Goal: Task Accomplishment & Management: Manage account settings

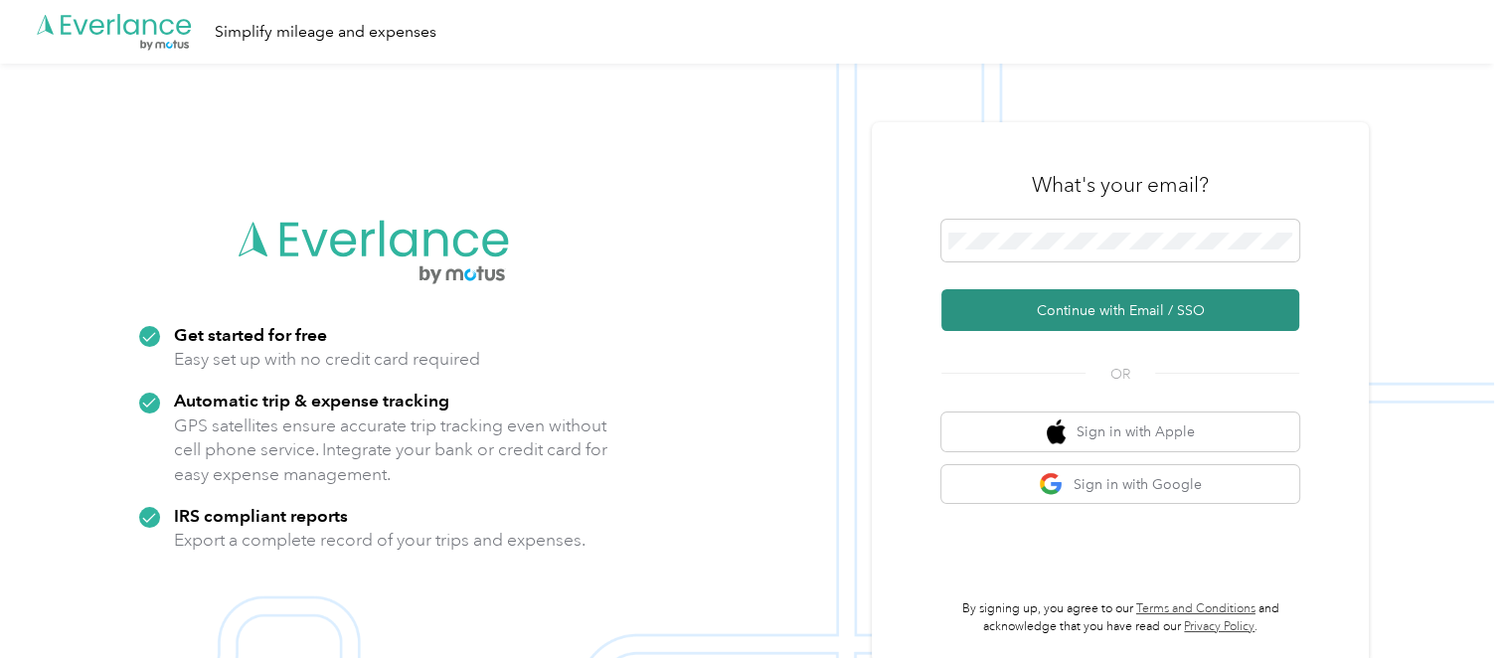
click at [1047, 316] on button "Continue with Email / SSO" at bounding box center [1120, 310] width 358 height 42
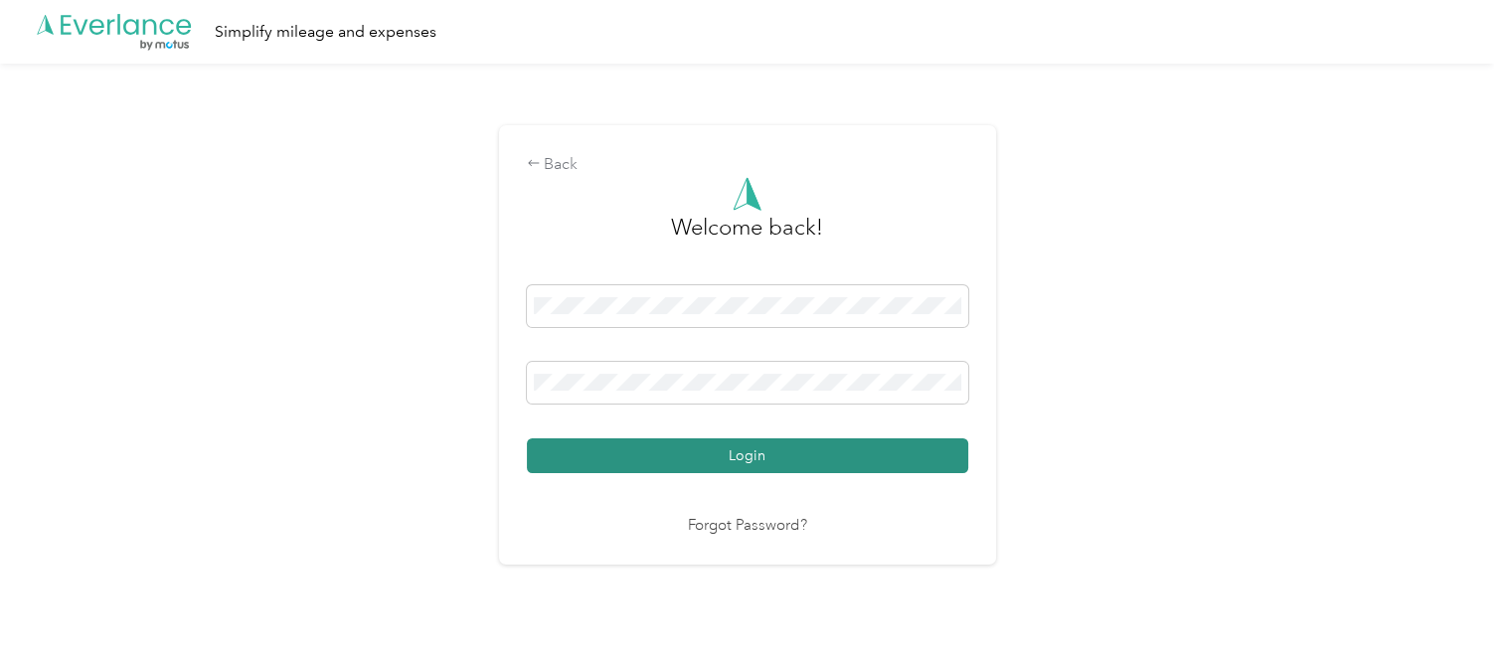
click at [722, 450] on button "Login" at bounding box center [747, 455] width 441 height 35
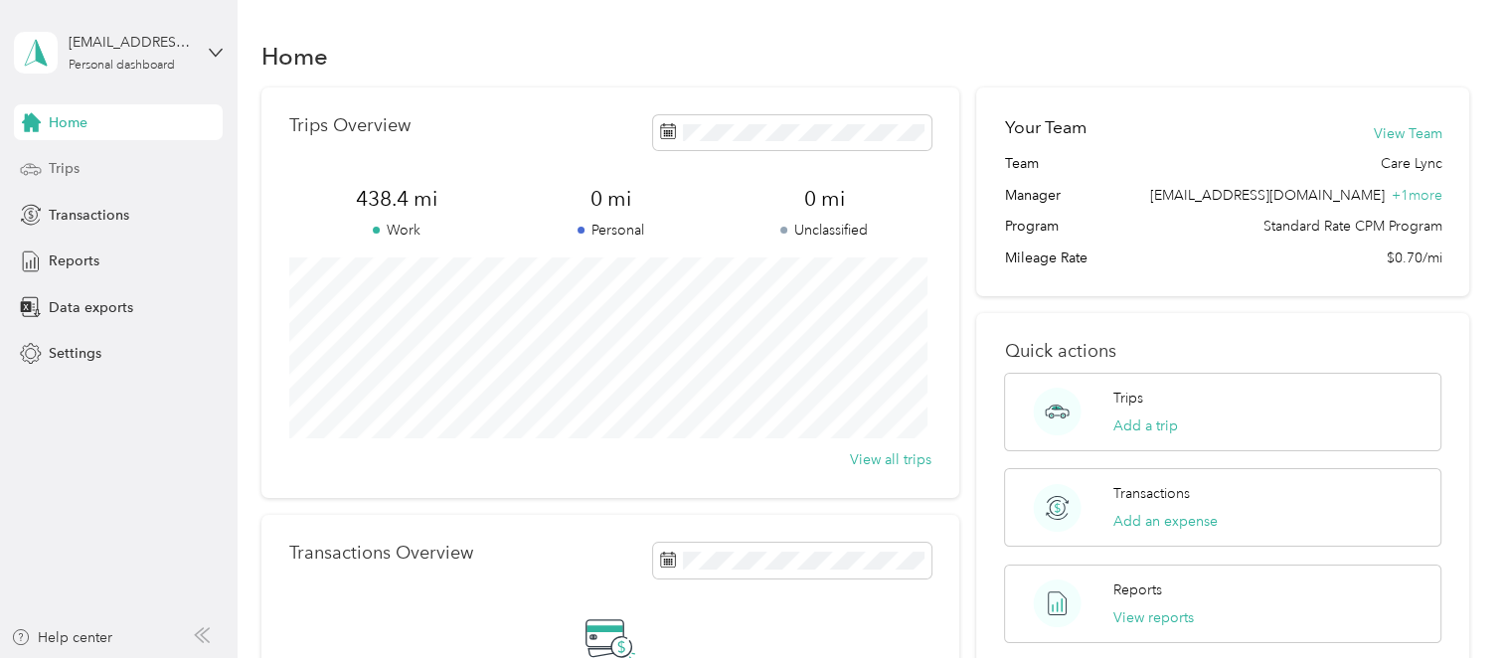
click at [120, 168] on div "Trips" at bounding box center [118, 169] width 209 height 36
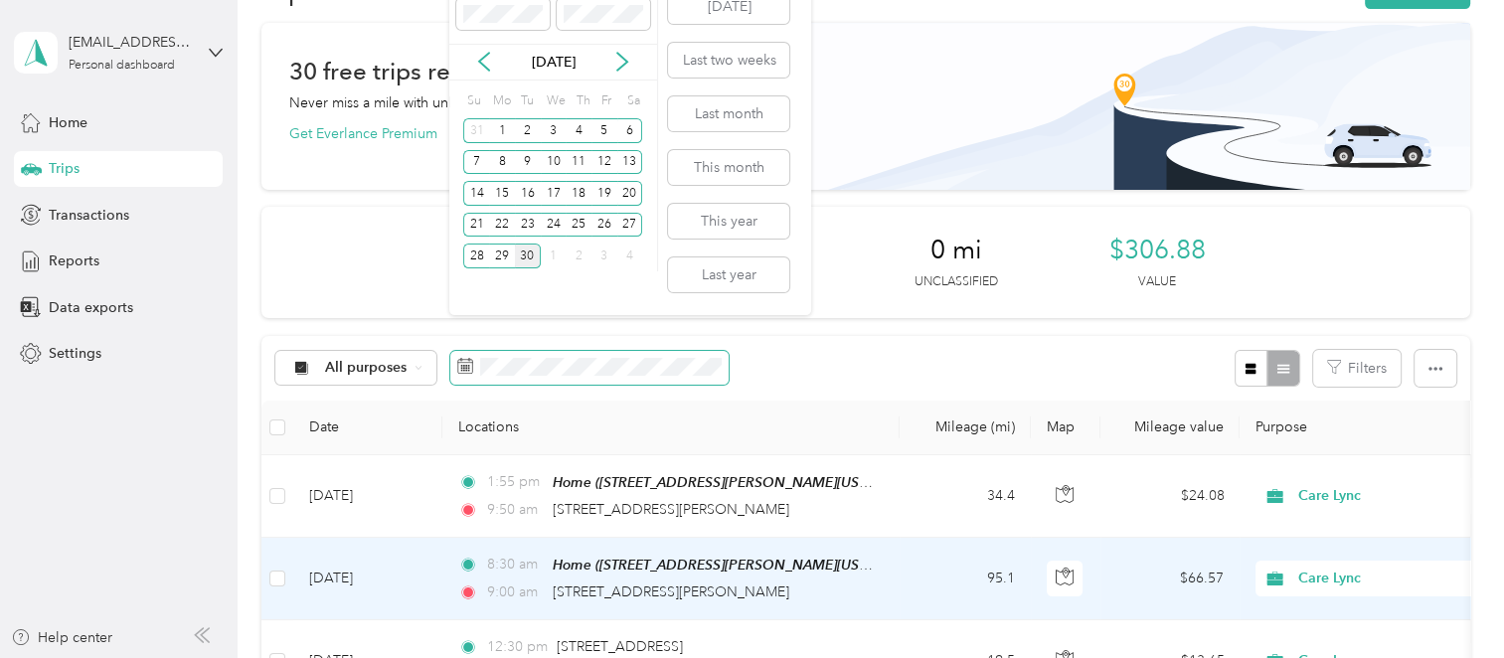
scroll to position [99, 0]
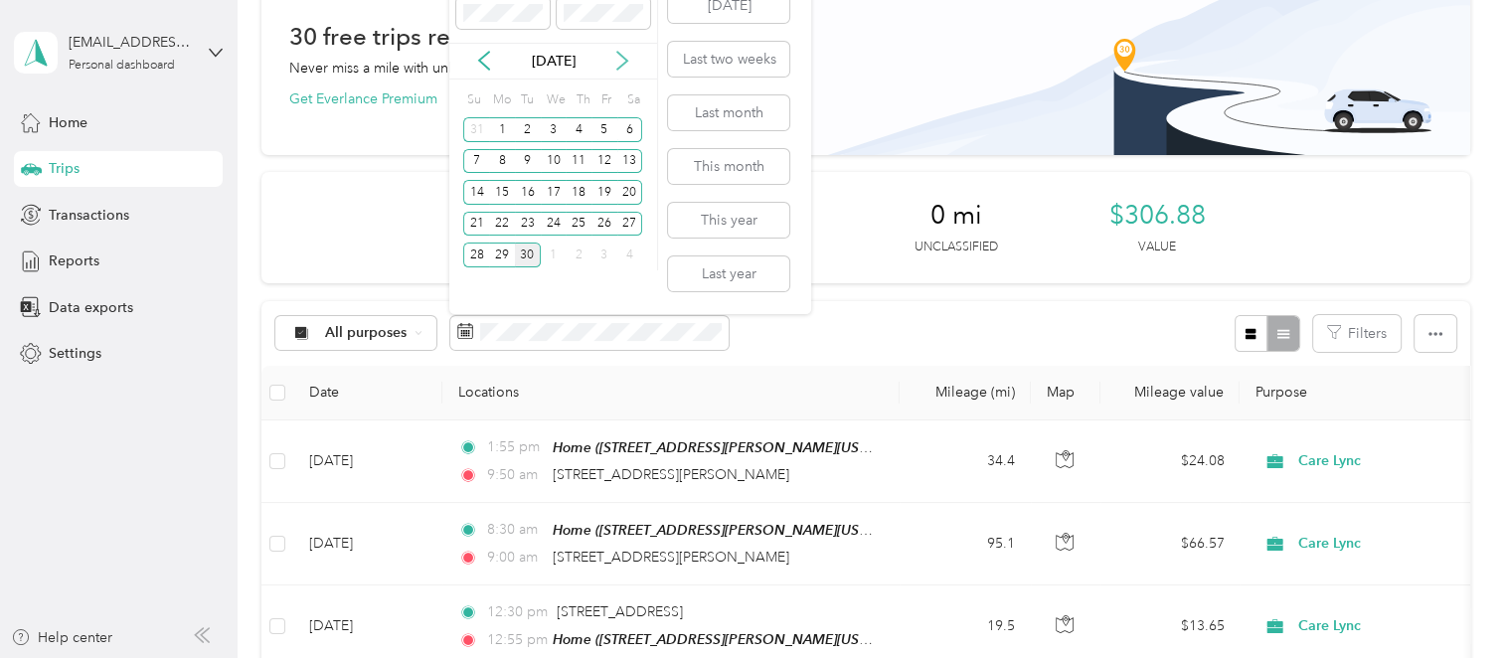
click at [618, 68] on icon at bounding box center [622, 62] width 10 height 18
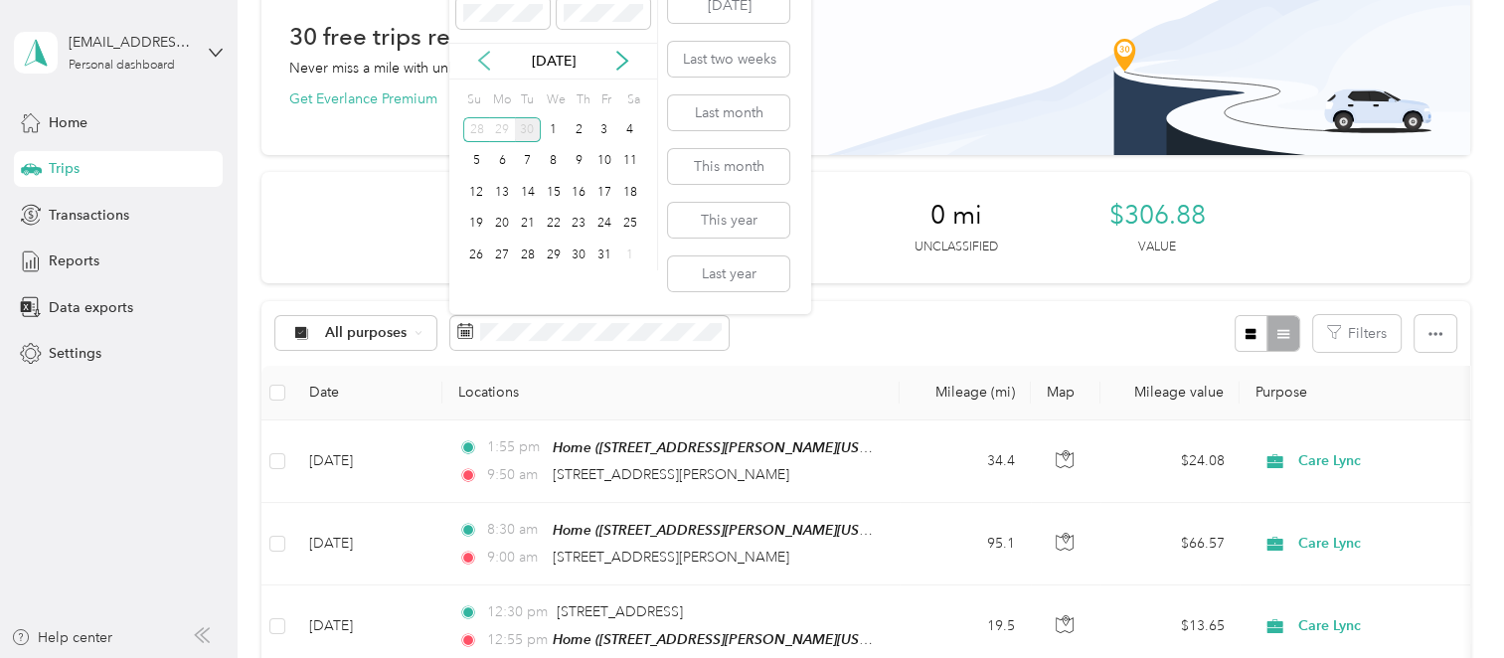
click at [488, 65] on icon at bounding box center [484, 61] width 20 height 20
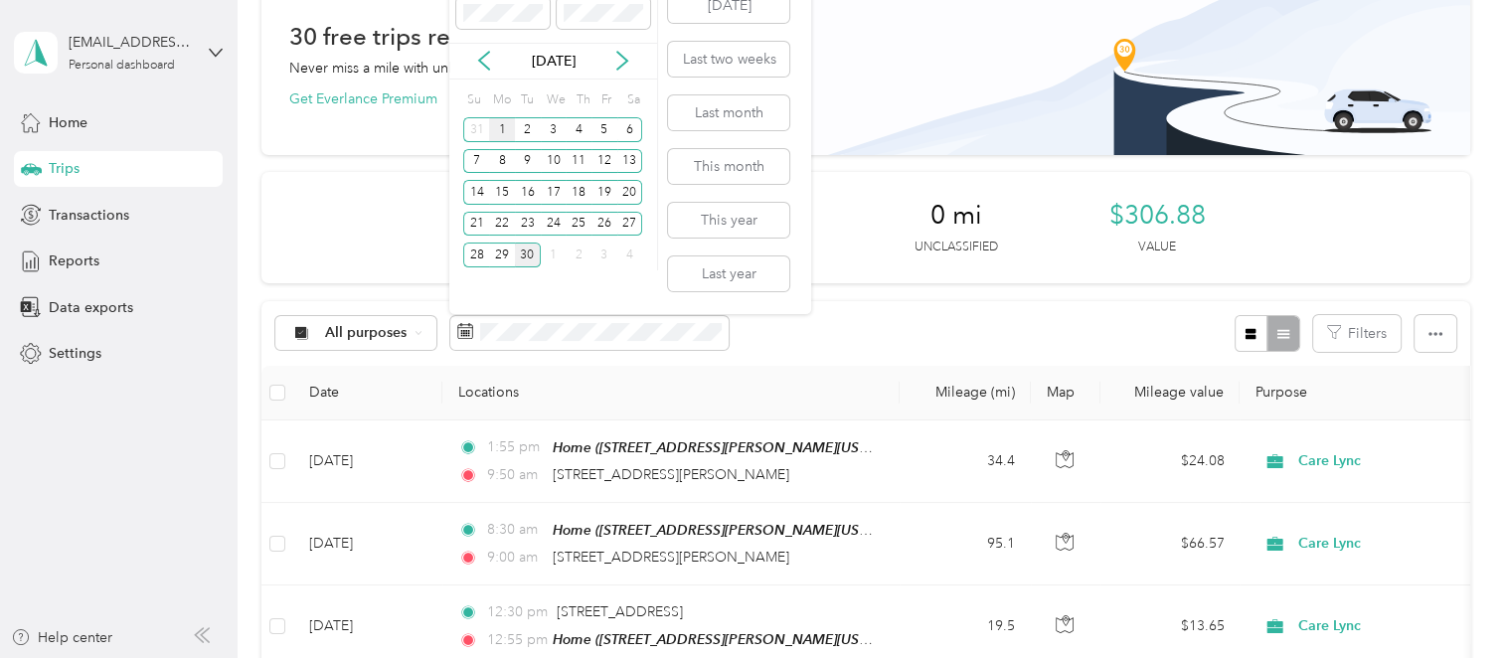
click at [501, 135] on div "1" at bounding box center [502, 129] width 26 height 25
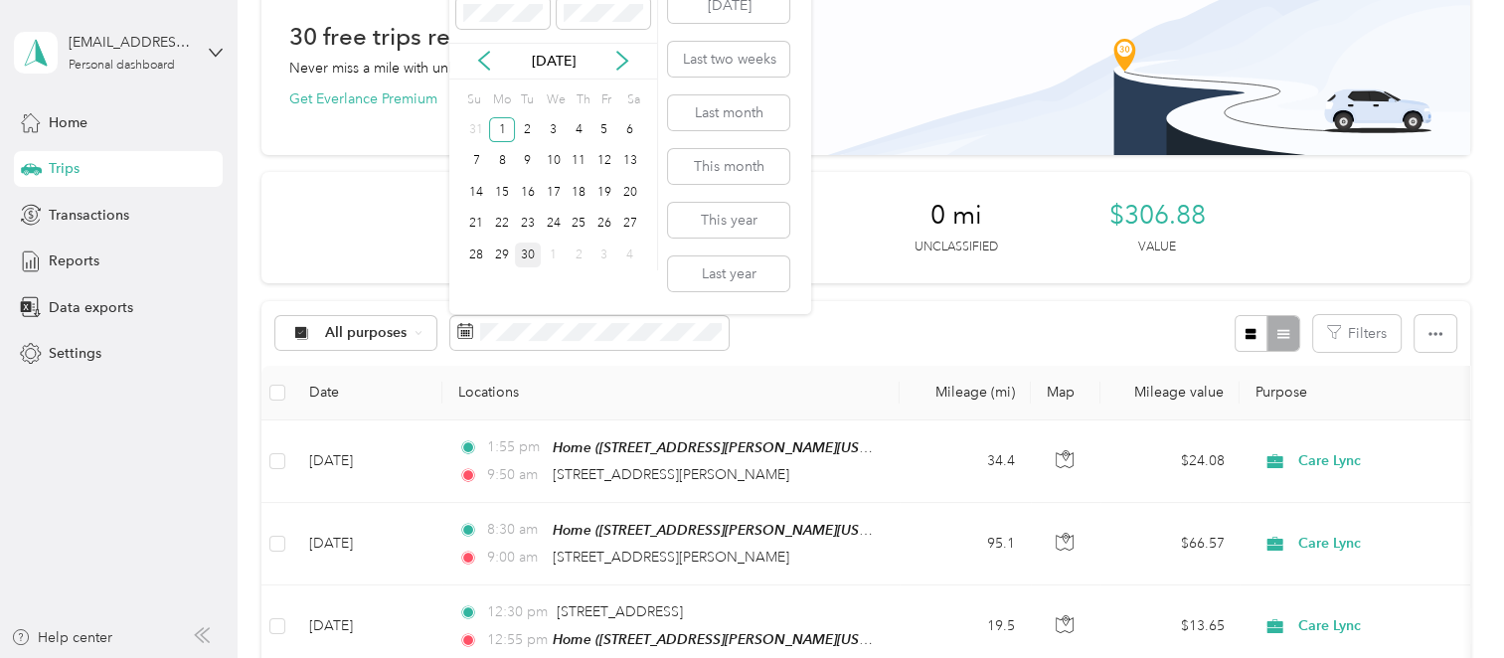
click at [525, 248] on div "30" at bounding box center [528, 255] width 26 height 25
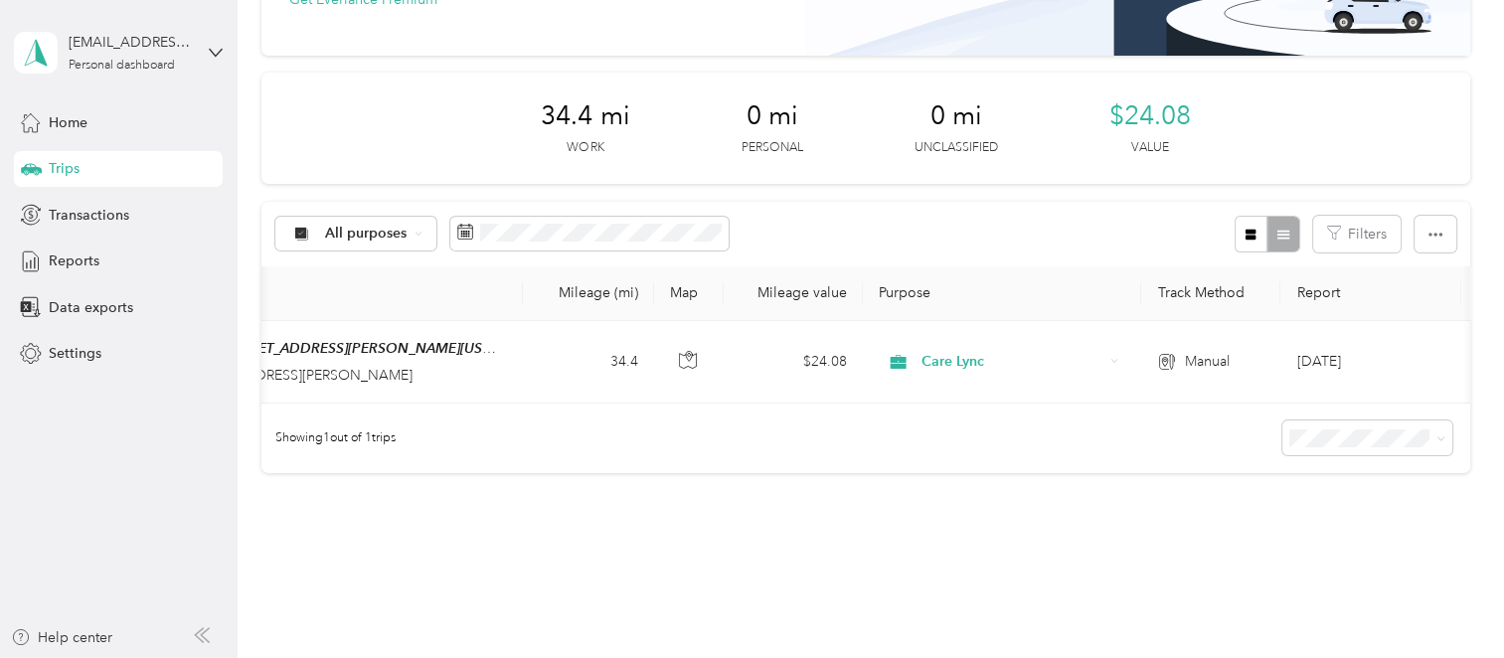
scroll to position [0, 443]
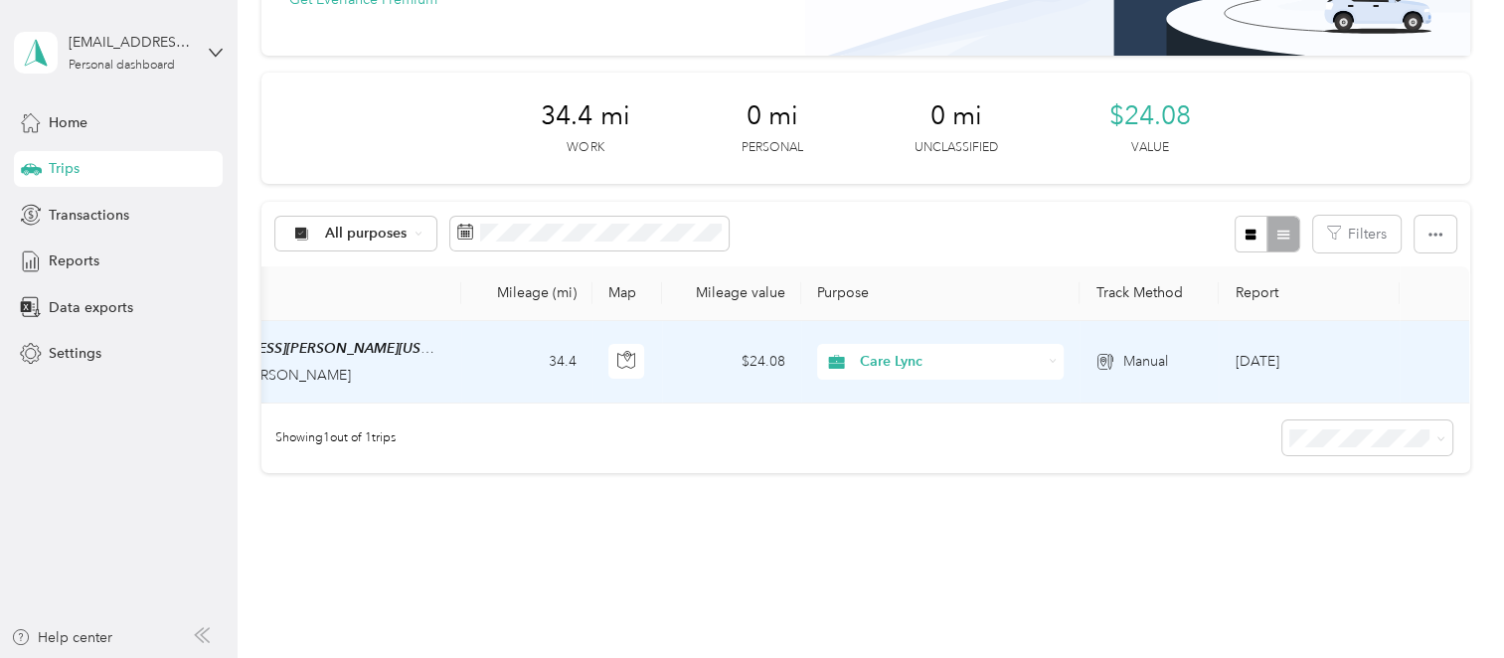
click at [1404, 351] on td at bounding box center [1435, 362] width 70 height 83
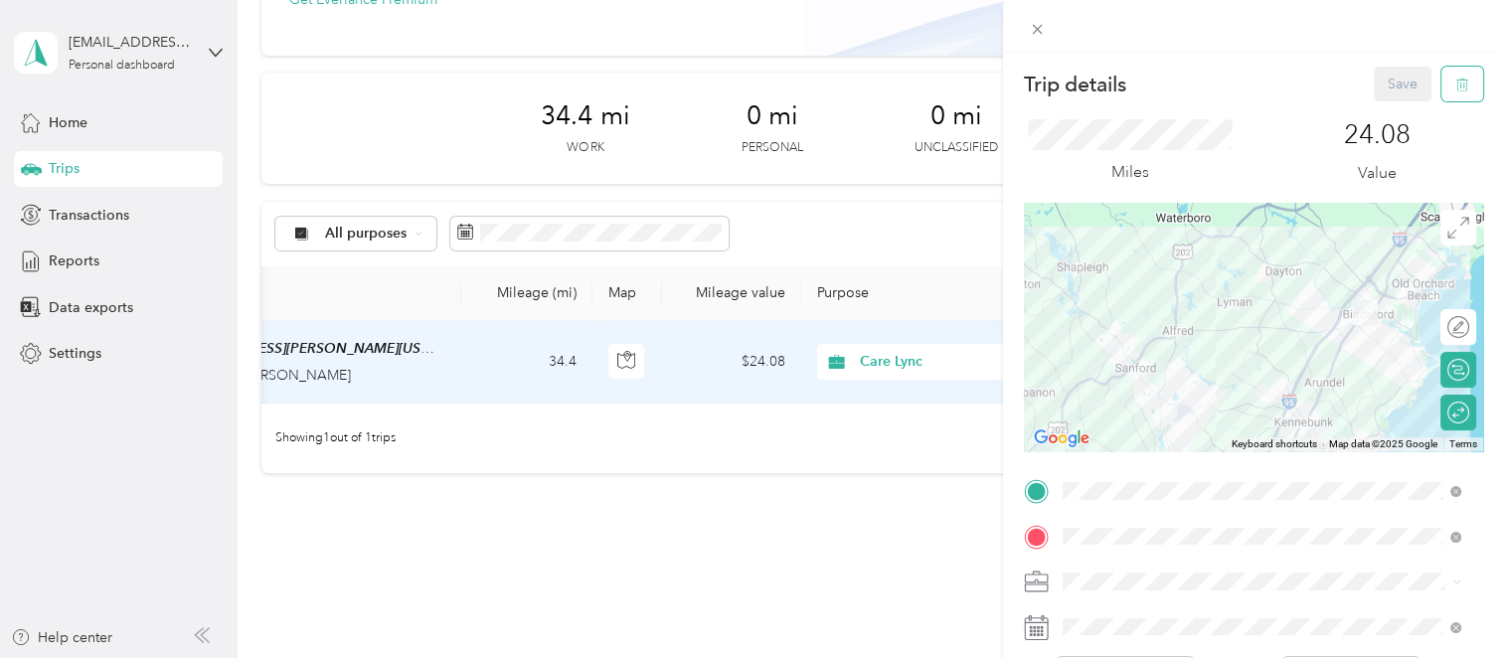
click at [1454, 84] on button "button" at bounding box center [1462, 84] width 42 height 35
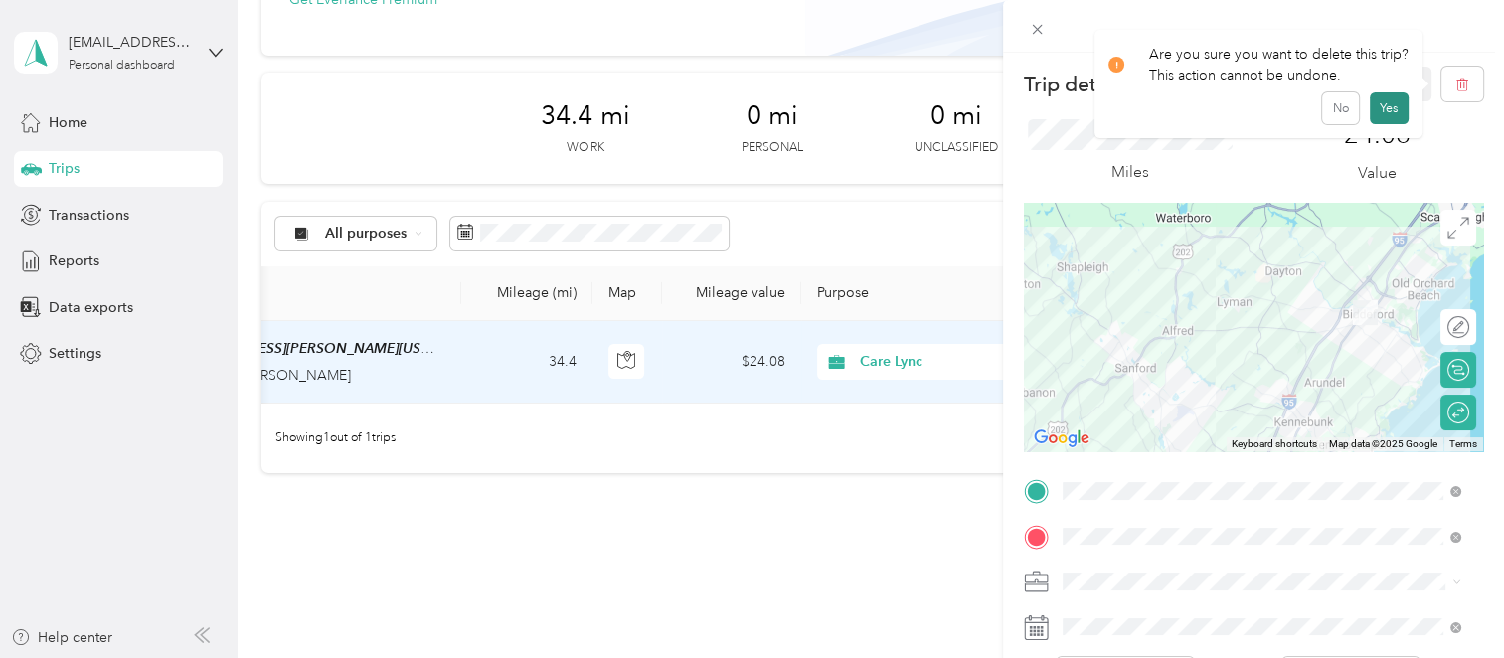
click at [1392, 112] on button "Yes" at bounding box center [1389, 108] width 39 height 32
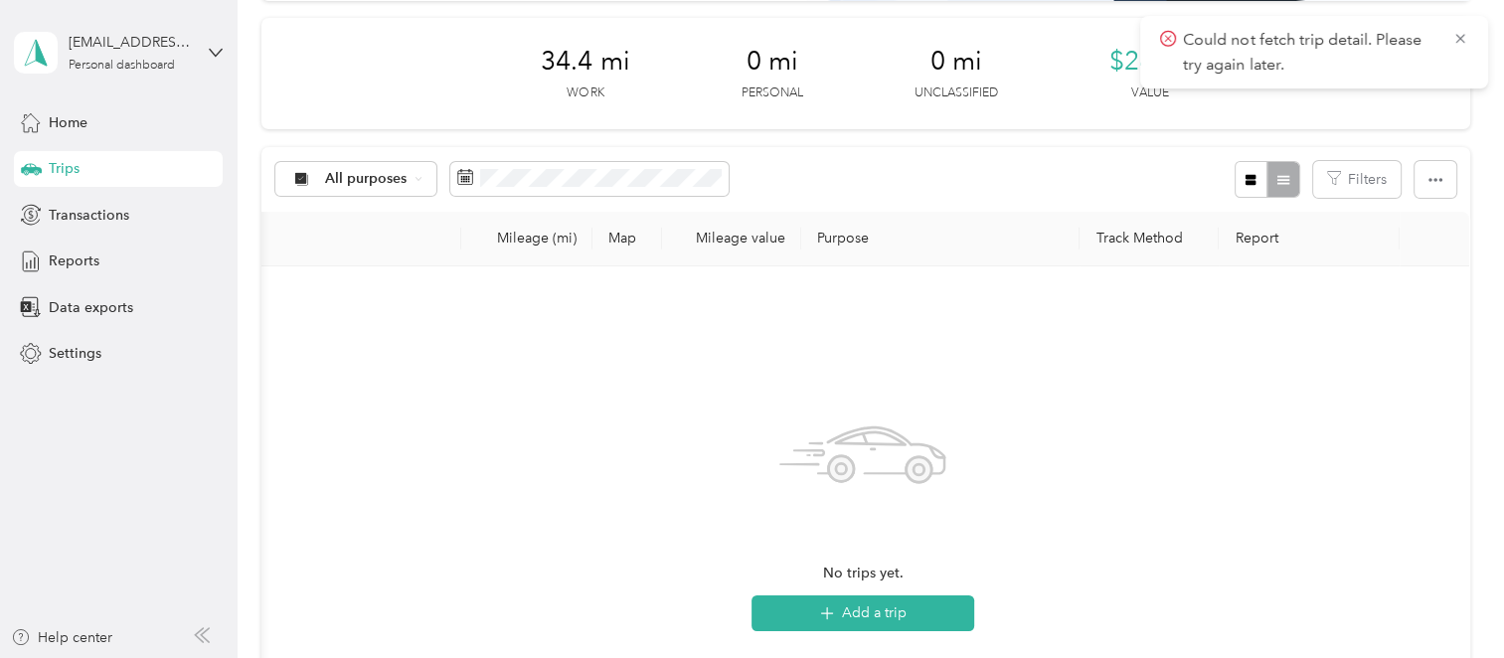
scroll to position [298, 0]
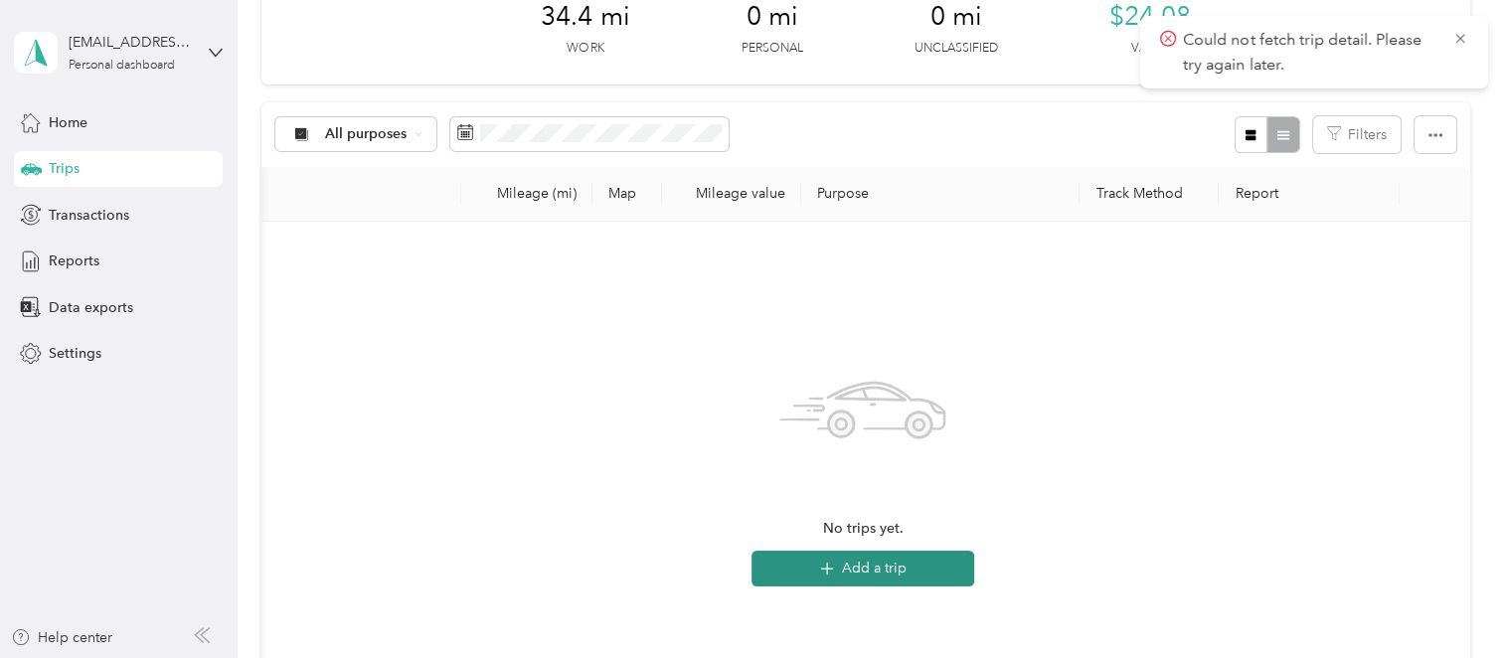
click at [866, 573] on button "Add a trip" at bounding box center [863, 569] width 223 height 36
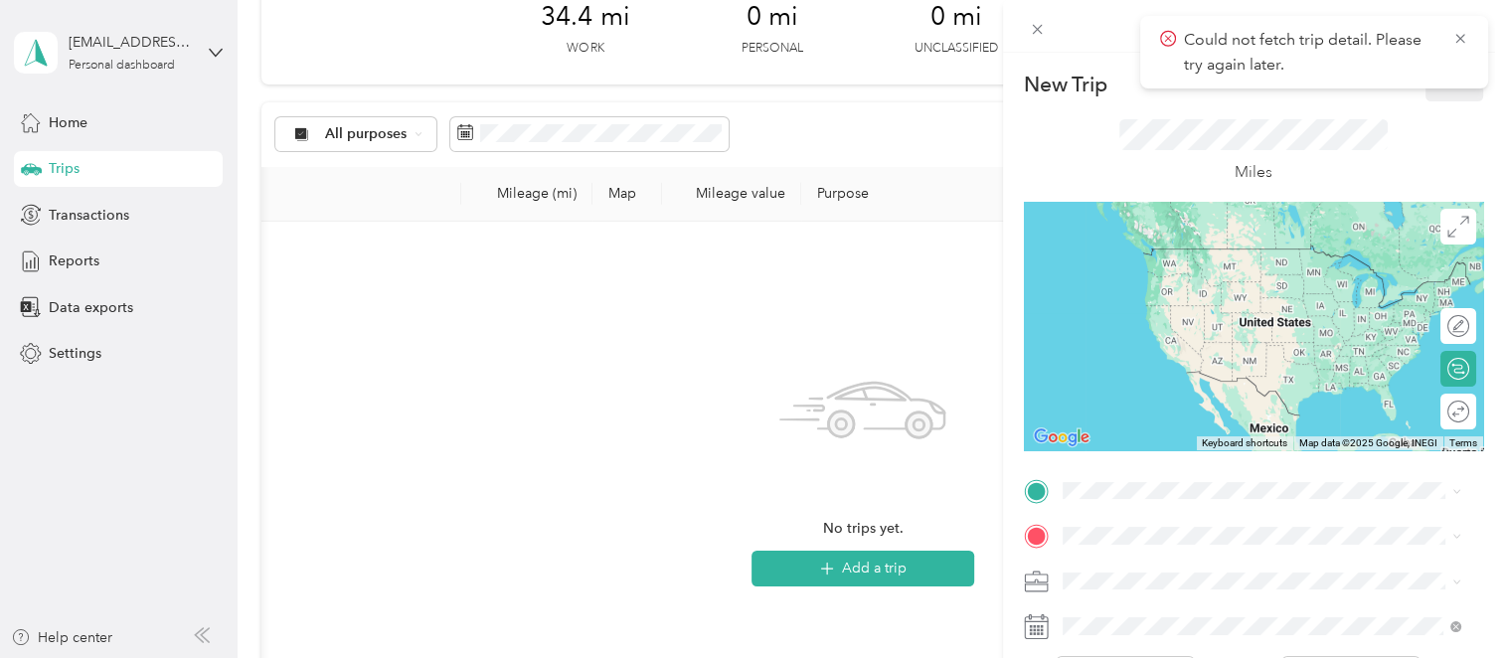
click at [1172, 37] on icon at bounding box center [1168, 39] width 16 height 18
click at [1461, 33] on icon at bounding box center [1460, 39] width 16 height 18
click at [1141, 269] on span "[STREET_ADDRESS][PERSON_NAME][US_STATE]" at bounding box center [1253, 277] width 309 height 17
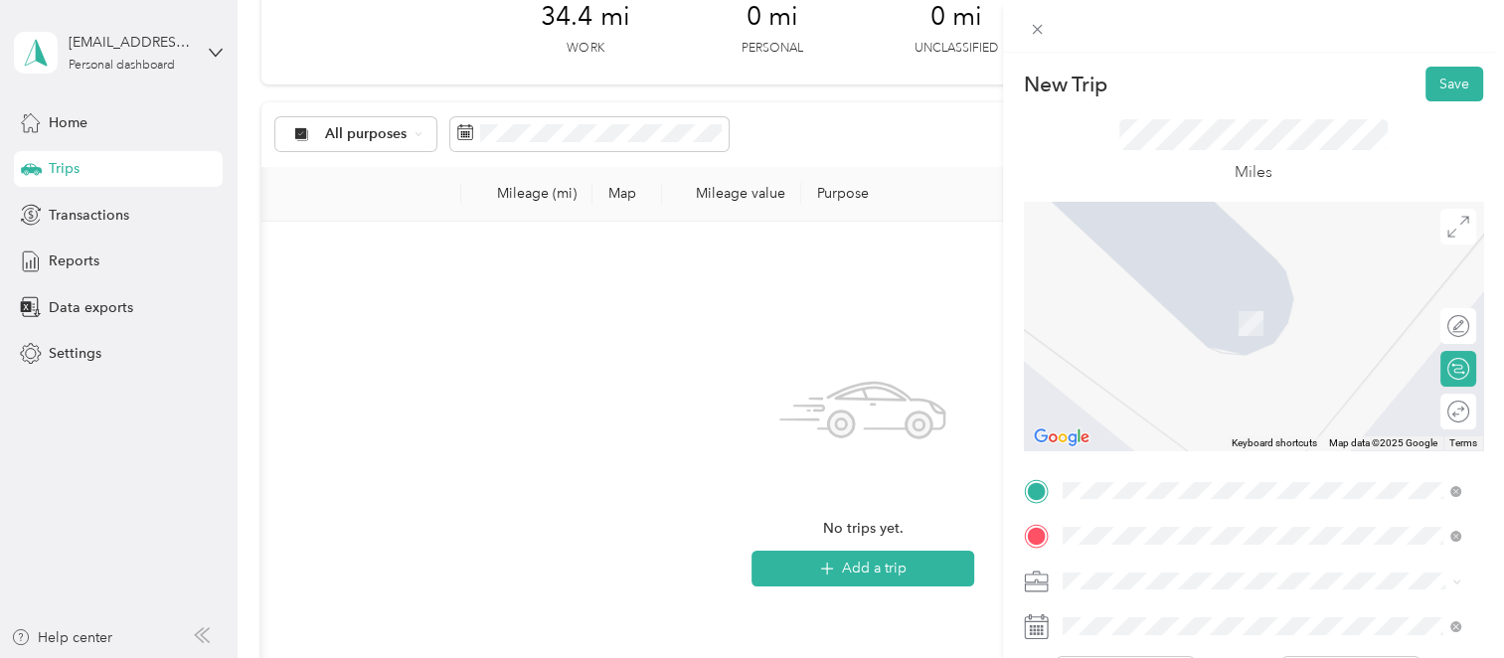
click at [1203, 432] on span "[STREET_ADDRESS][US_STATE]" at bounding box center [1198, 427] width 199 height 18
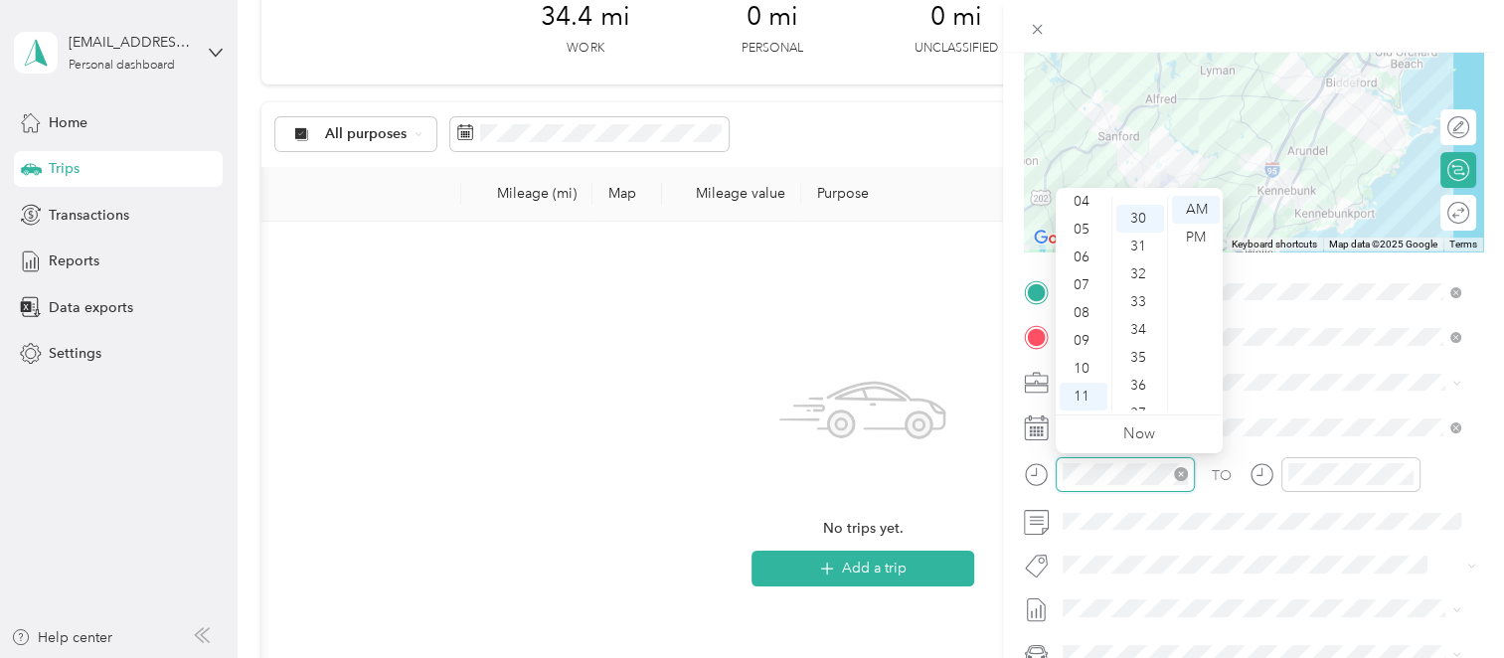
scroll to position [835, 0]
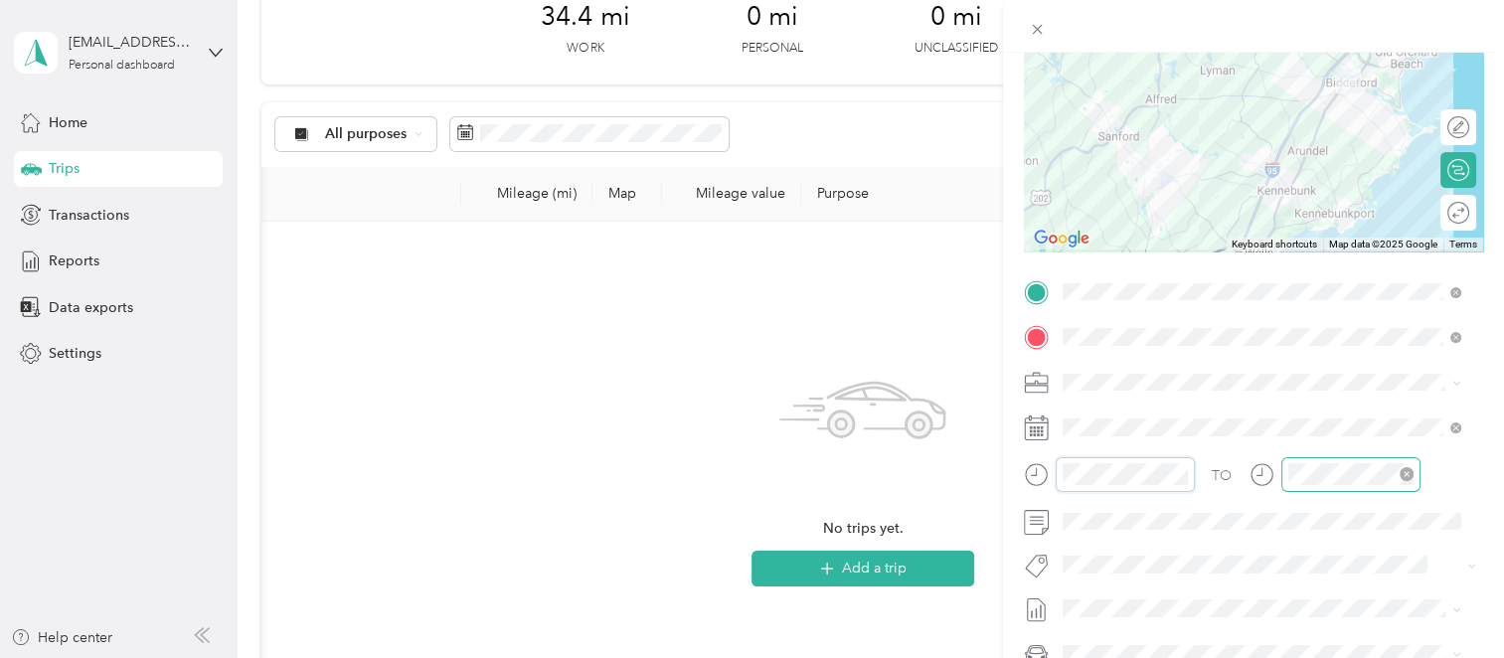
click at [1322, 459] on div at bounding box center [1350, 474] width 139 height 35
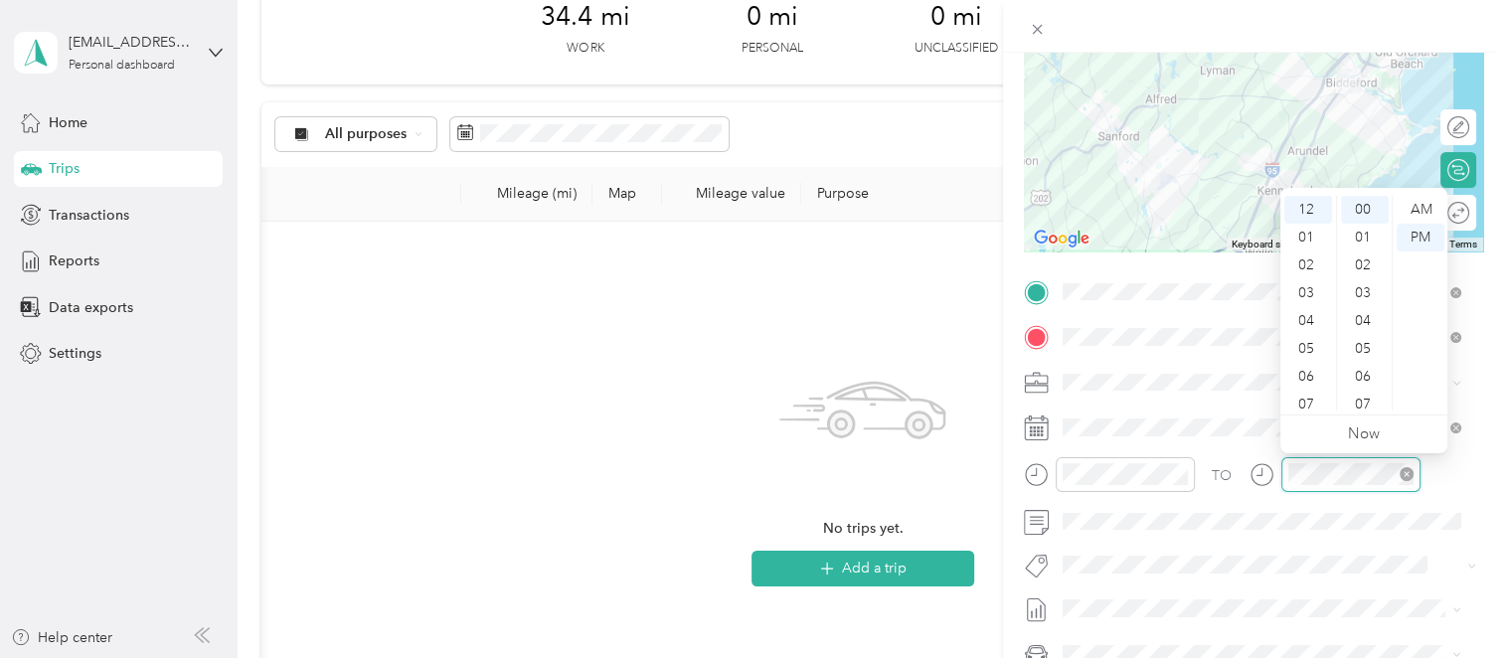
scroll to position [0, 0]
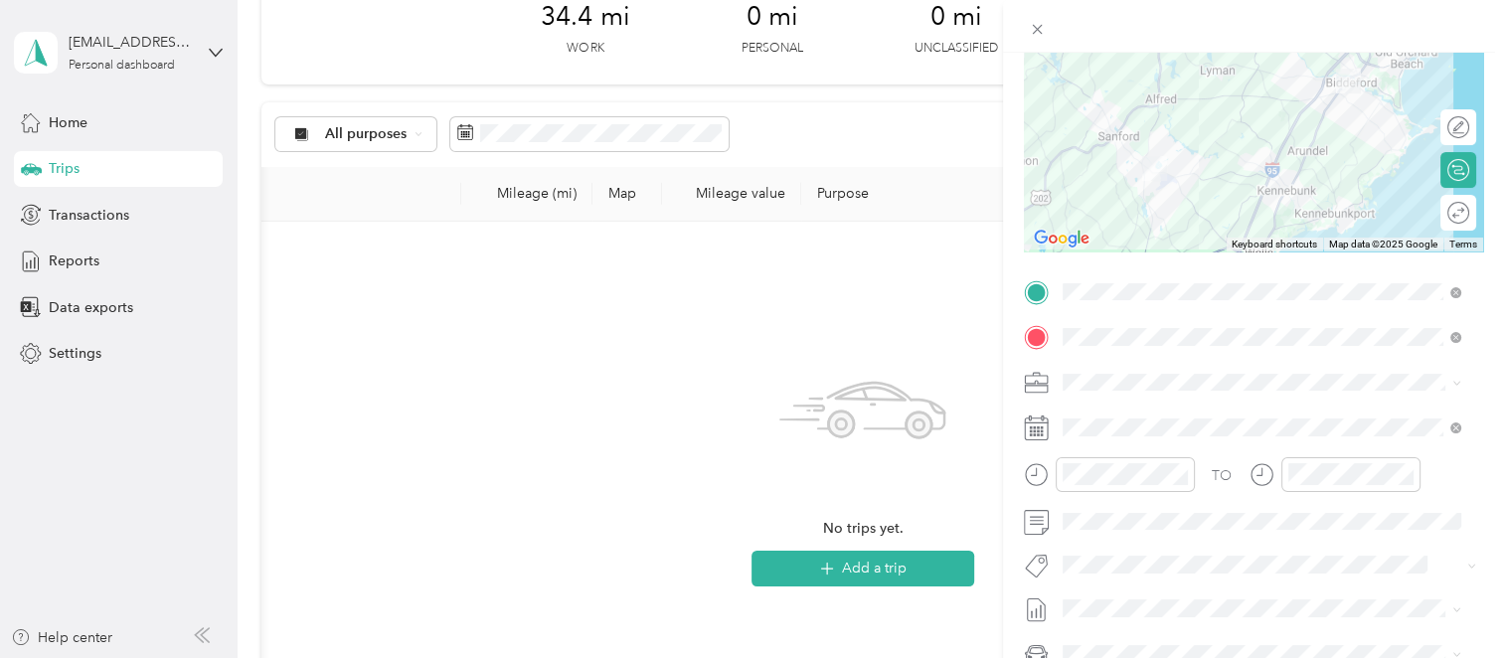
click at [950, 379] on div "New Trip Save This trip cannot be edited because it is either under review, app…" at bounding box center [752, 329] width 1504 height 658
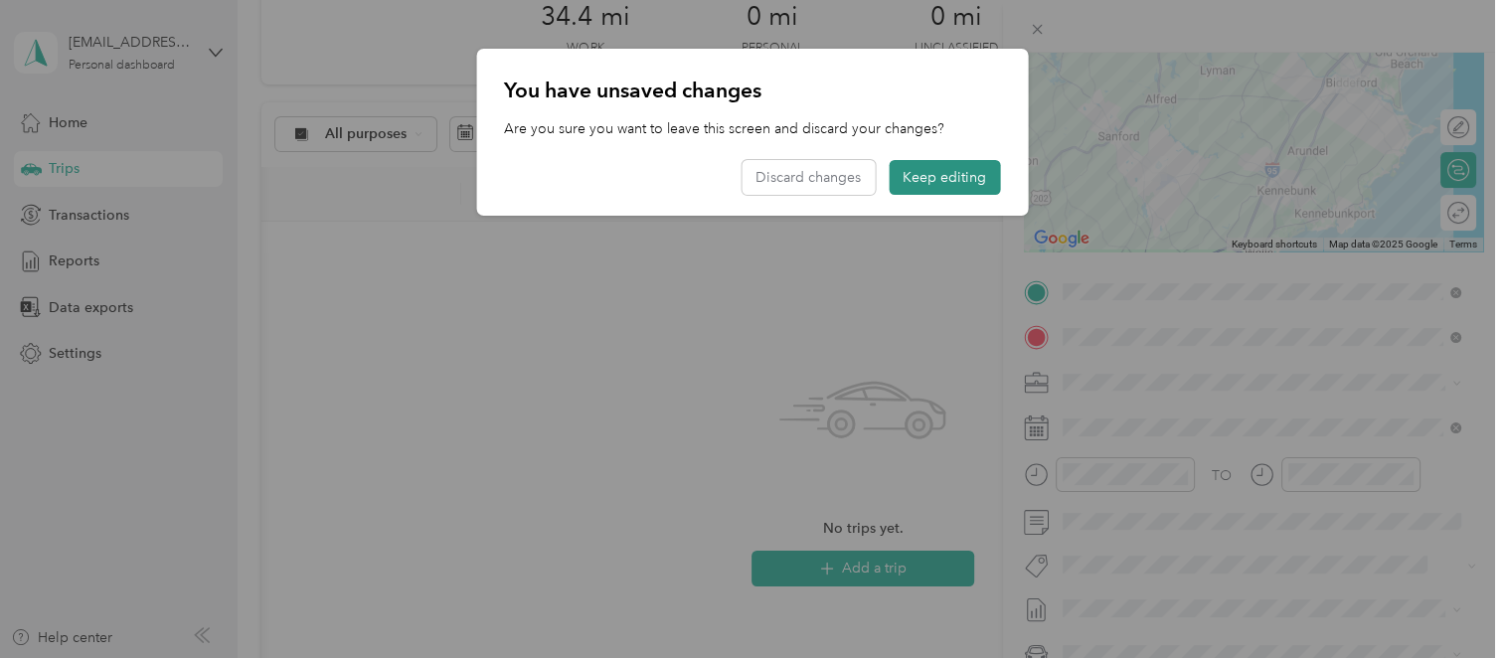
click at [947, 183] on button "Keep editing" at bounding box center [944, 177] width 111 height 35
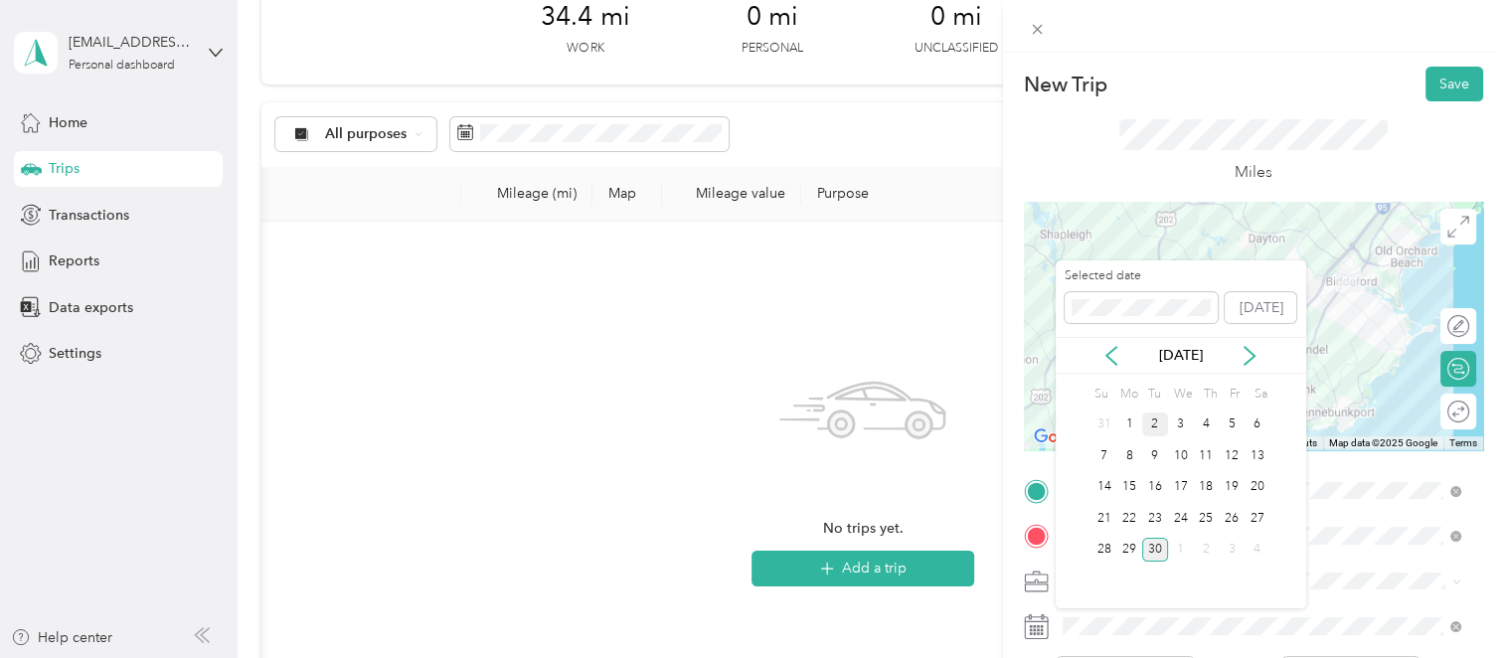
click at [1151, 425] on div "2" at bounding box center [1155, 425] width 26 height 25
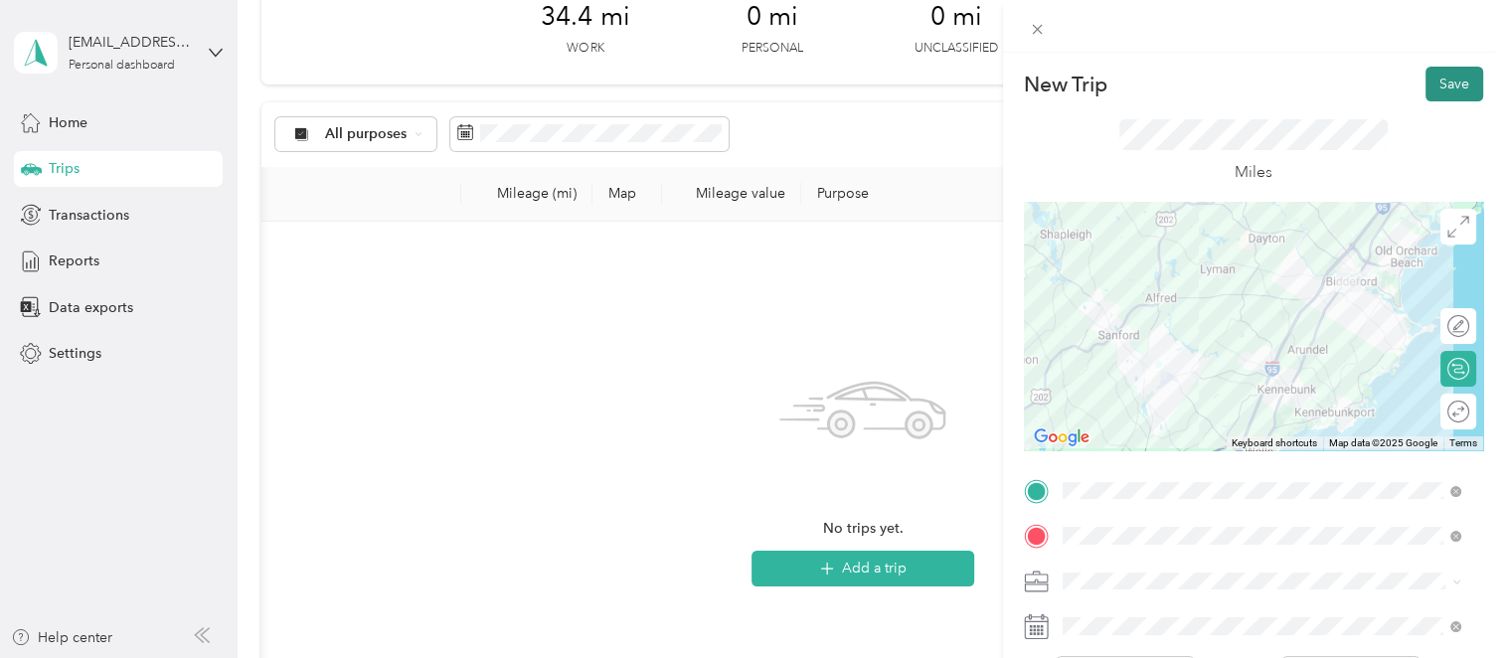
click at [1439, 92] on button "Save" at bounding box center [1455, 84] width 58 height 35
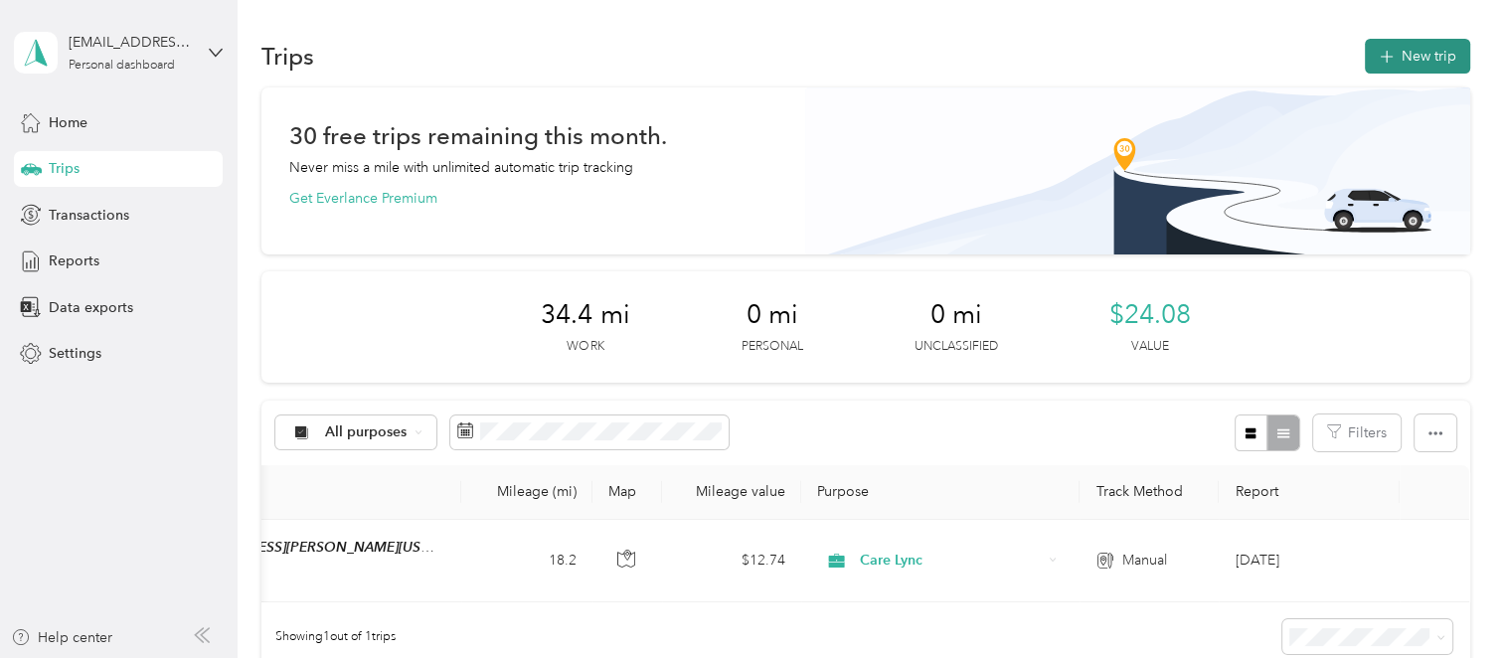
click at [1416, 47] on button "New trip" at bounding box center [1417, 56] width 105 height 35
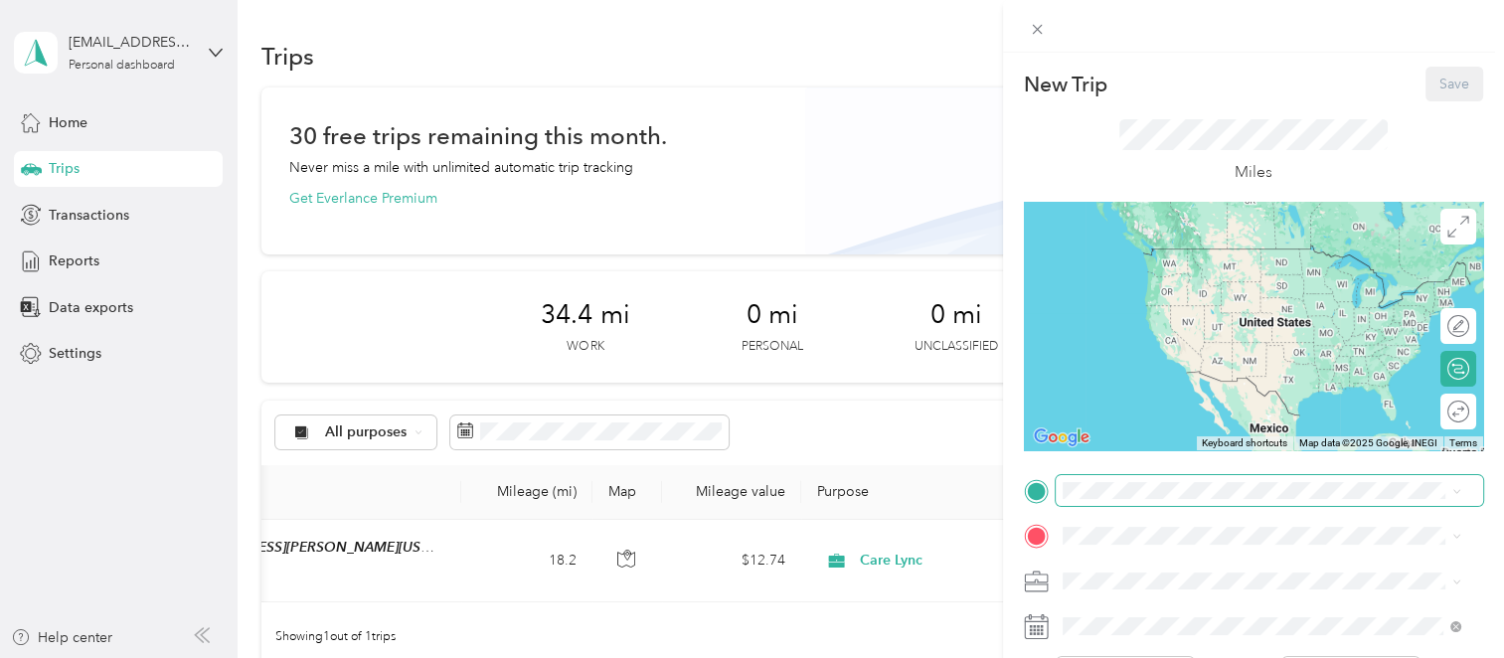
drag, startPoint x: 1109, startPoint y: 499, endPoint x: 1060, endPoint y: 489, distance: 50.7
click at [1060, 489] on span at bounding box center [1269, 491] width 427 height 32
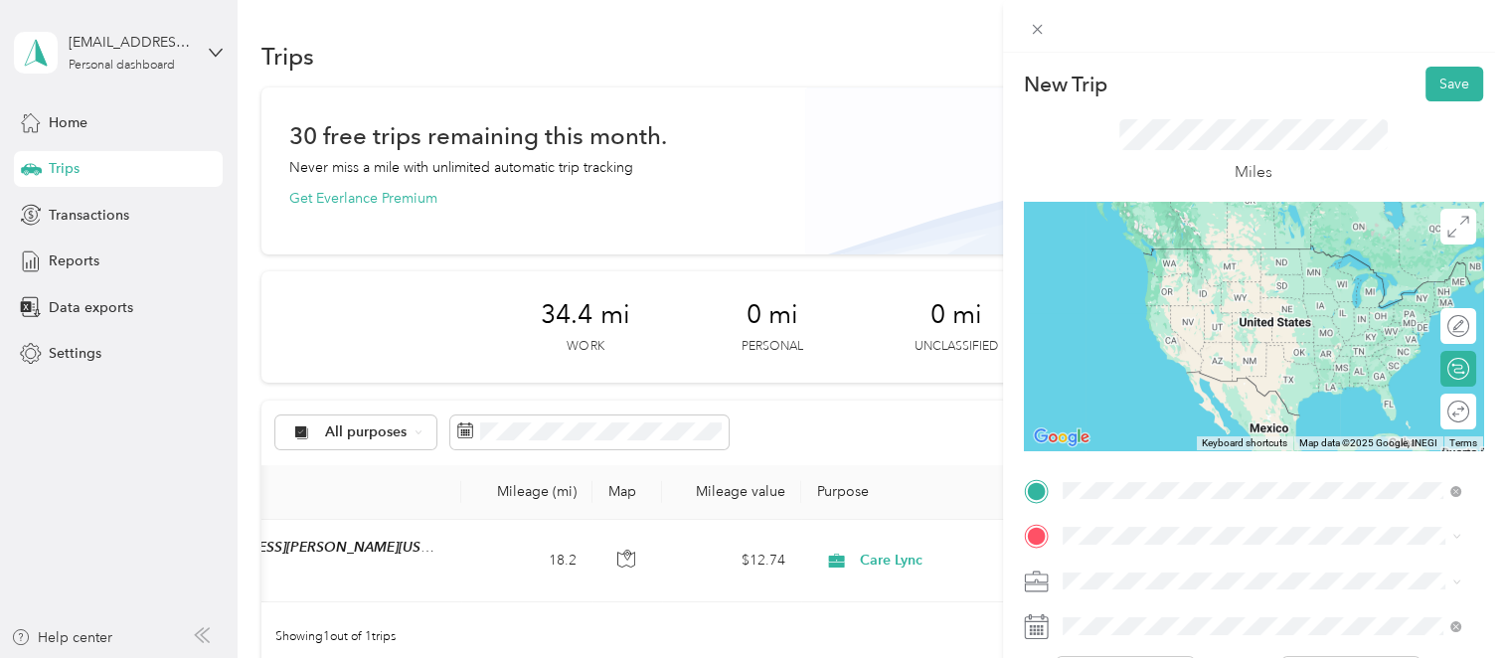
click at [1139, 277] on span "[STREET_ADDRESS][US_STATE]" at bounding box center [1198, 269] width 199 height 18
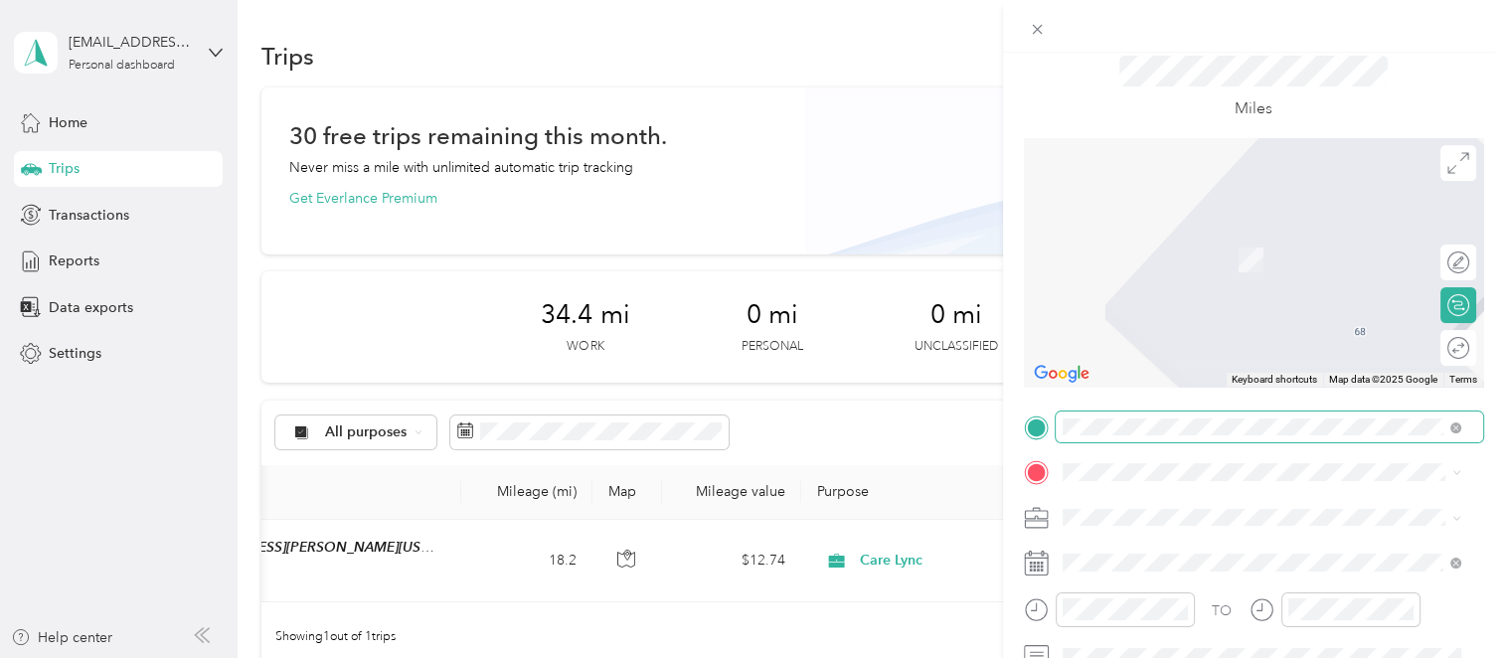
scroll to position [99, 0]
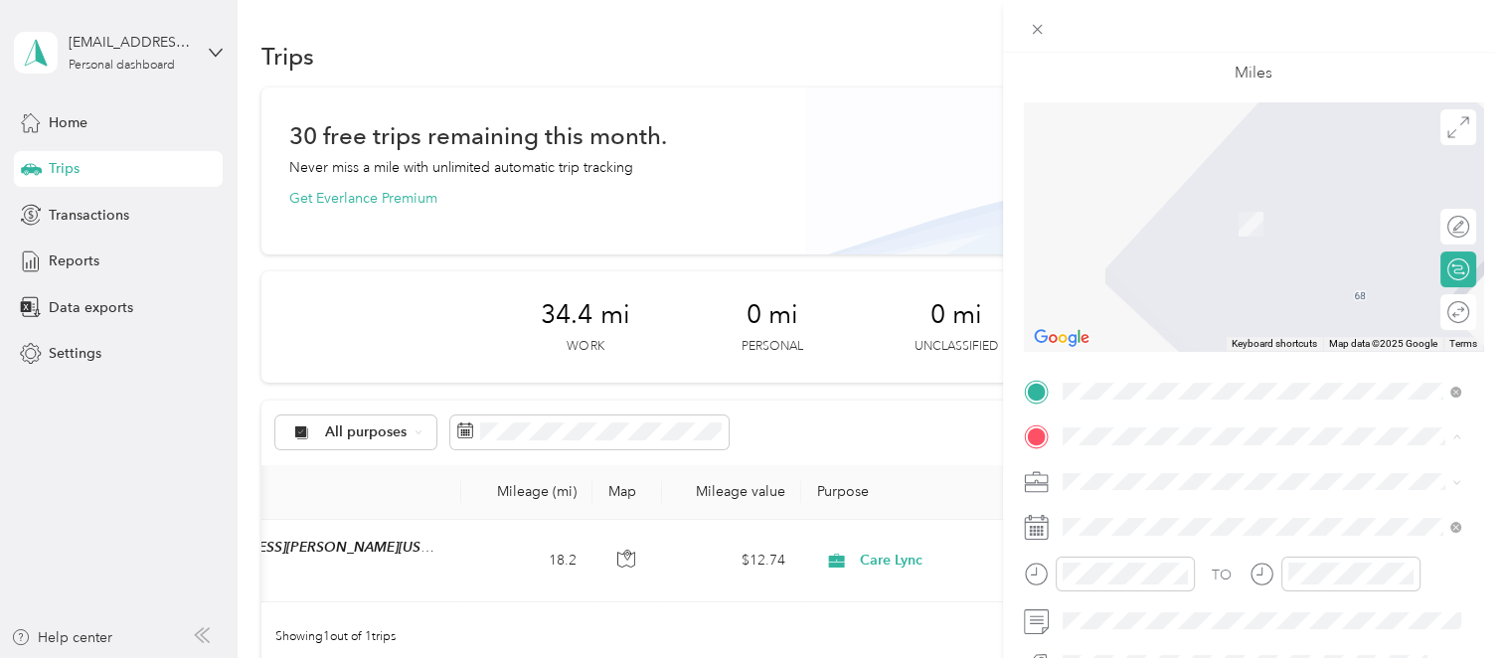
click at [1176, 192] on span "[STREET_ADDRESS][PERSON_NAME][US_STATE]" at bounding box center [1253, 195] width 309 height 18
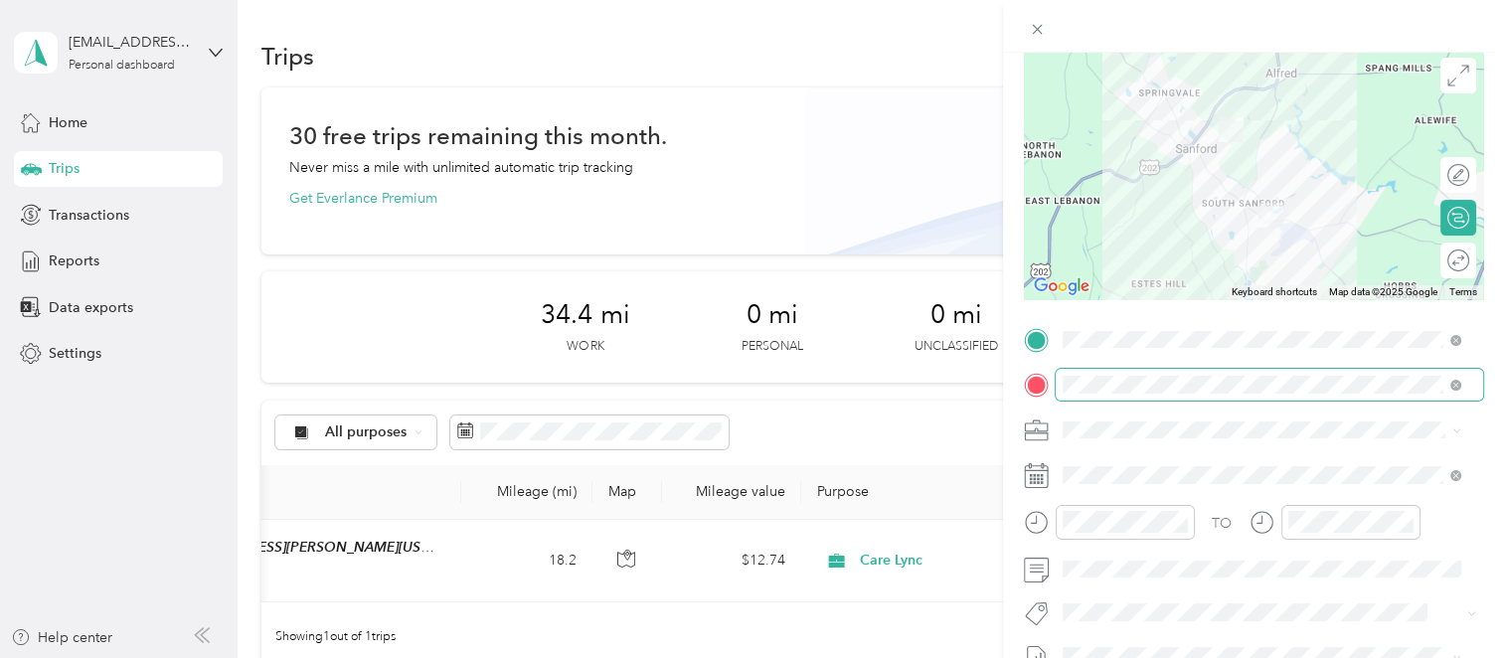
scroll to position [199, 0]
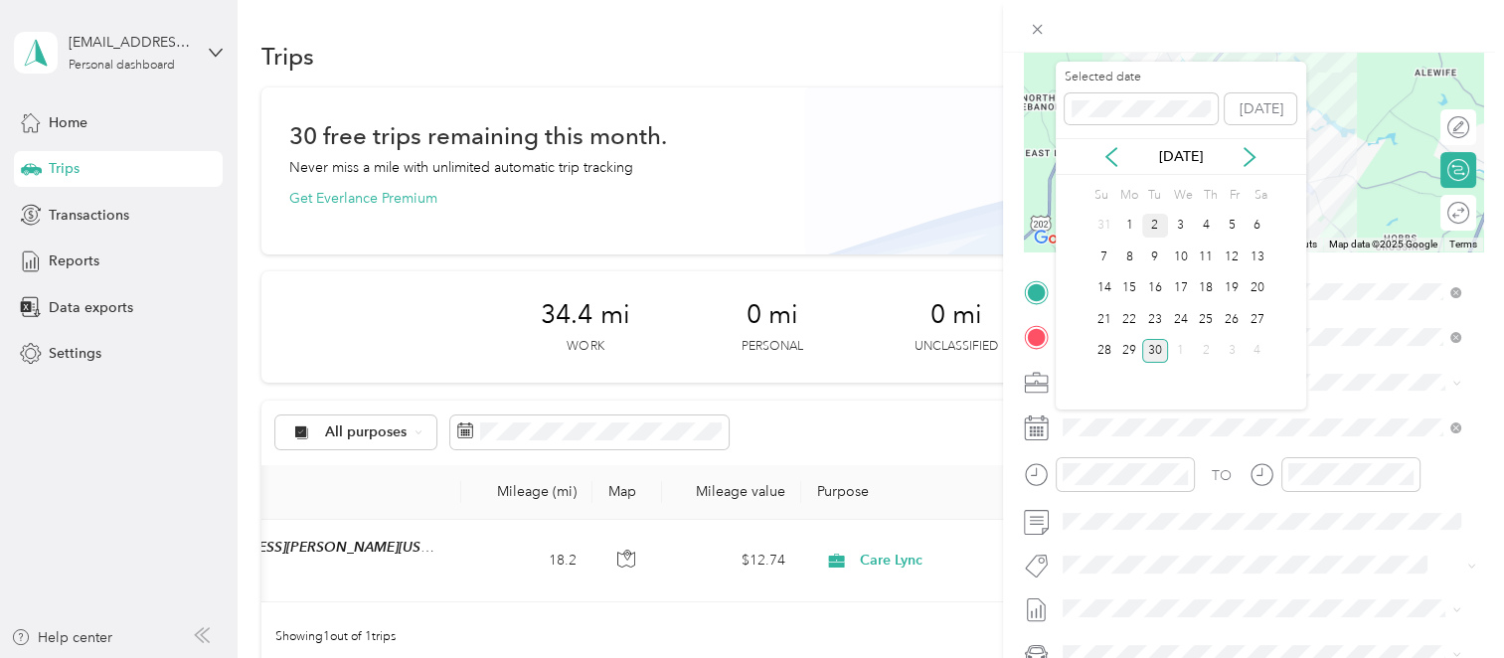
click at [1157, 223] on div "2" at bounding box center [1155, 226] width 26 height 25
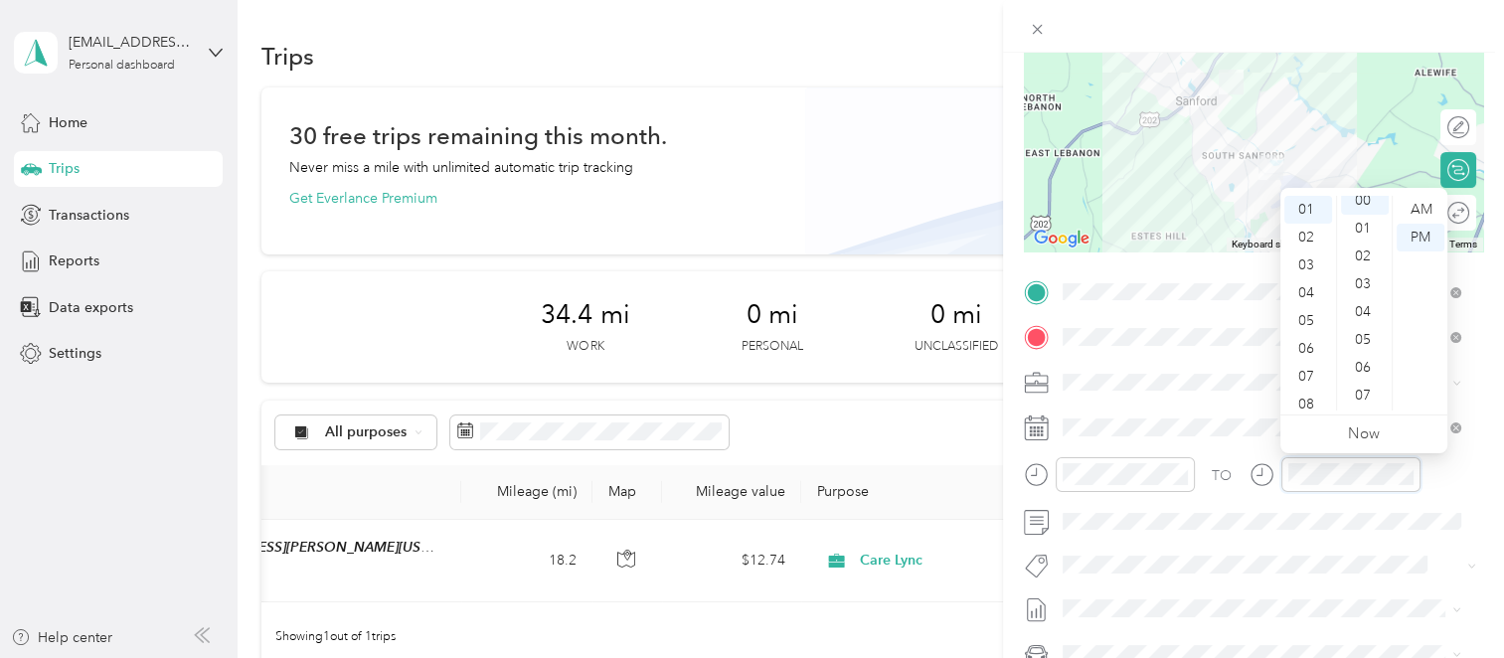
scroll to position [0, 0]
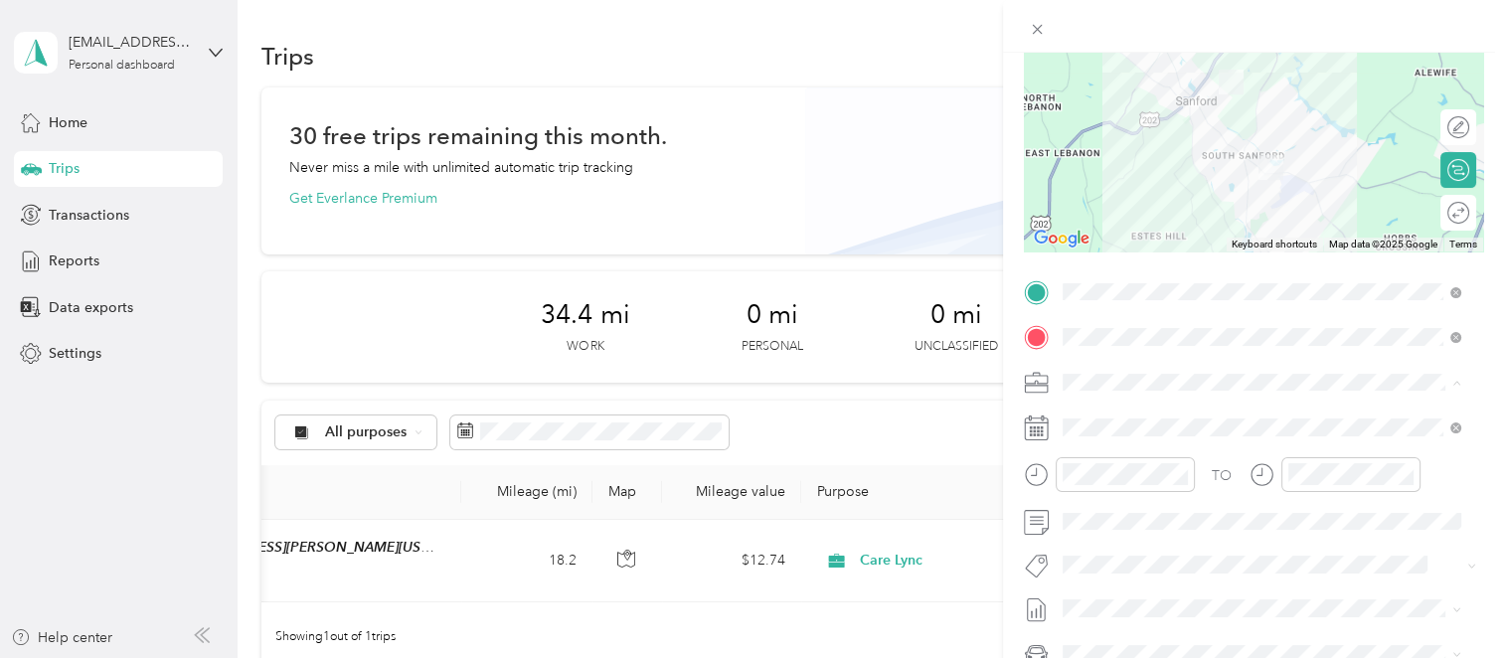
click at [1477, 484] on form "New Trip Save This trip cannot be edited because it is either under review, app…" at bounding box center [1253, 312] width 501 height 889
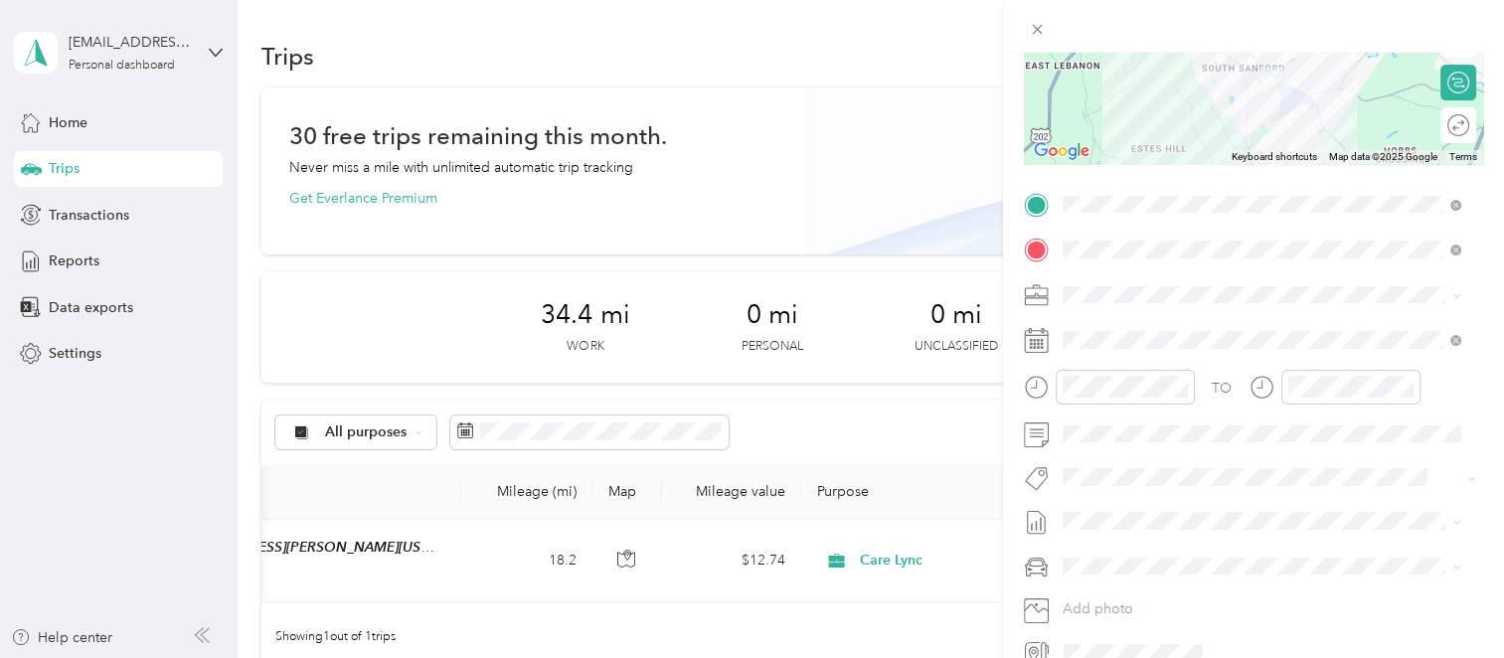
scroll to position [298, 0]
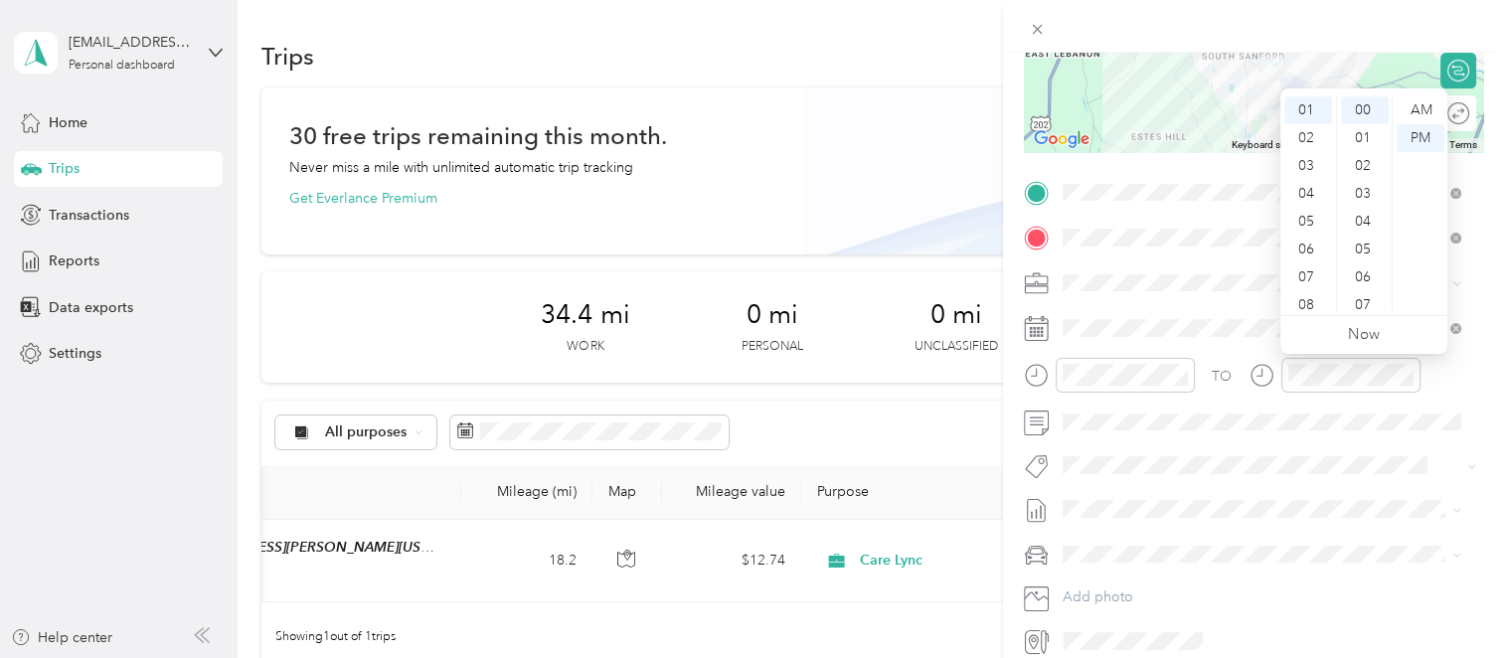
click at [1253, 378] on icon at bounding box center [1262, 375] width 25 height 25
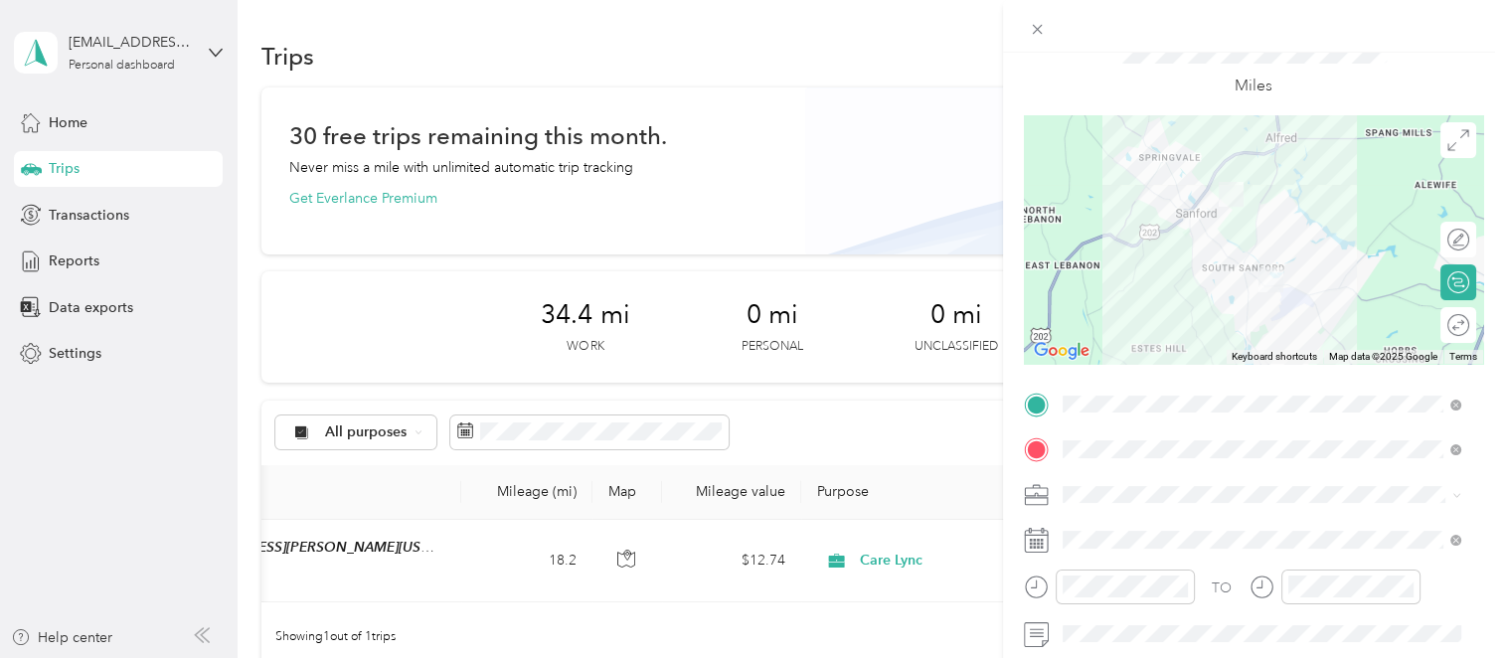
scroll to position [0, 0]
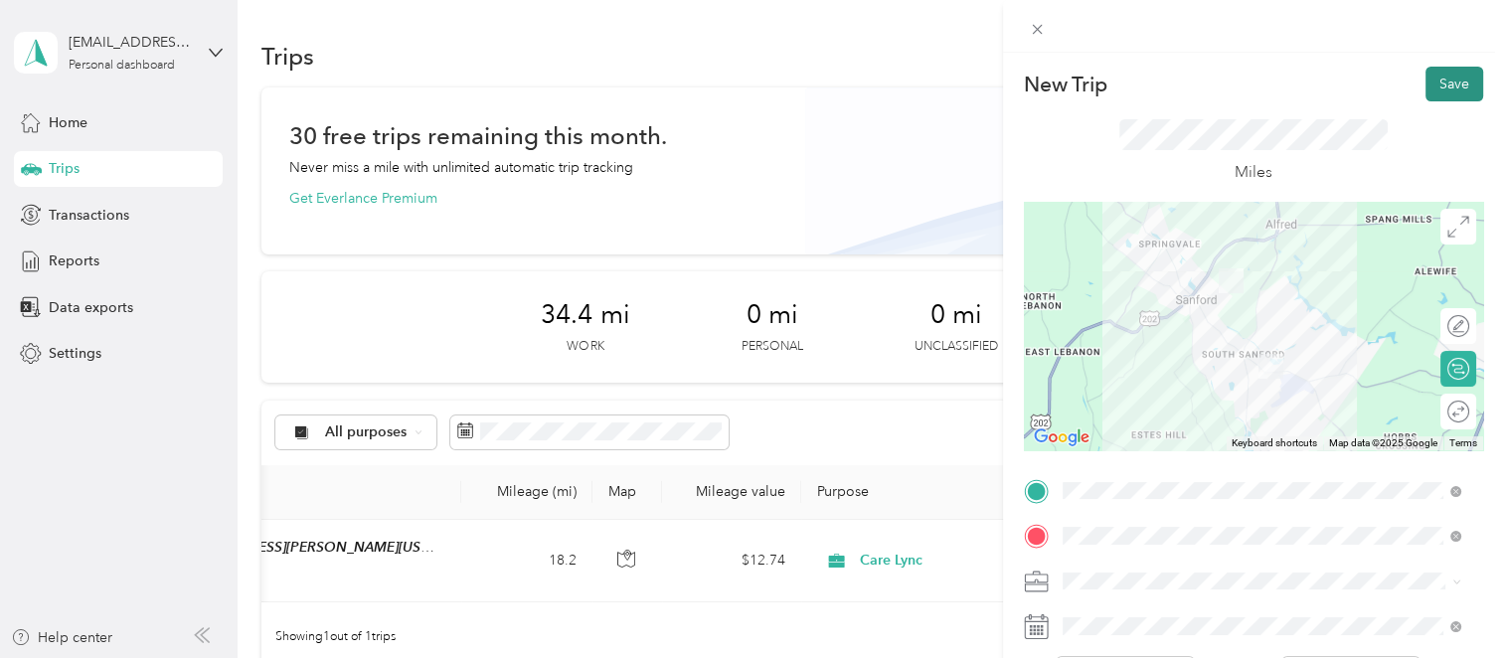
click at [1429, 84] on button "Save" at bounding box center [1455, 84] width 58 height 35
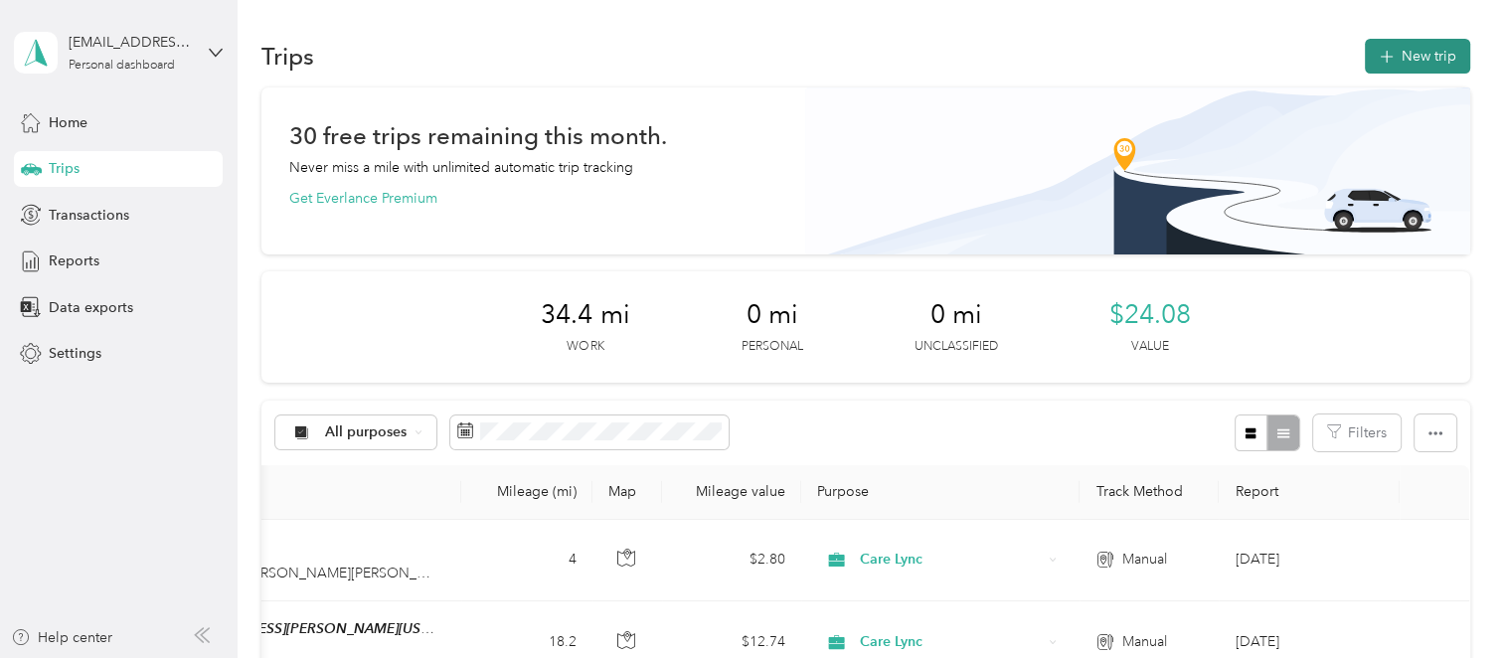
click at [1378, 64] on icon "button" at bounding box center [1386, 57] width 23 height 23
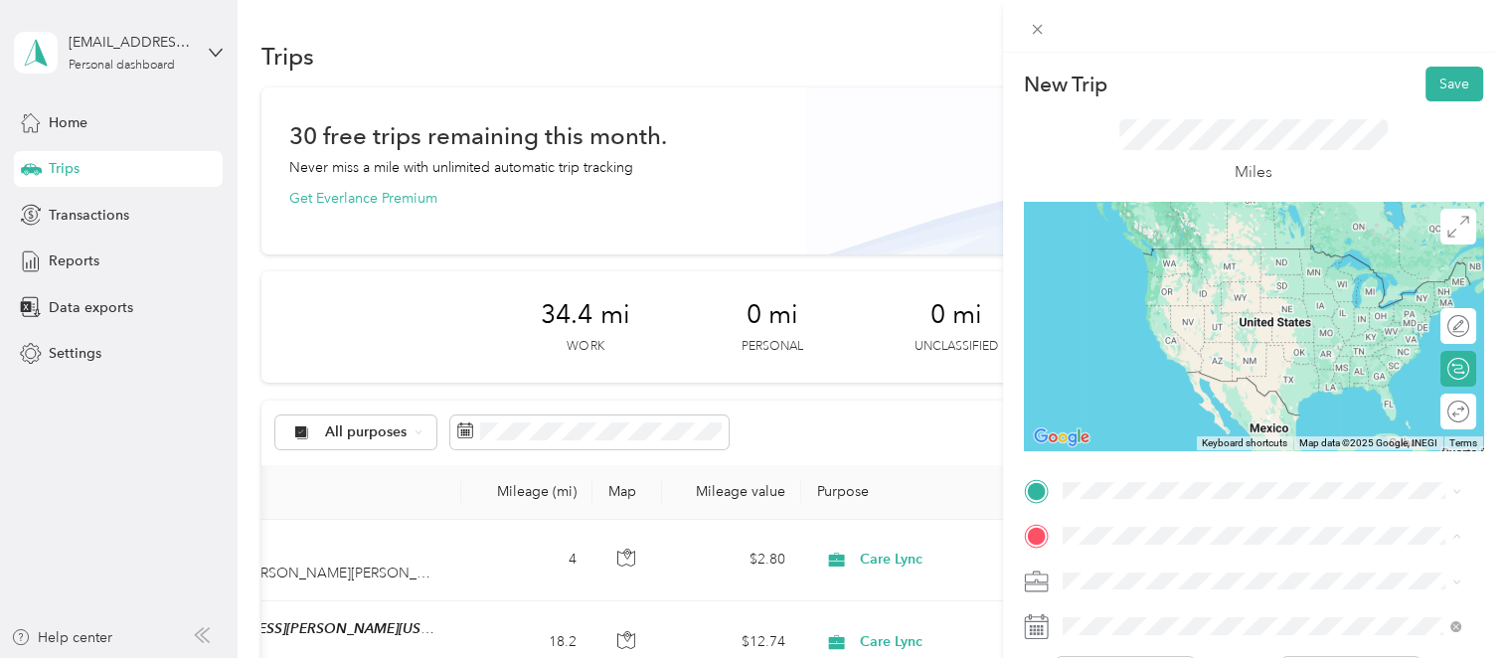
click at [1199, 334] on div "Home [STREET_ADDRESS][PERSON_NAME][US_STATE]" at bounding box center [1253, 313] width 309 height 42
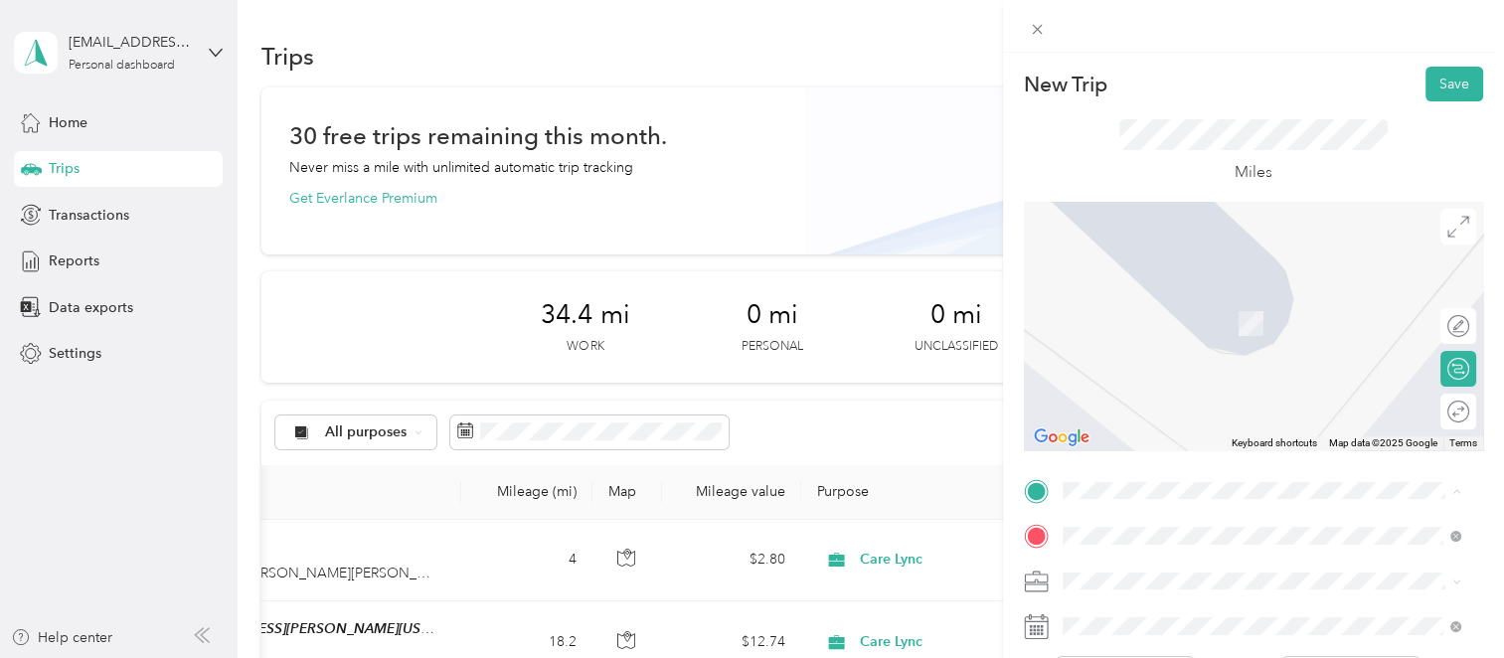
drag, startPoint x: 1142, startPoint y: 478, endPoint x: 1097, endPoint y: 334, distance: 151.2
click at [1097, 334] on div "[STREET_ADDRESS][PERSON_NAME][US_STATE]" at bounding box center [1262, 326] width 385 height 27
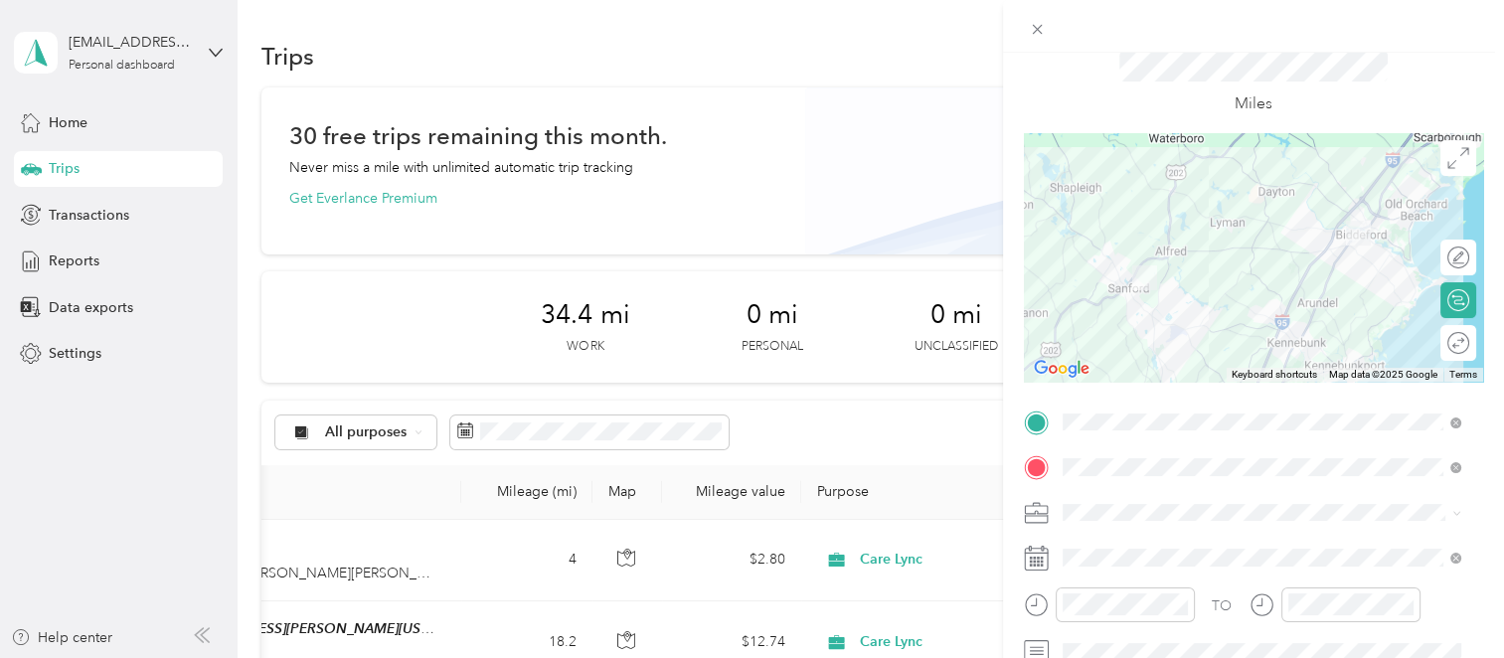
scroll to position [199, 0]
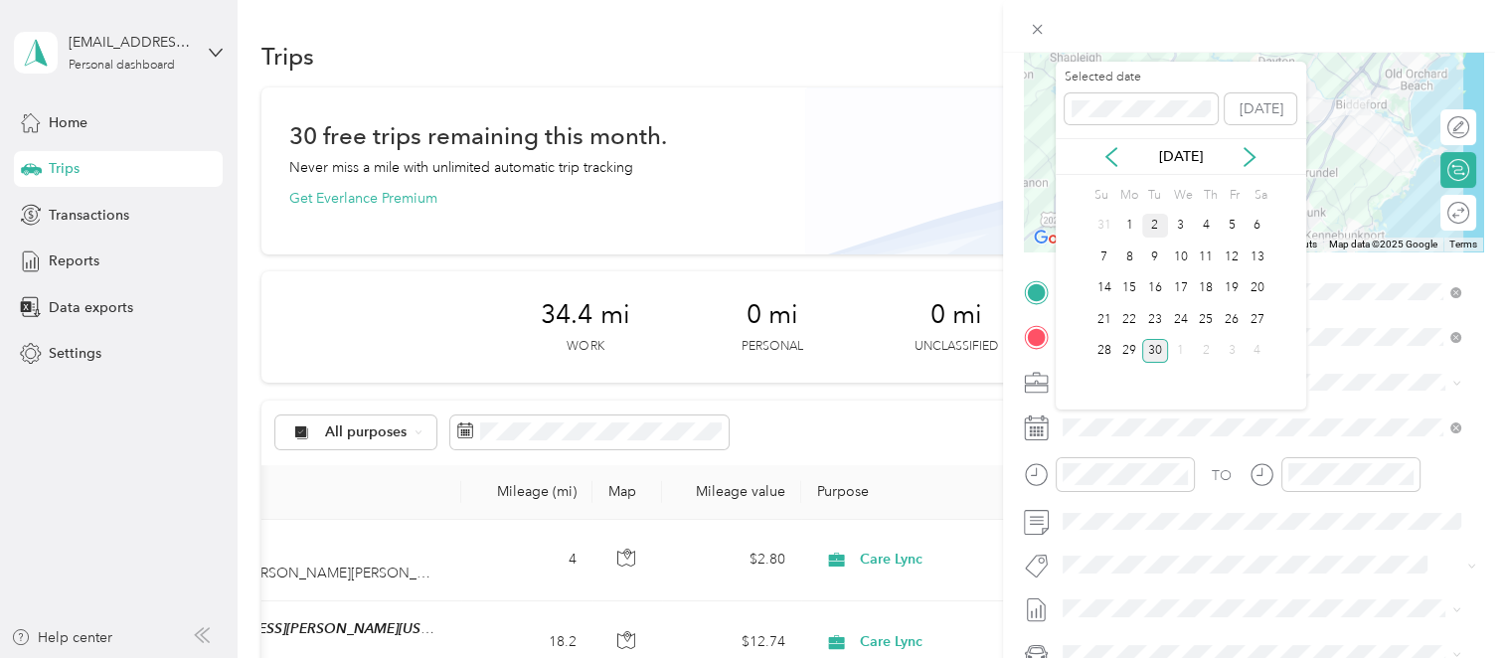
click at [1143, 224] on div "2" at bounding box center [1155, 226] width 26 height 25
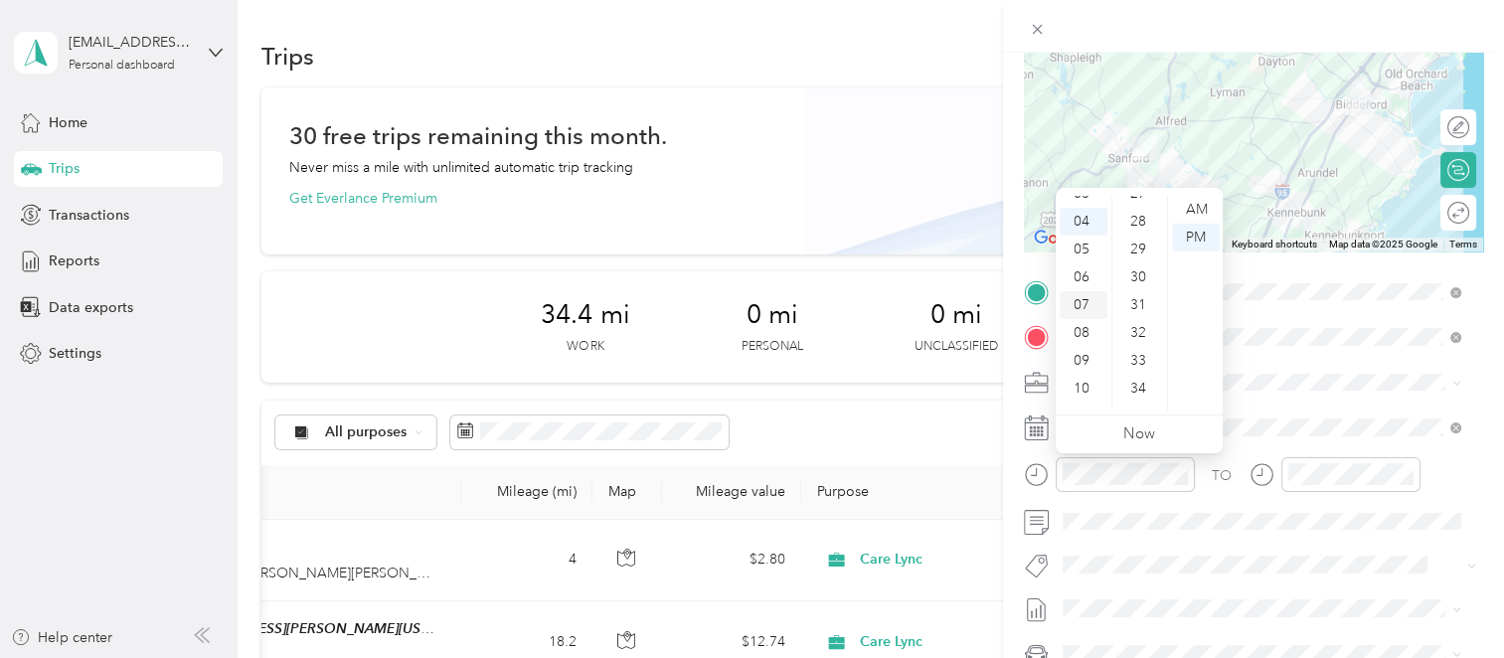
scroll to position [0, 0]
click at [1086, 268] on div "02" at bounding box center [1084, 266] width 48 height 28
click at [1135, 215] on div "00" at bounding box center [1140, 210] width 48 height 28
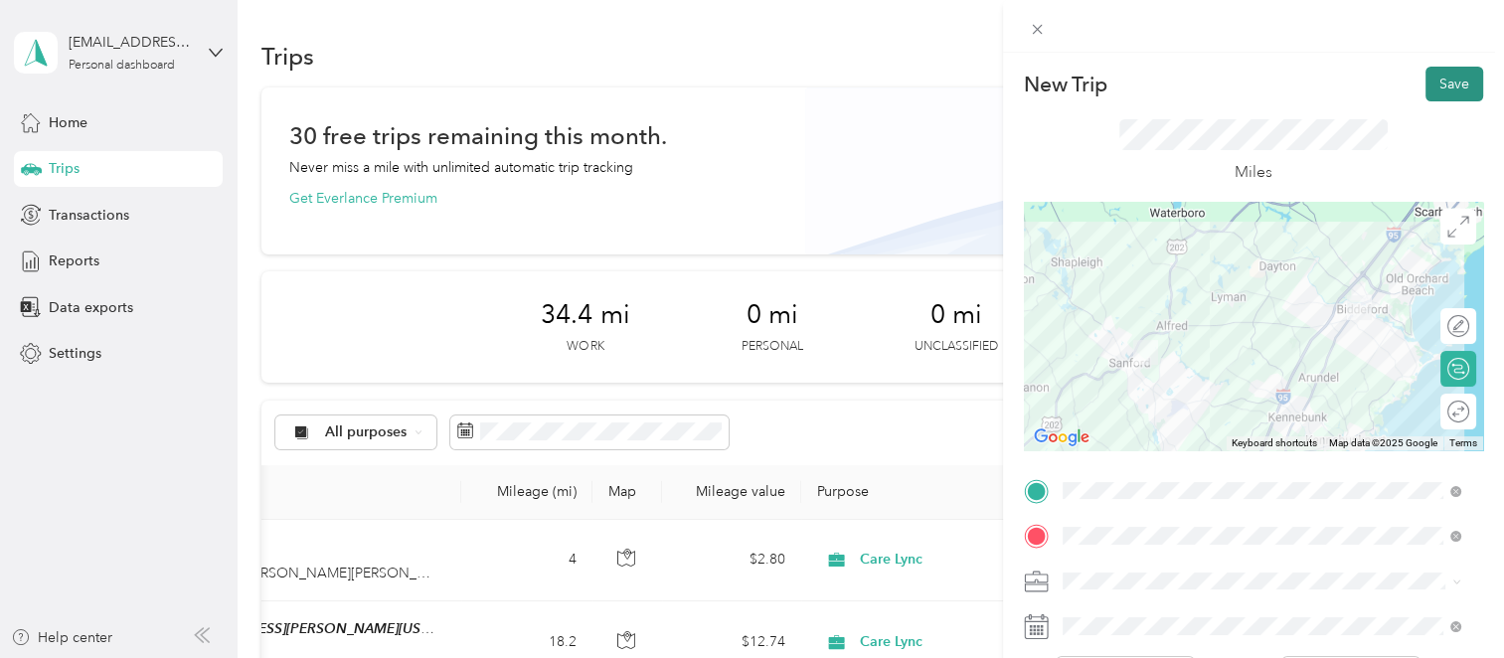
click at [1436, 89] on button "Save" at bounding box center [1455, 84] width 58 height 35
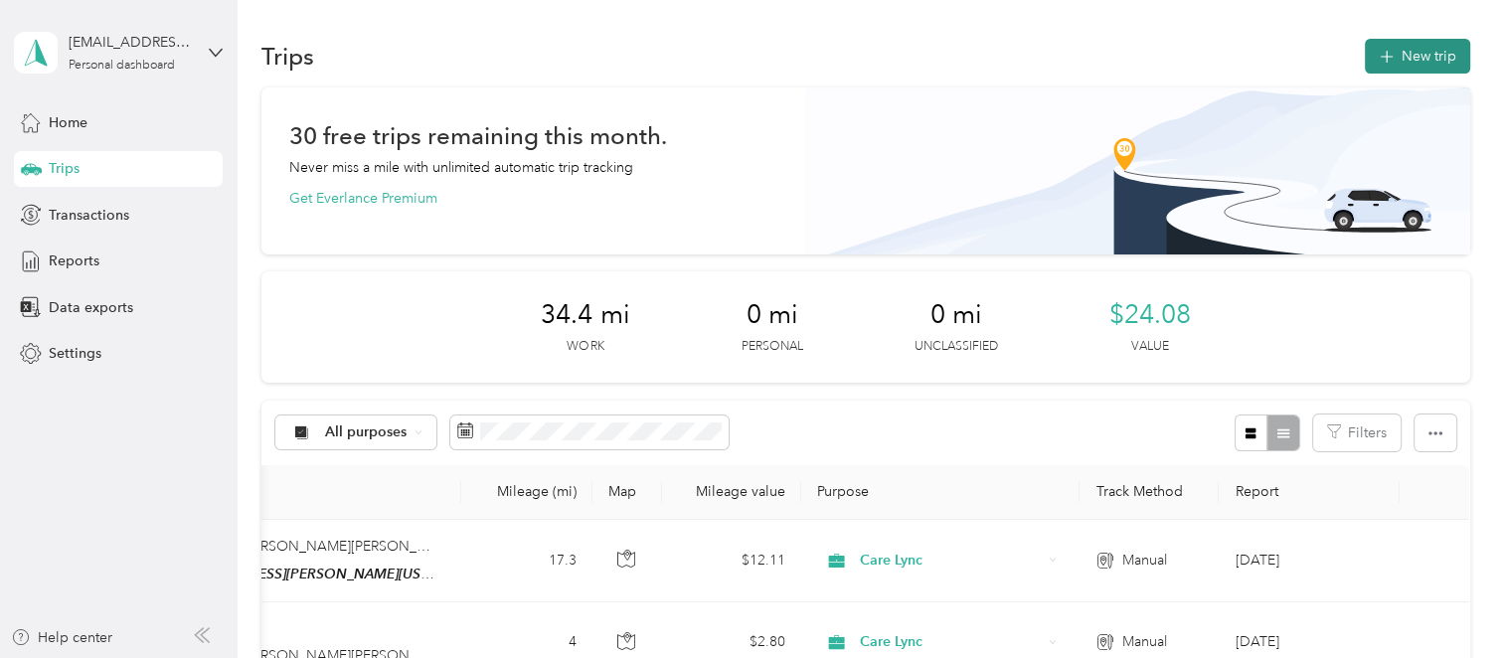
click at [1432, 62] on button "New trip" at bounding box center [1417, 56] width 105 height 35
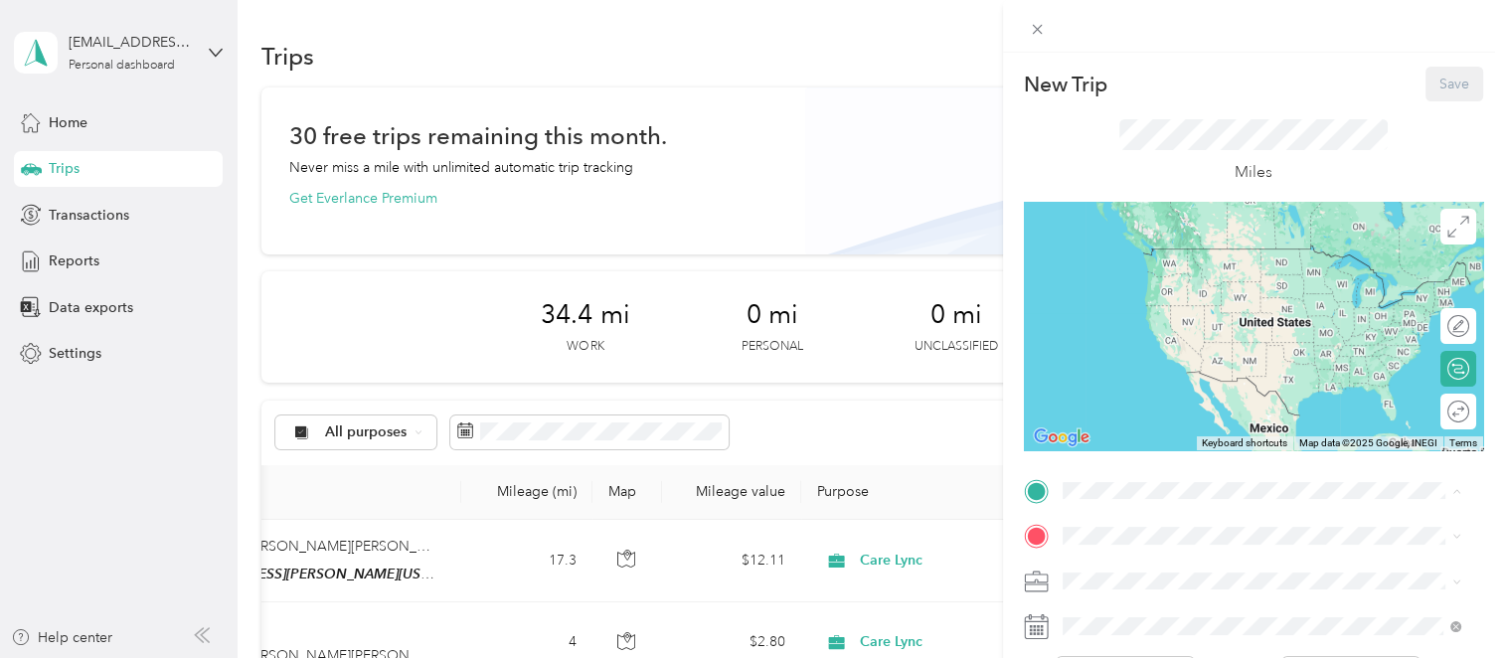
click at [1138, 253] on div "Home" at bounding box center [1253, 256] width 309 height 18
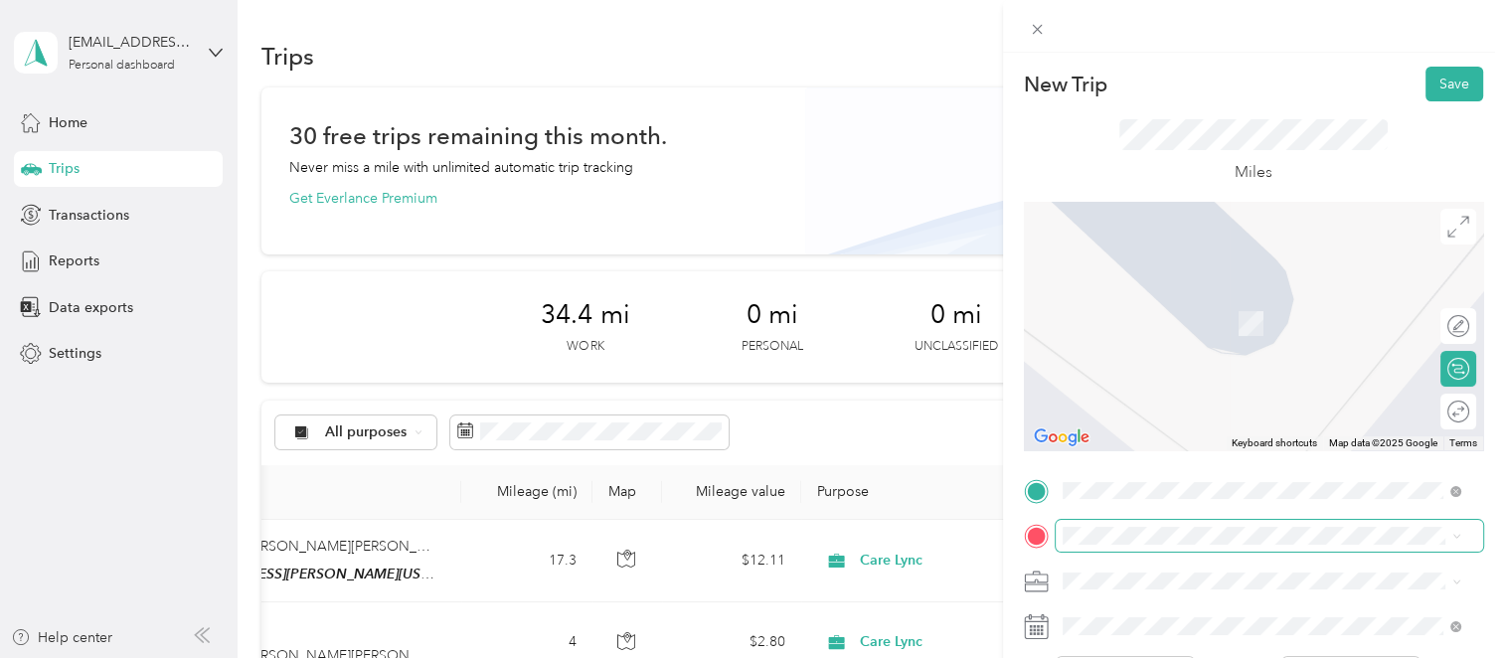
click at [1073, 545] on span at bounding box center [1269, 536] width 427 height 32
click at [1081, 522] on span at bounding box center [1269, 536] width 427 height 32
click at [1154, 315] on li "[STREET_ADDRESS][PERSON_NAME][US_STATE]" at bounding box center [1262, 294] width 413 height 41
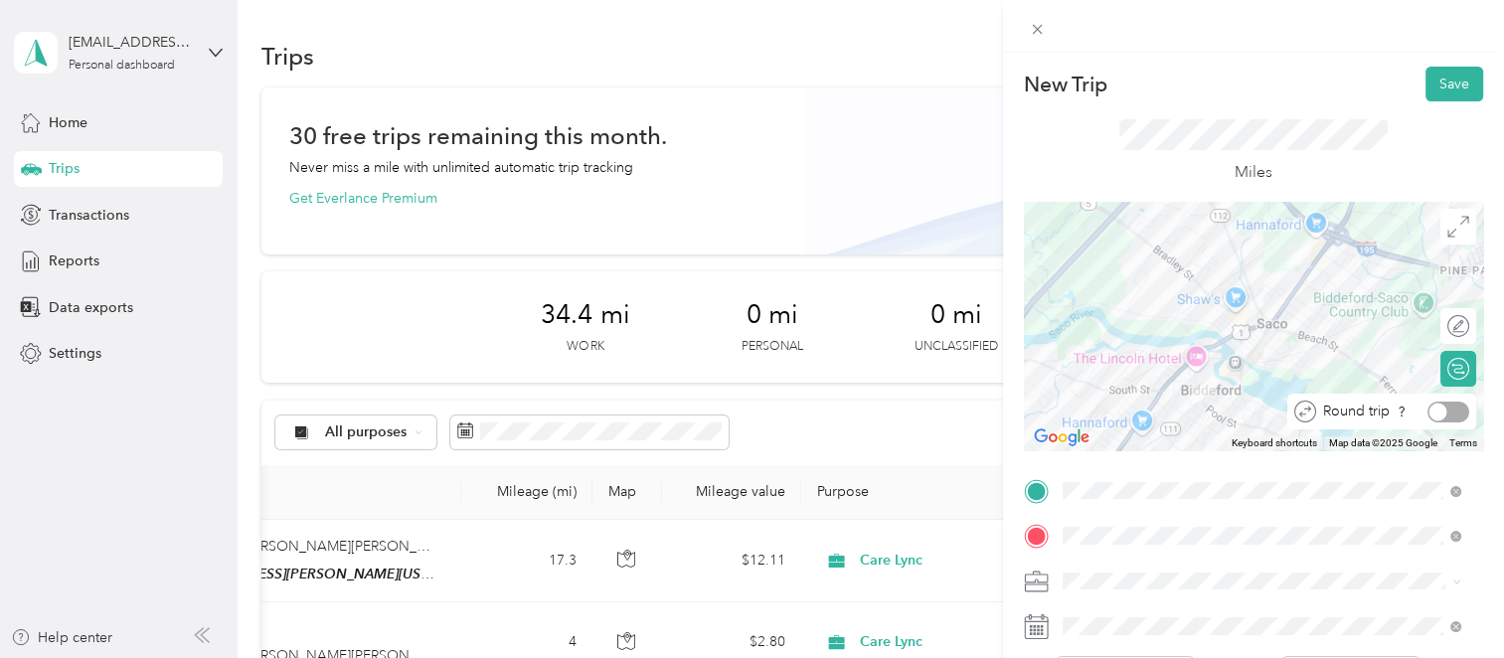
click at [1444, 409] on div at bounding box center [1449, 412] width 42 height 21
click at [1442, 89] on button "Save" at bounding box center [1455, 84] width 58 height 35
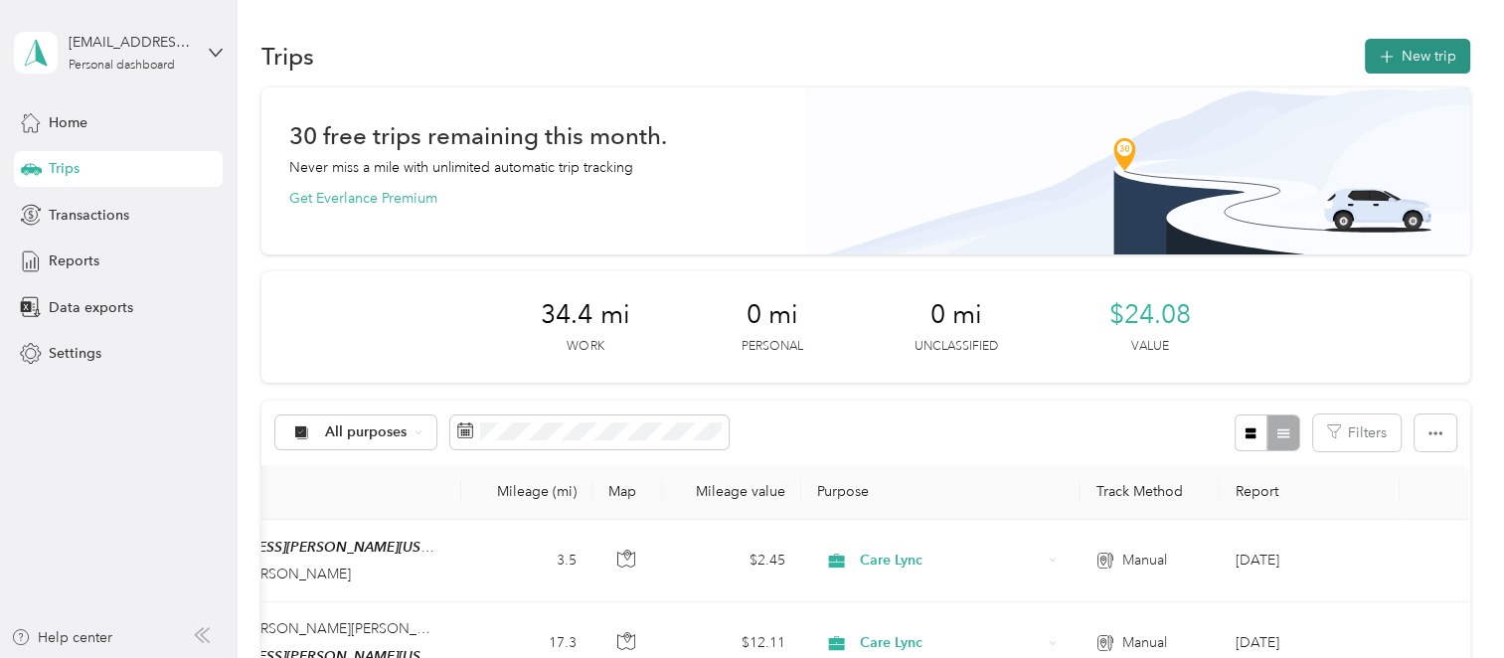
click at [1387, 43] on button "New trip" at bounding box center [1417, 56] width 105 height 35
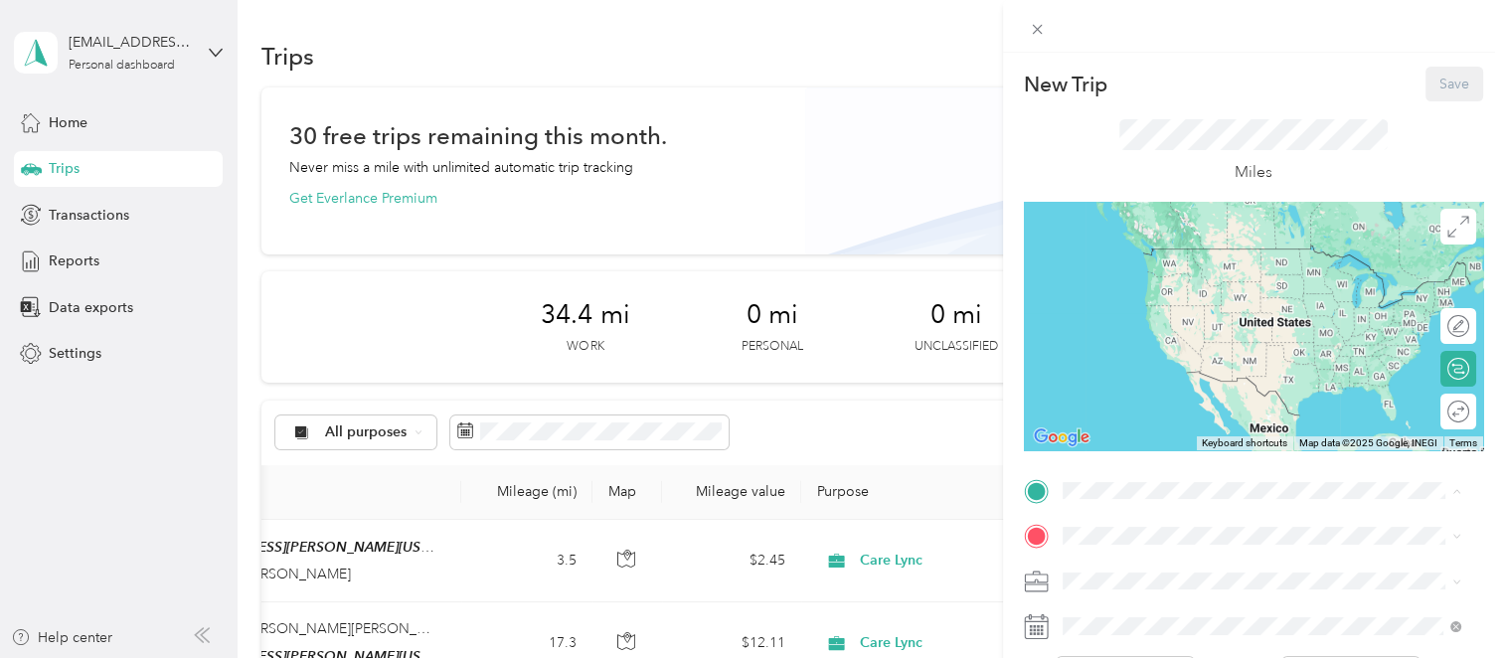
click at [1177, 280] on span "[STREET_ADDRESS][PERSON_NAME][US_STATE]" at bounding box center [1253, 277] width 309 height 17
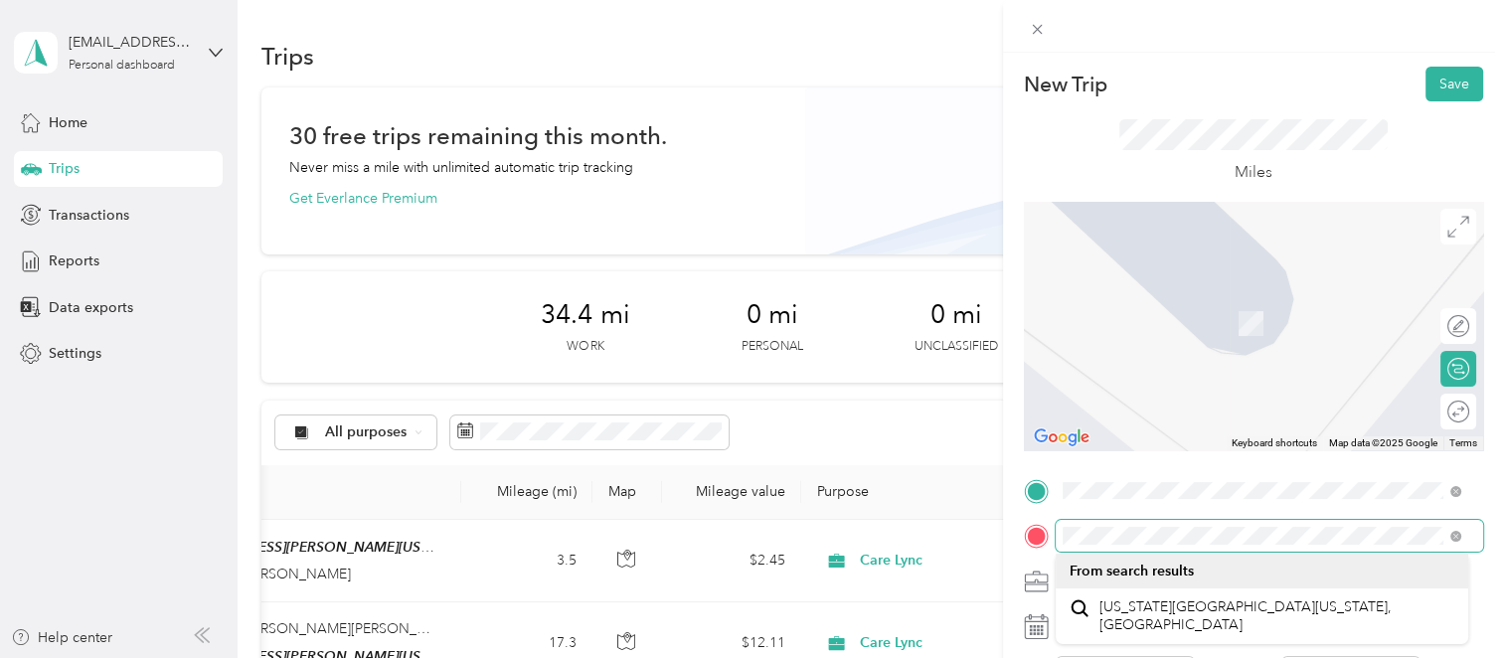
click at [1042, 522] on div at bounding box center [1253, 536] width 459 height 32
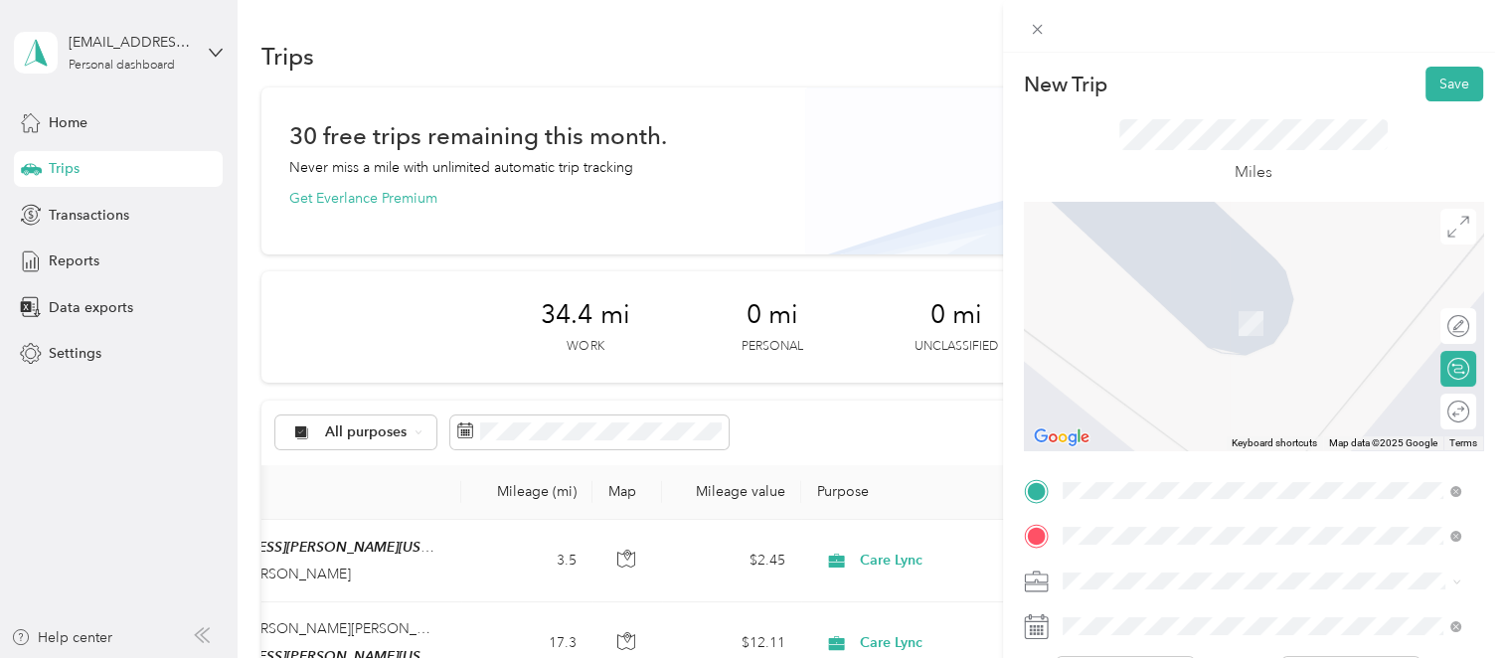
click at [1204, 344] on span "[STREET_ADDRESS][US_STATE][US_STATE]" at bounding box center [1234, 335] width 271 height 18
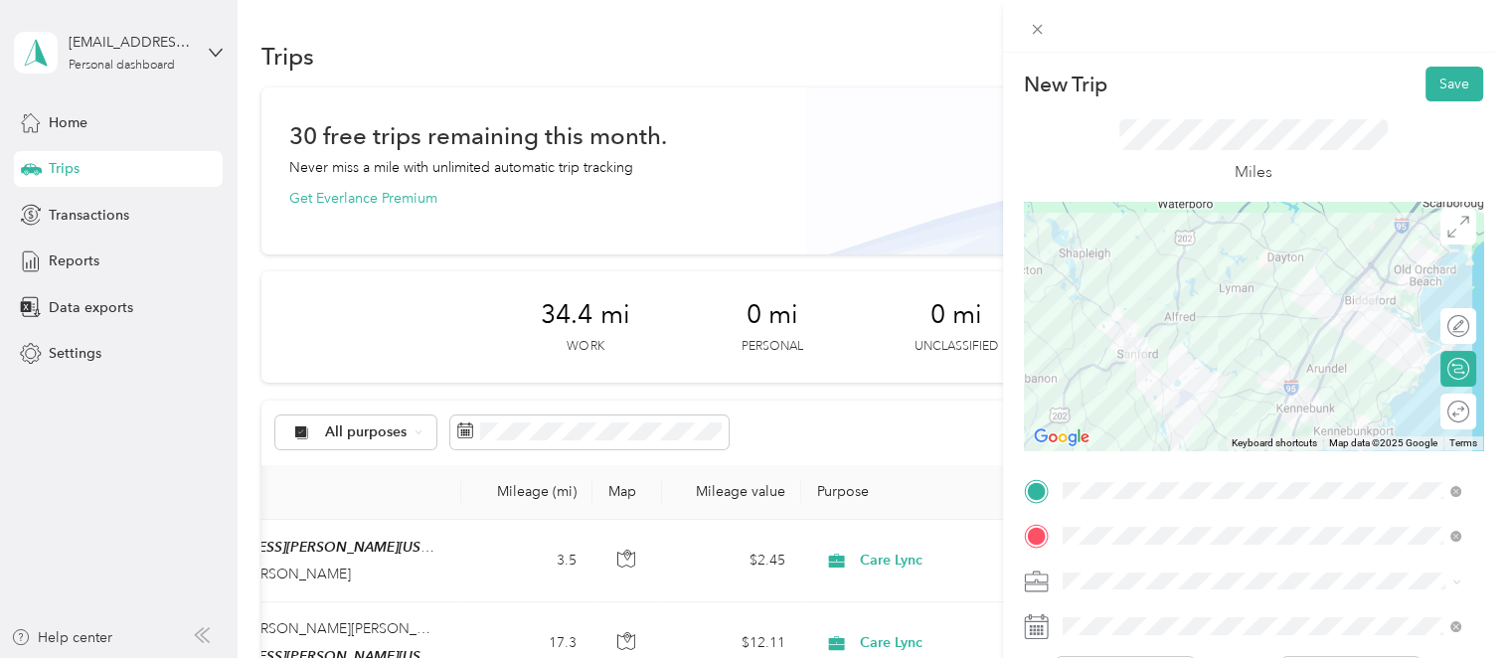
click at [1469, 416] on div "Round trip" at bounding box center [1469, 412] width 0 height 21
click at [1439, 416] on div at bounding box center [1449, 412] width 42 height 21
click at [1432, 88] on button "Save" at bounding box center [1455, 84] width 58 height 35
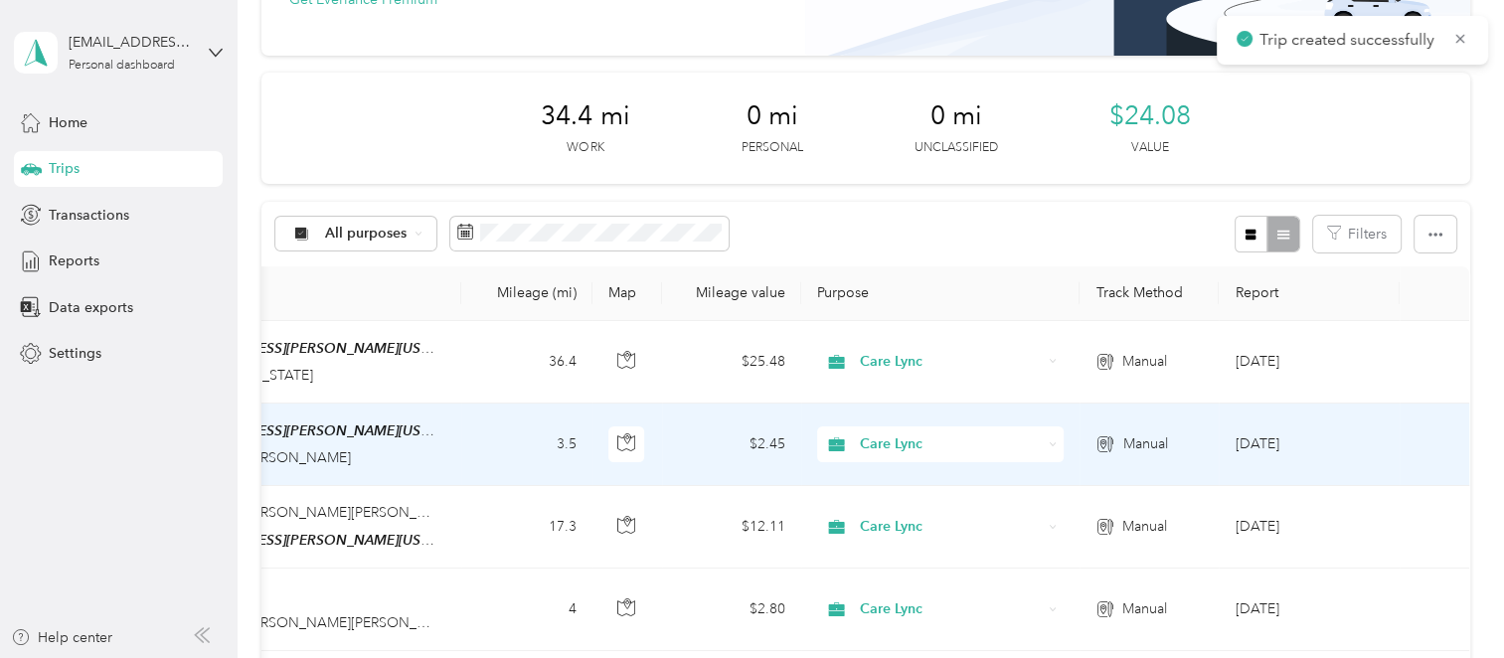
scroll to position [298, 0]
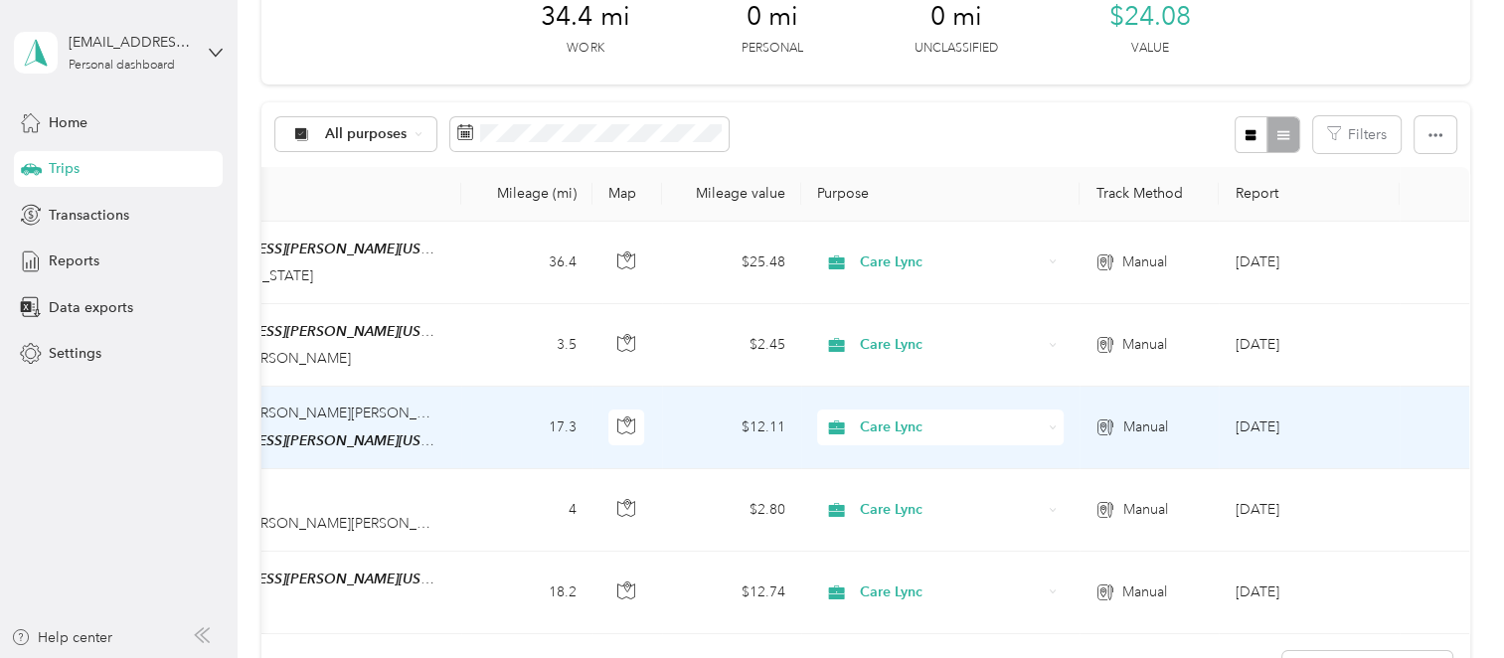
click at [1219, 419] on td "[DATE]" at bounding box center [1309, 428] width 181 height 83
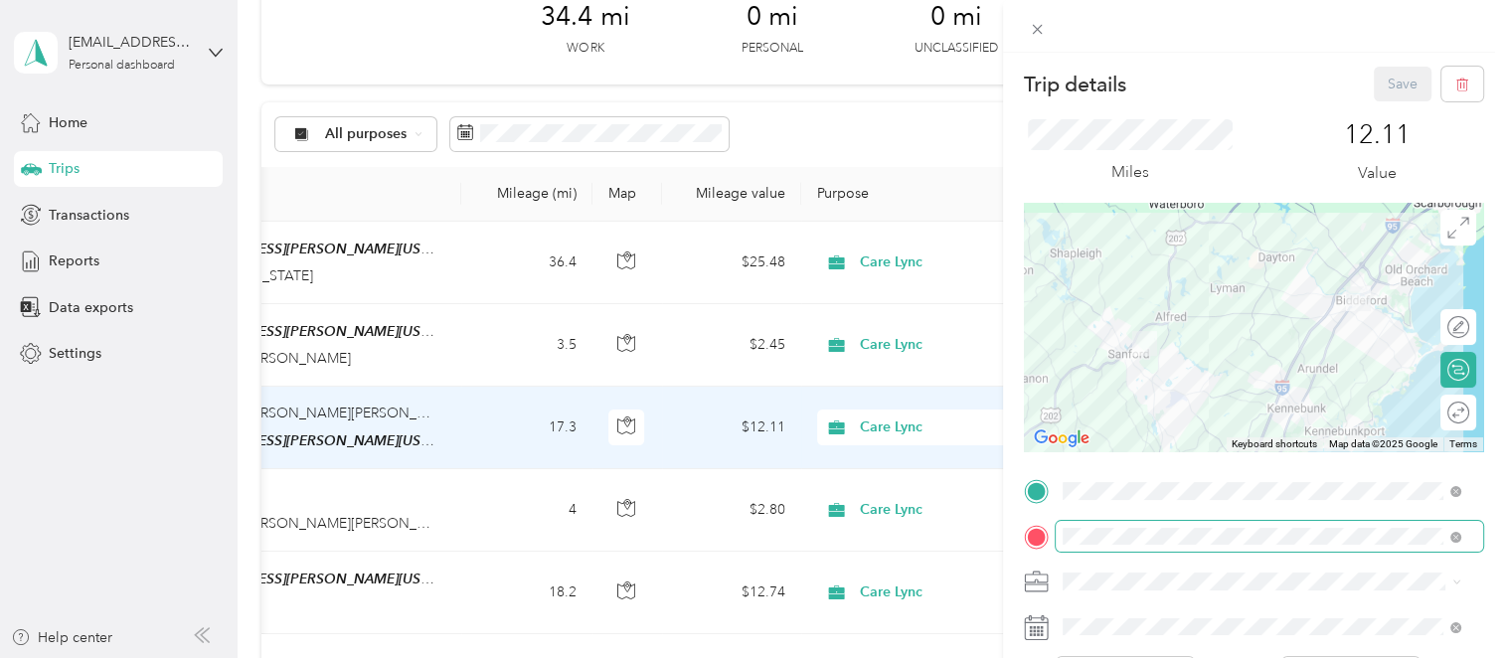
scroll to position [99, 0]
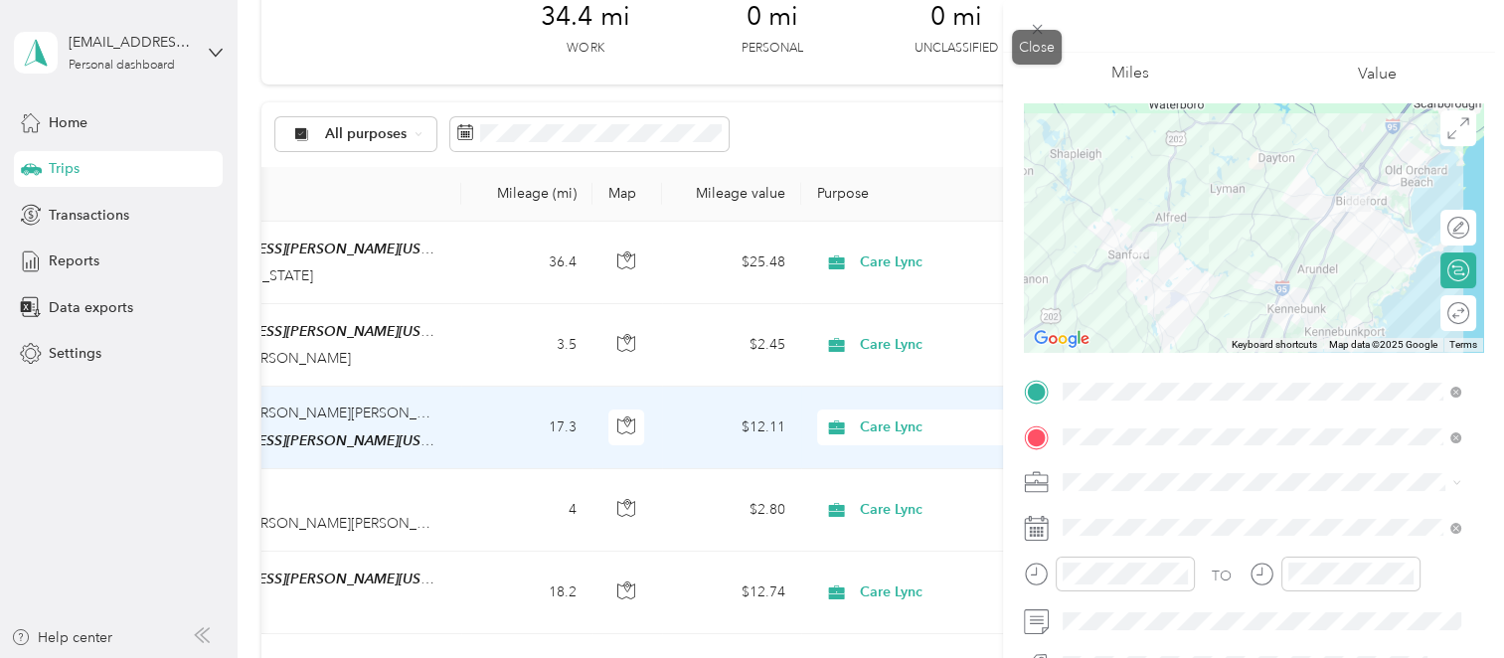
click at [1035, 657] on div "Trip details Save This trip cannot be edited because it is either under review,…" at bounding box center [747, 658] width 1494 height 0
click at [1043, 26] on icon at bounding box center [1037, 29] width 17 height 17
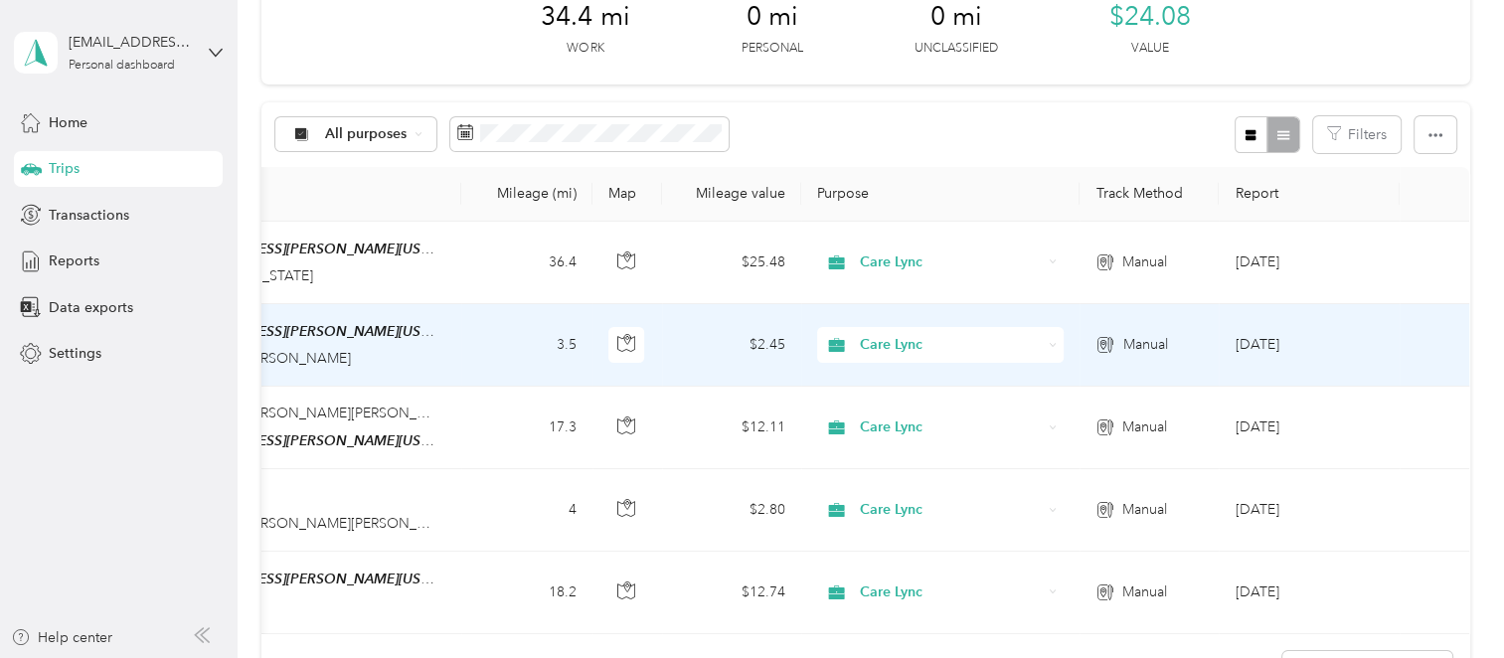
click at [1003, 328] on div "Care Lync" at bounding box center [940, 345] width 247 height 36
click at [1160, 319] on td "Manual" at bounding box center [1149, 345] width 139 height 83
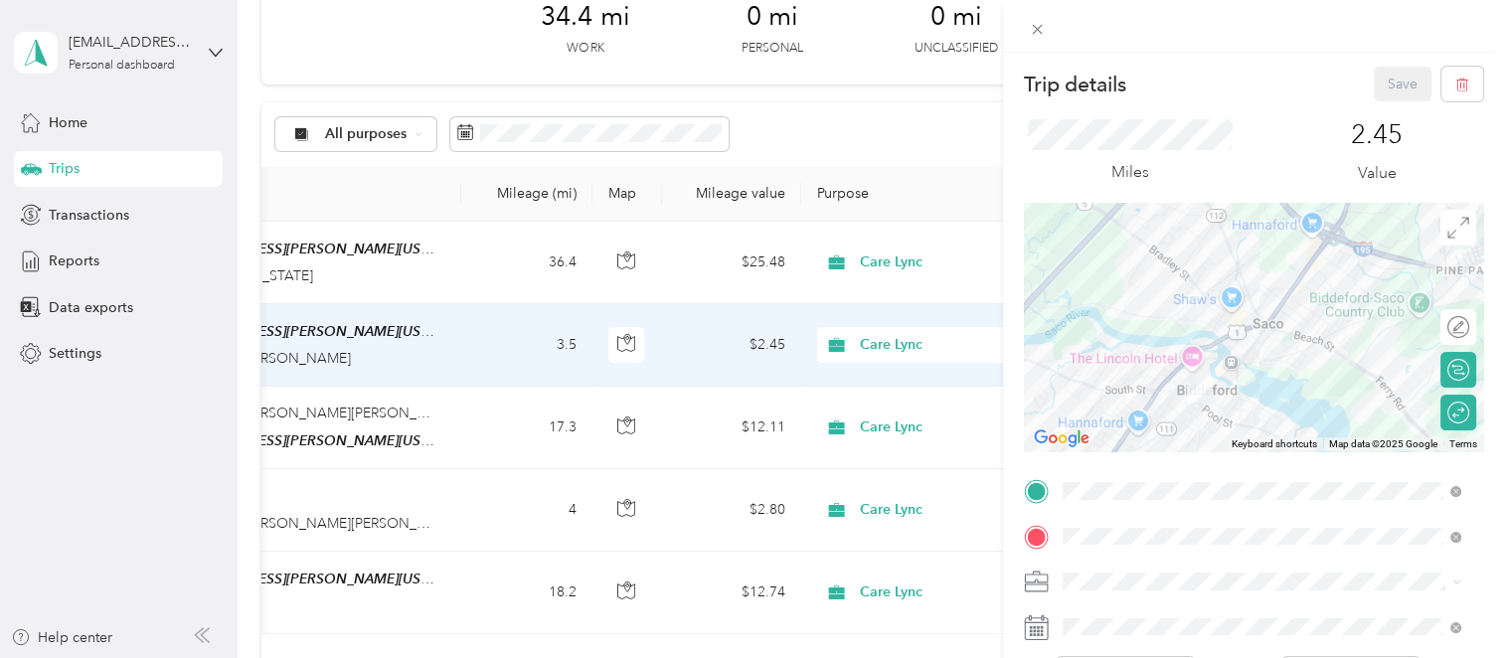
scroll to position [99, 0]
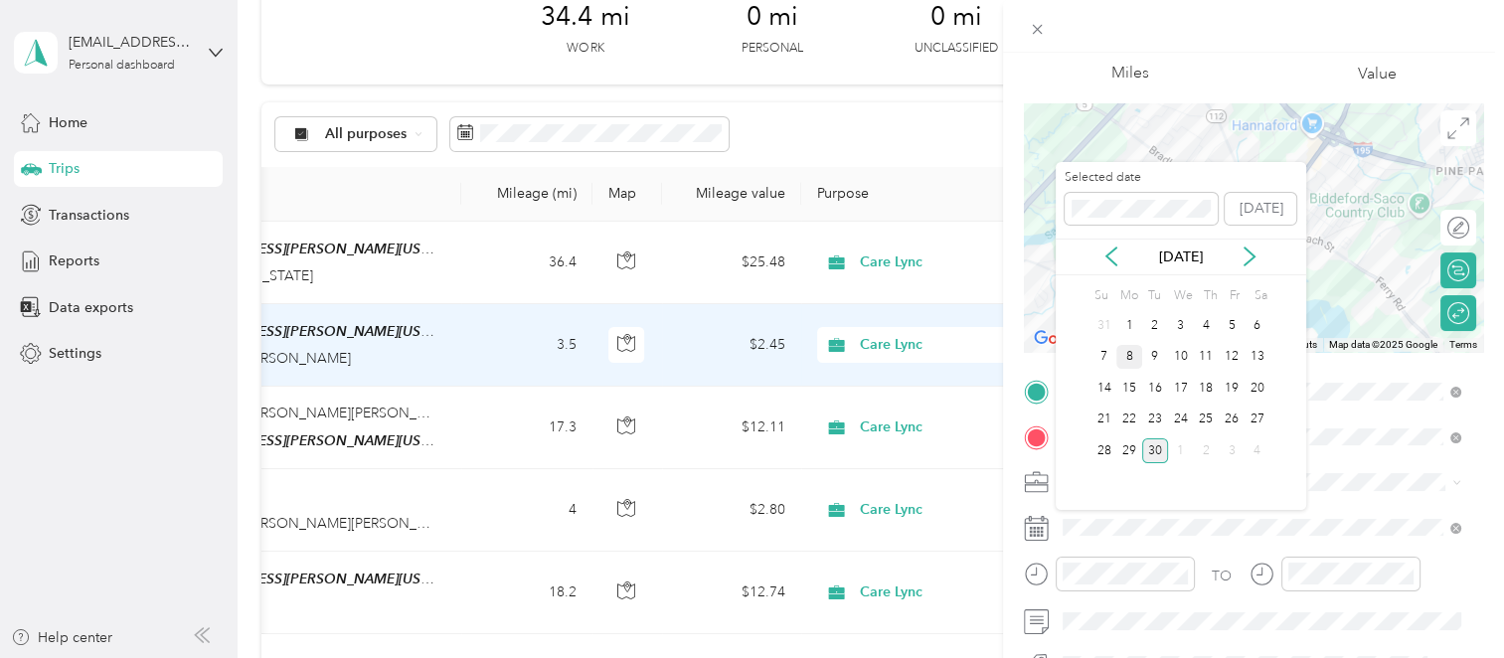
click at [1125, 357] on div "8" at bounding box center [1129, 357] width 26 height 25
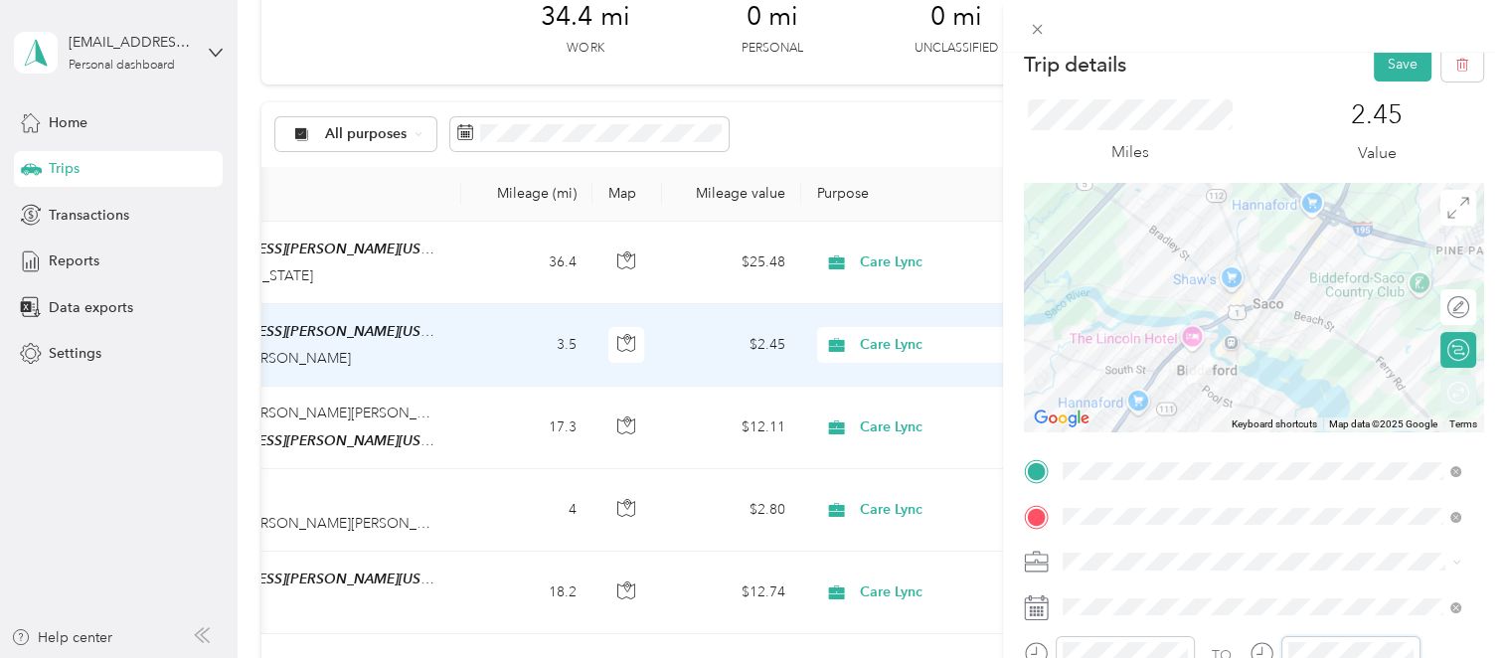
scroll to position [0, 0]
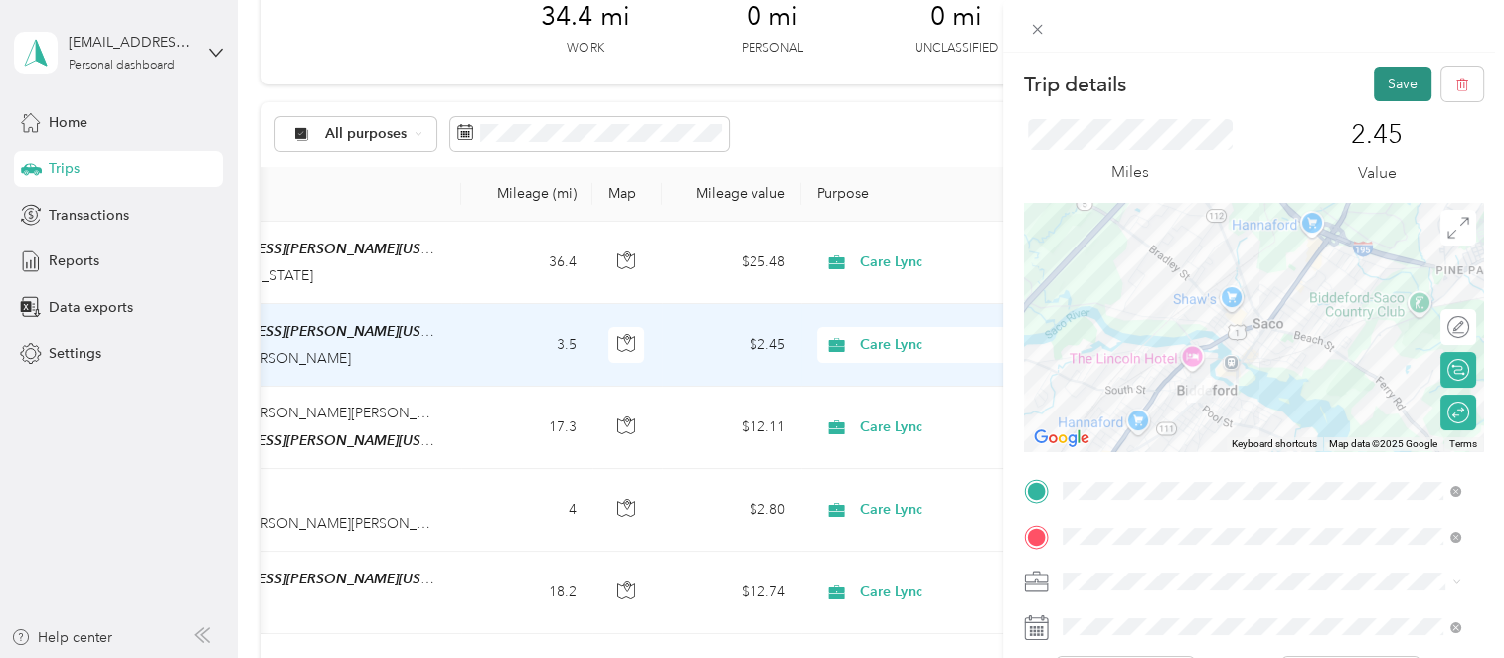
click at [1379, 92] on button "Save" at bounding box center [1403, 84] width 58 height 35
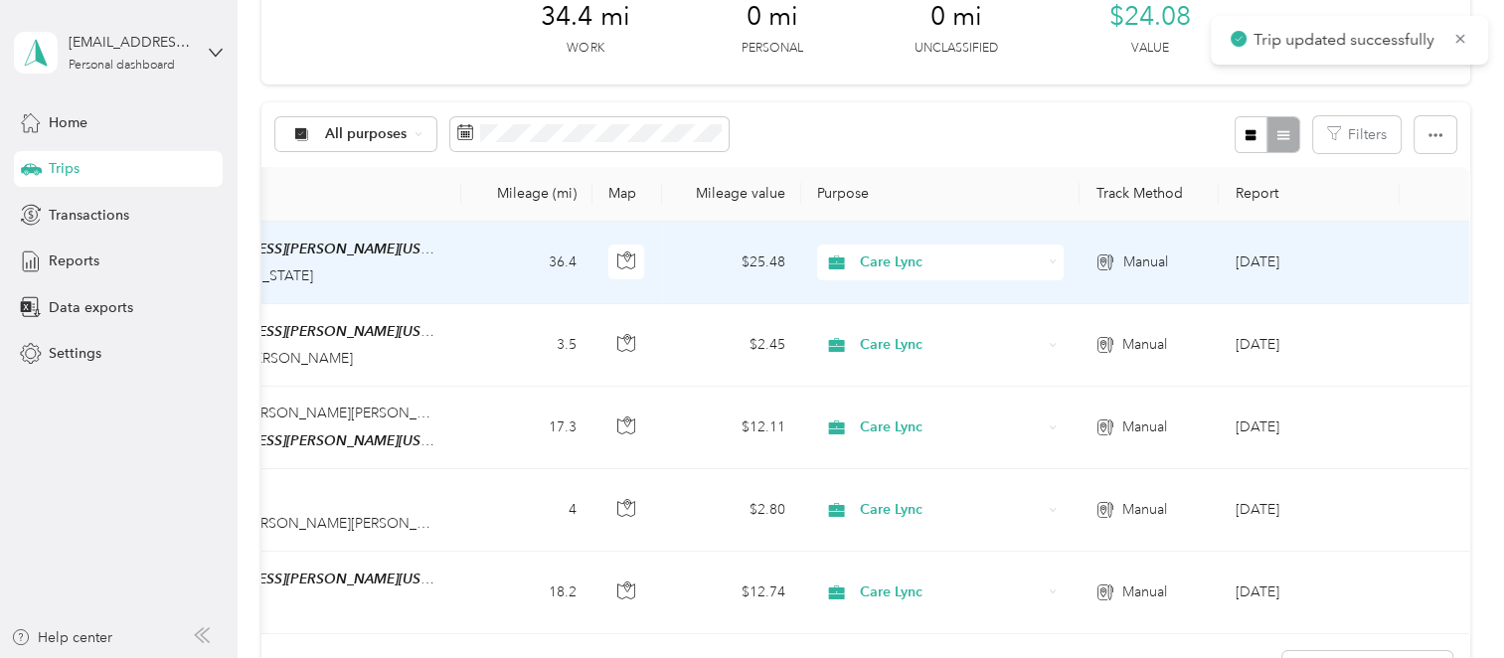
click at [1049, 264] on icon at bounding box center [1053, 261] width 9 height 9
click at [1067, 279] on td "Care Lync" at bounding box center [940, 263] width 278 height 83
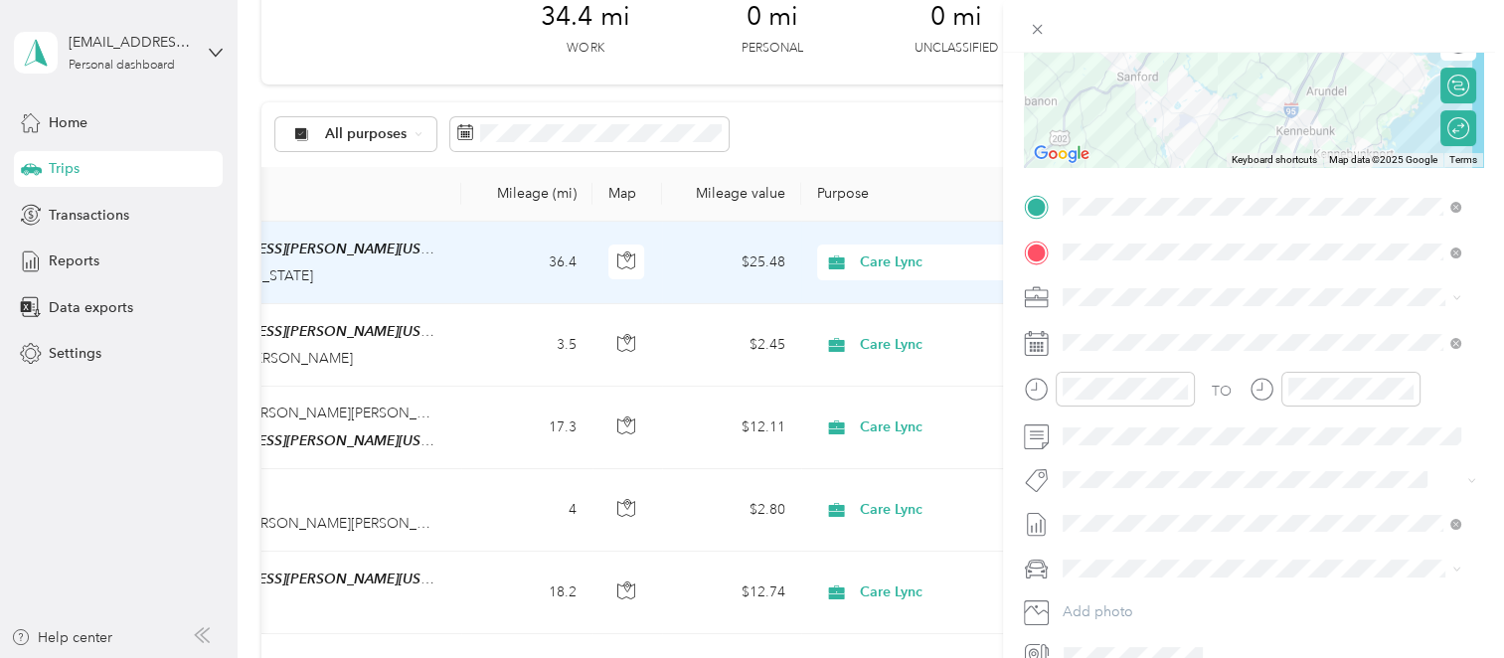
scroll to position [298, 0]
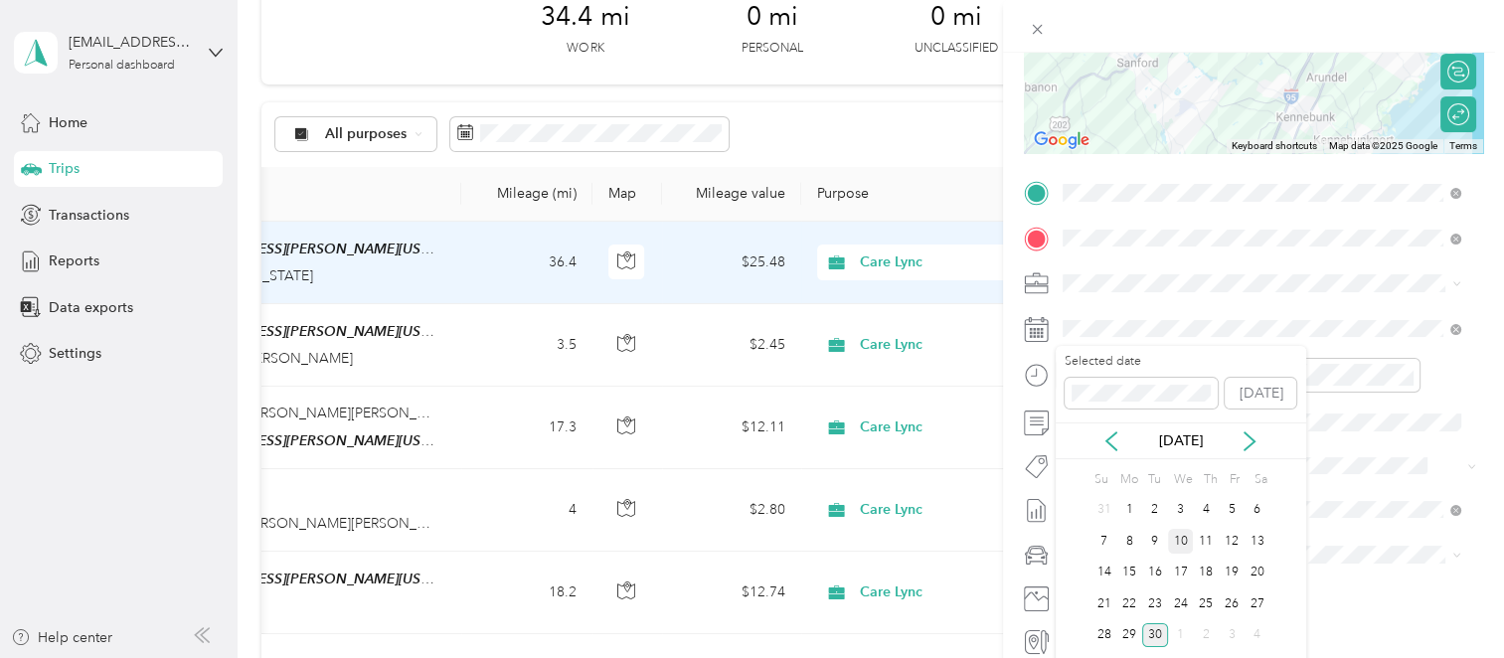
click at [1170, 542] on div "10" at bounding box center [1181, 541] width 26 height 25
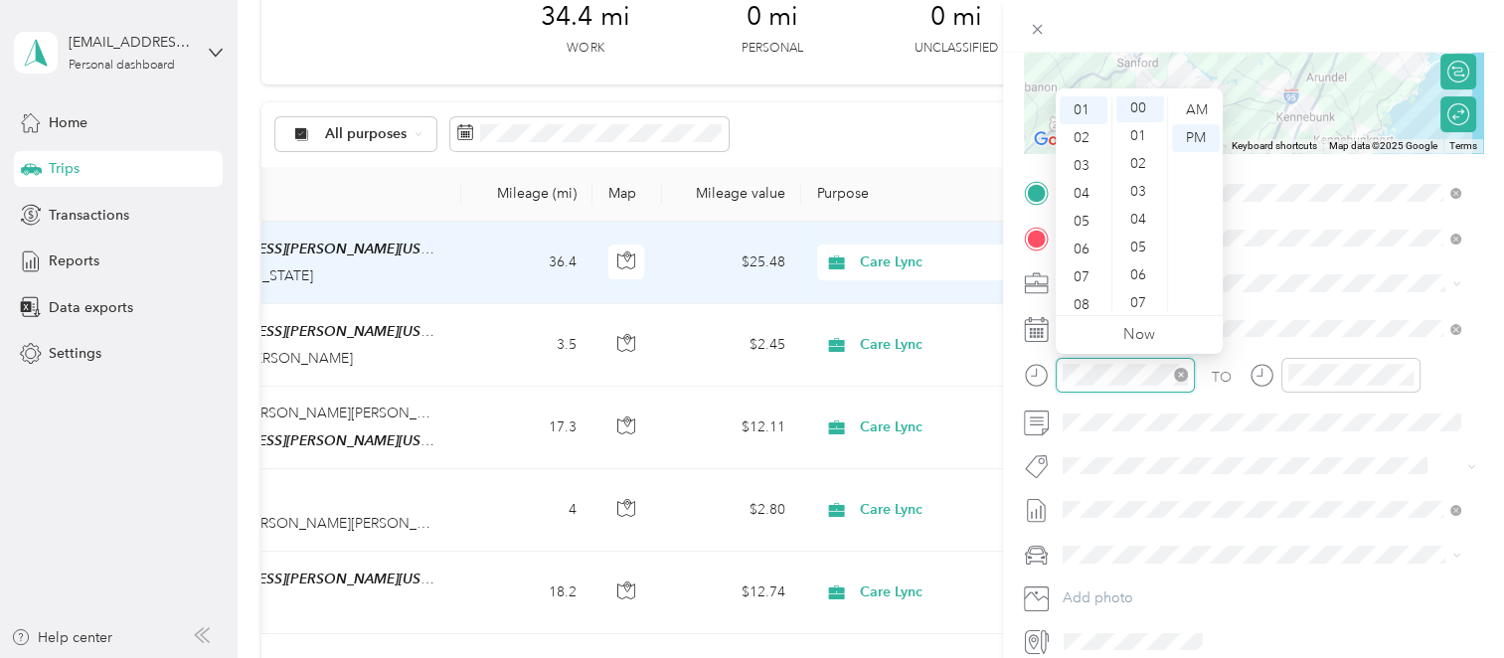
scroll to position [0, 0]
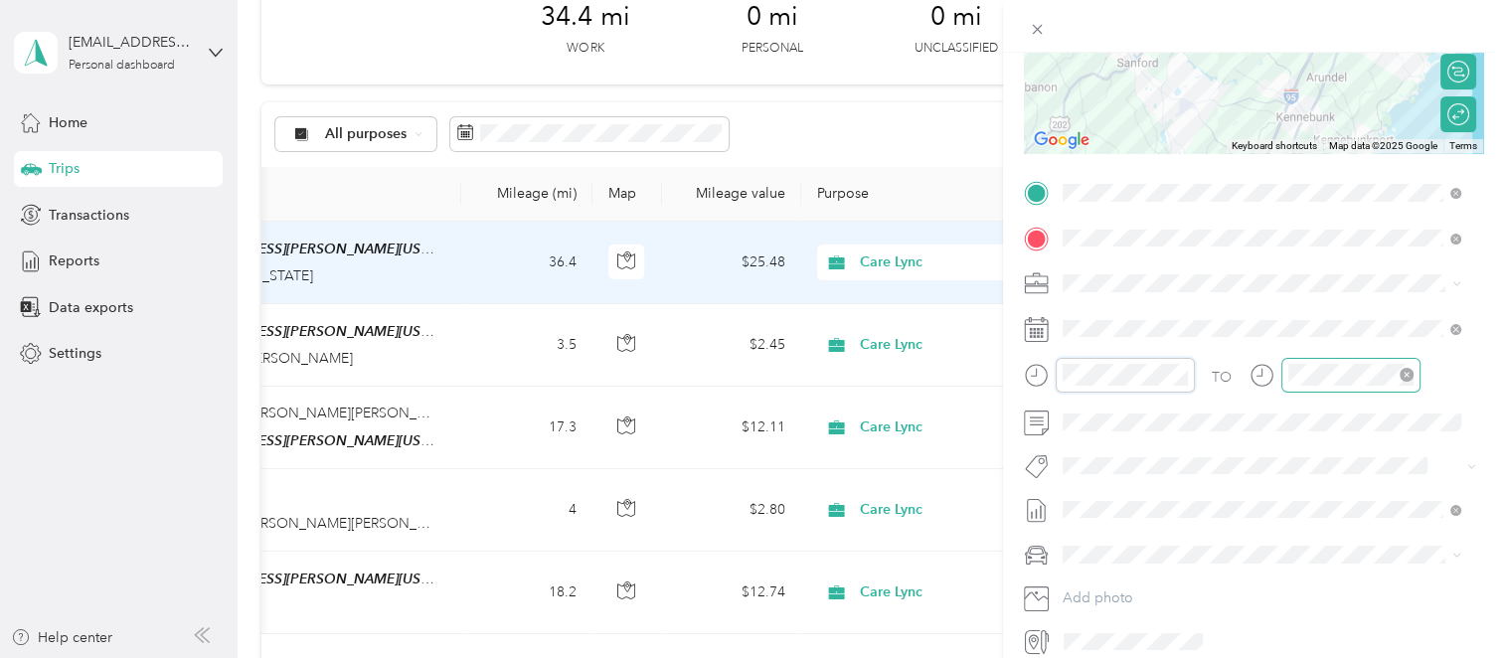
click at [1361, 387] on div at bounding box center [1350, 375] width 139 height 35
click at [1361, 383] on div at bounding box center [1350, 375] width 139 height 35
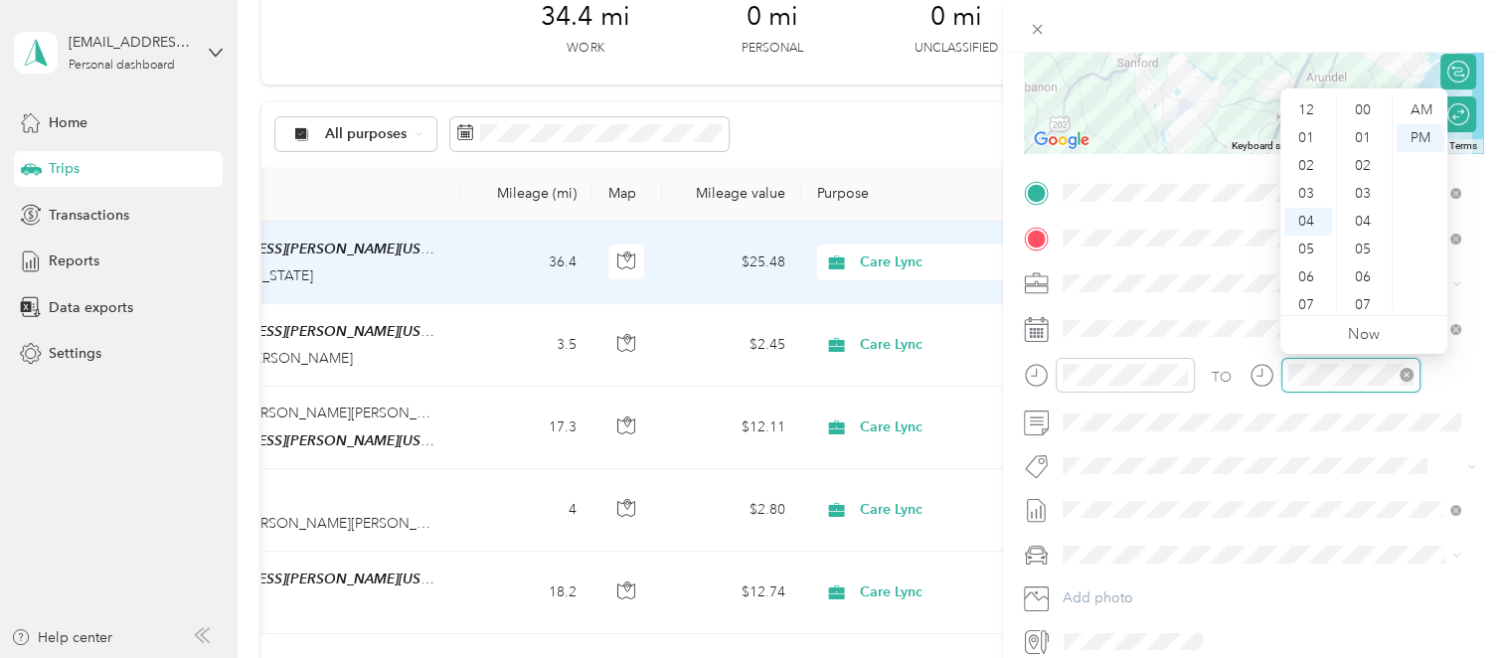
scroll to position [891, 0]
click at [1193, 162] on div "Trip details Save This trip cannot be edited because it is either under review,…" at bounding box center [1253, 212] width 459 height 889
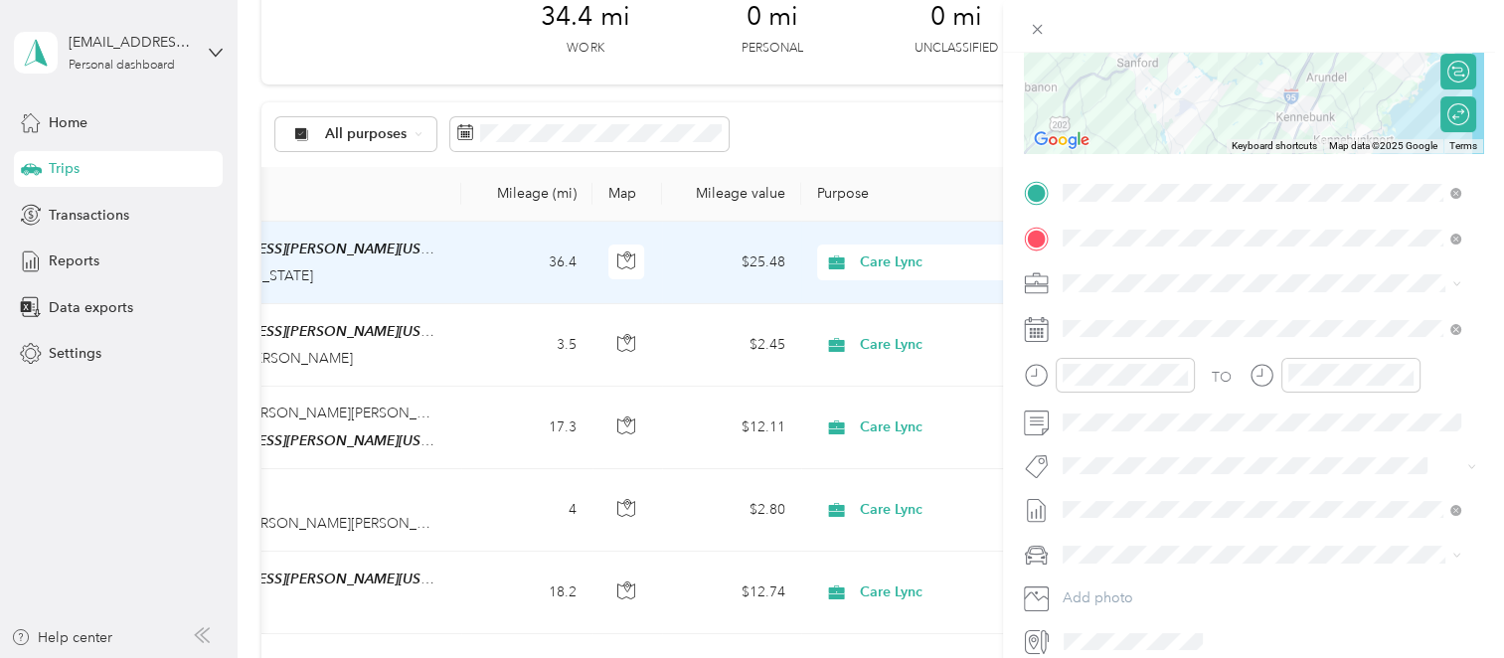
scroll to position [0, 0]
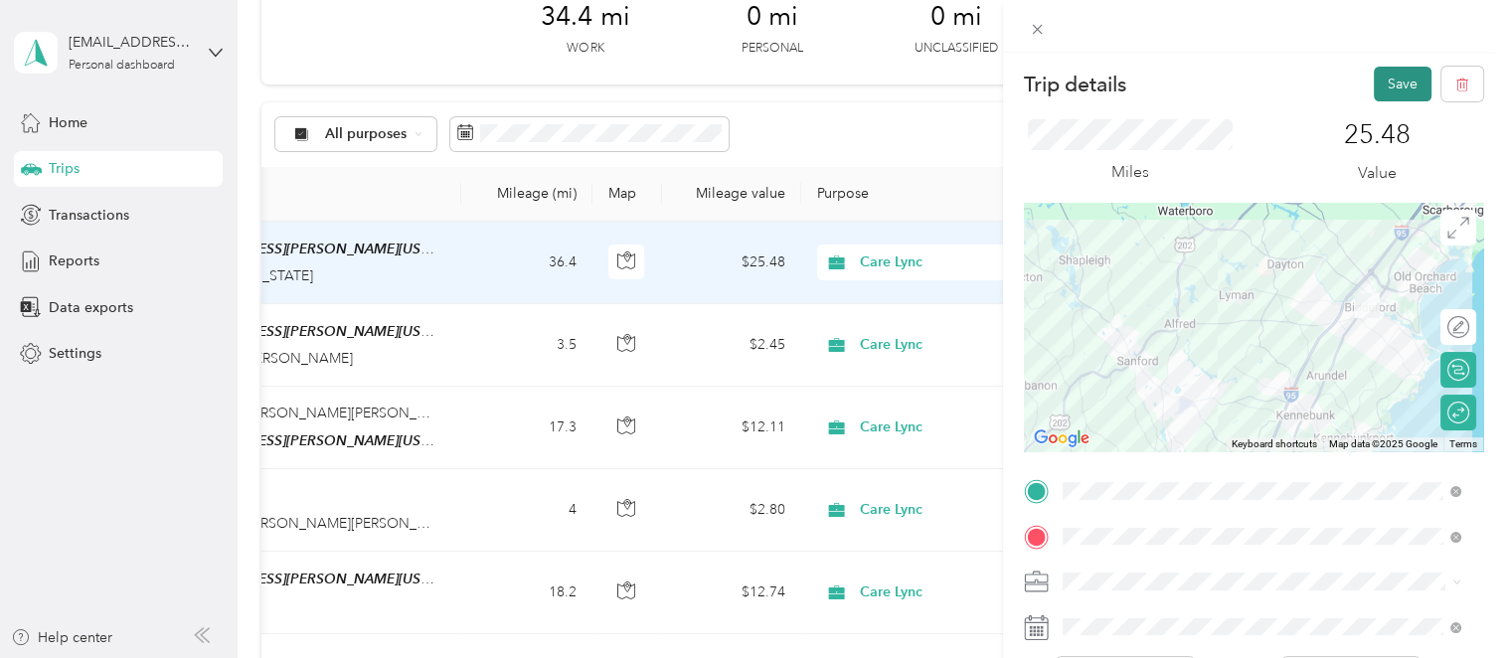
click at [1381, 80] on button "Save" at bounding box center [1403, 84] width 58 height 35
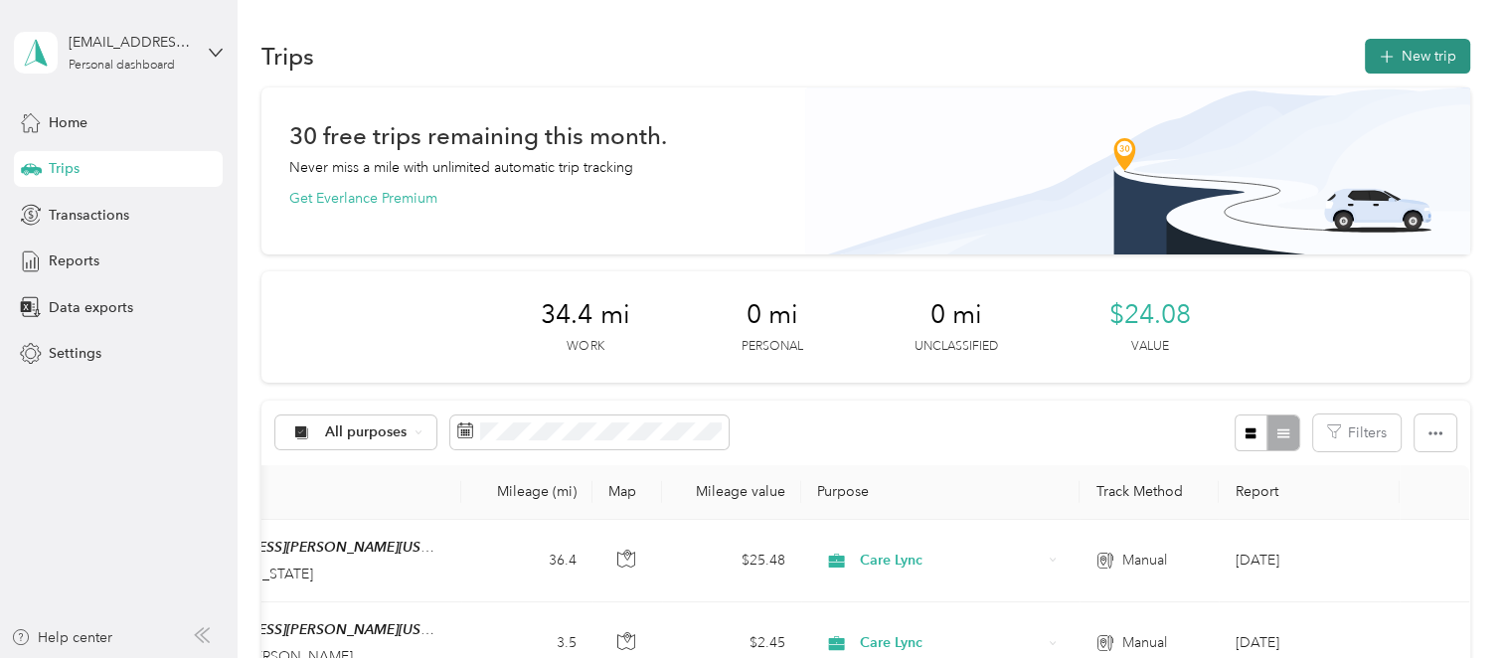
click at [1394, 49] on button "New trip" at bounding box center [1417, 56] width 105 height 35
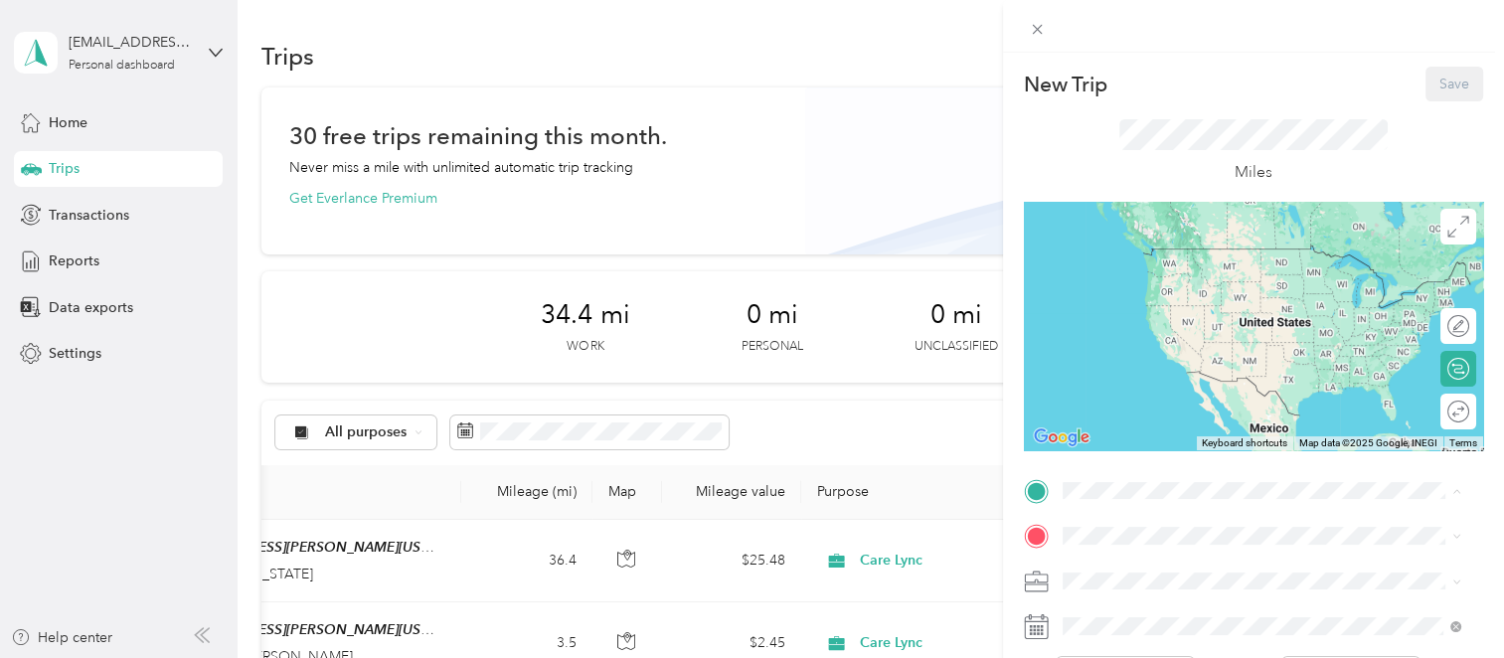
click at [1125, 286] on div "Home [STREET_ADDRESS][PERSON_NAME][US_STATE]" at bounding box center [1253, 268] width 309 height 42
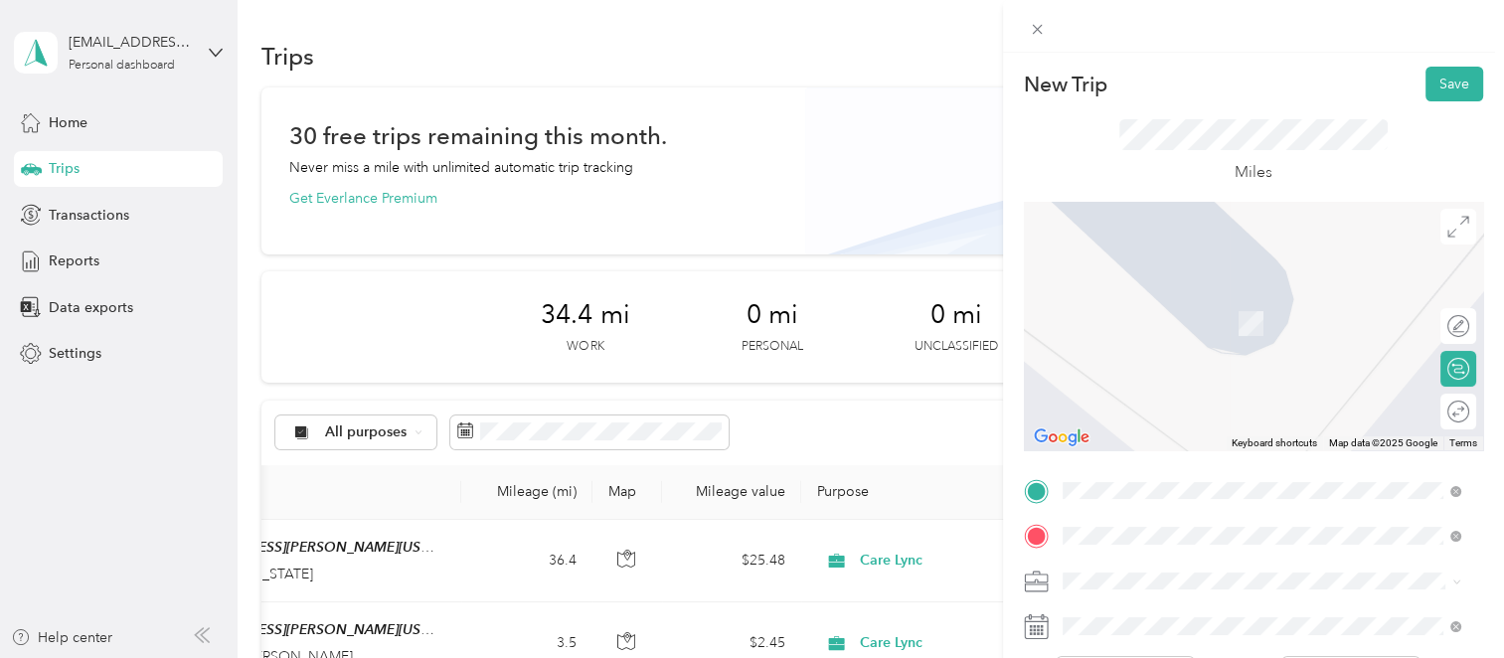
click at [1150, 308] on div "[STREET_ADDRESS][US_STATE]" at bounding box center [1262, 294] width 385 height 27
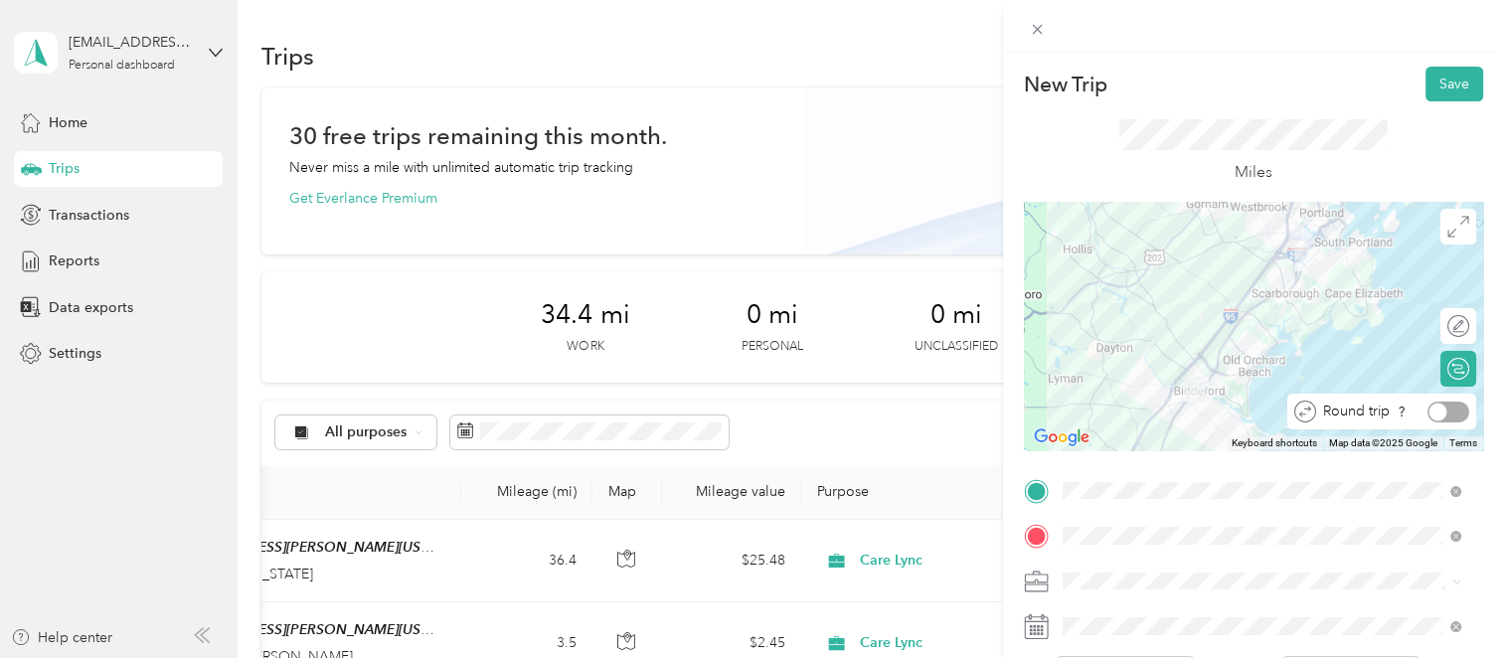
click at [1438, 412] on div at bounding box center [1449, 412] width 42 height 21
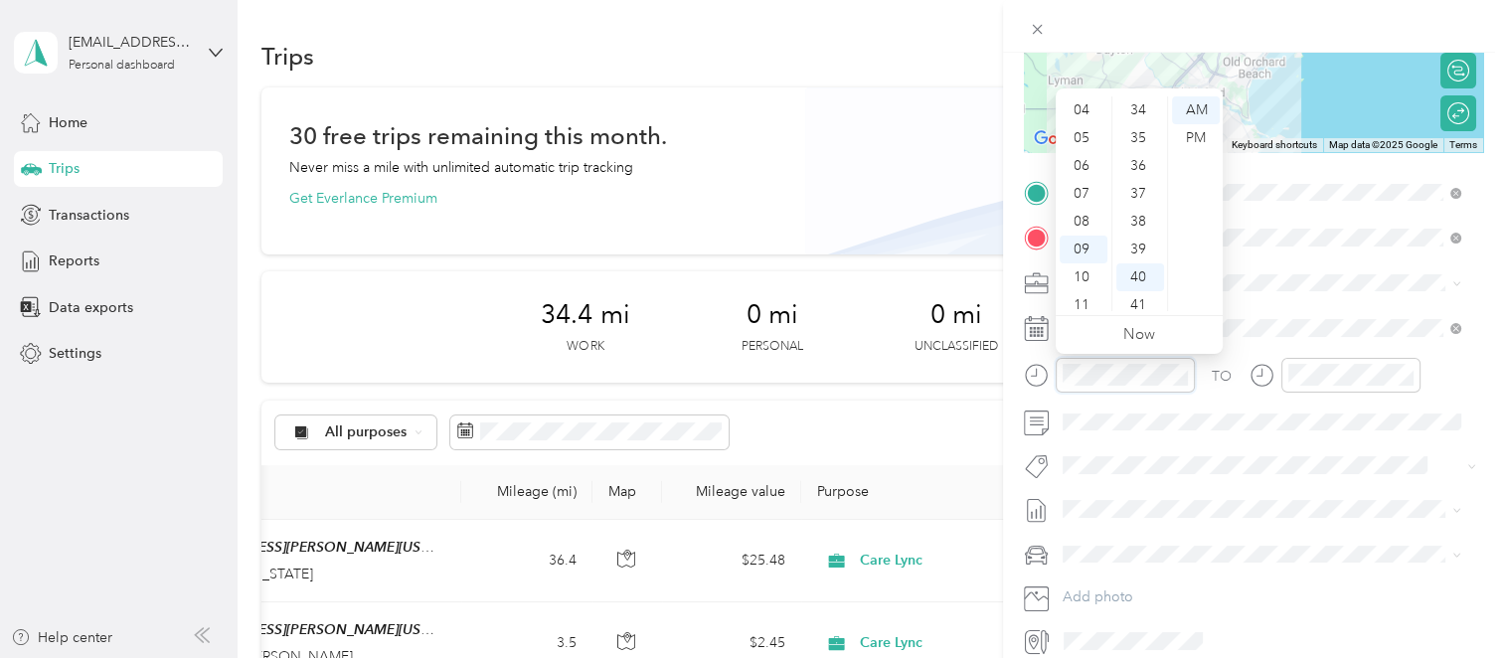
scroll to position [1113, 0]
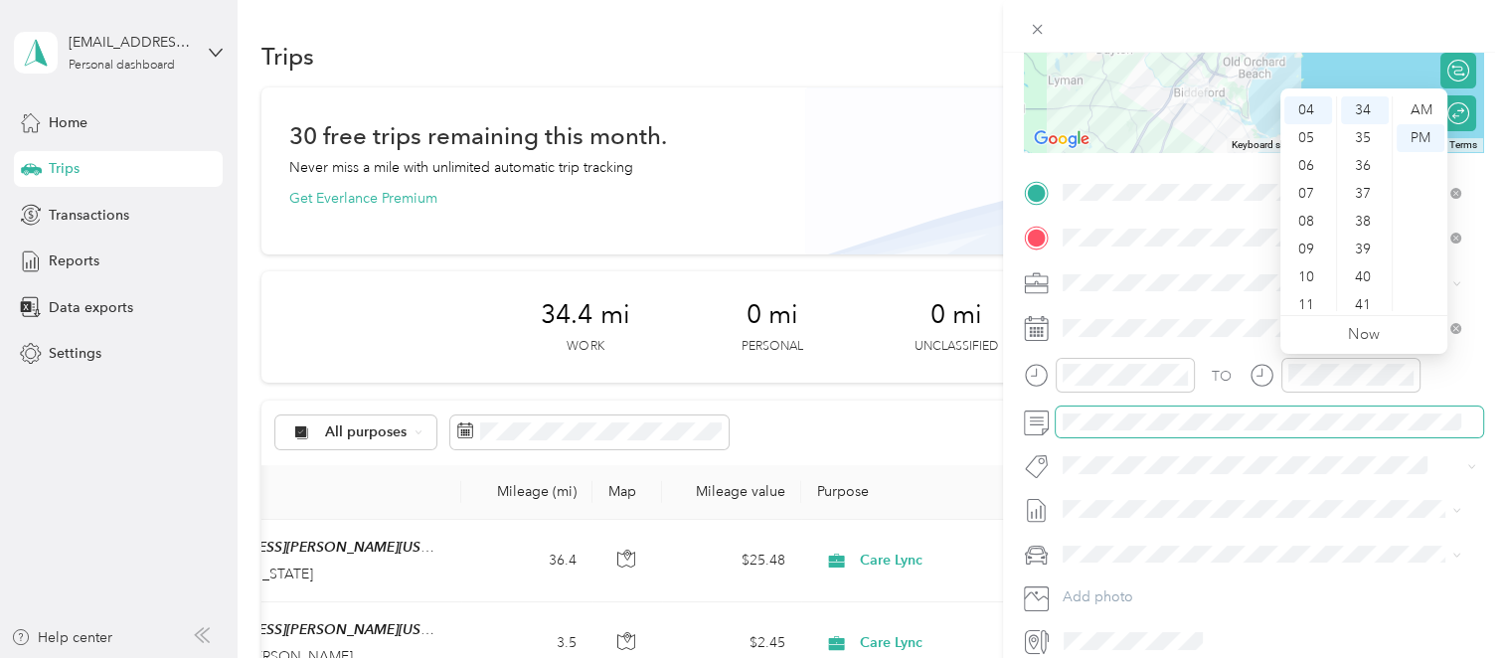
click at [1190, 434] on span at bounding box center [1269, 423] width 427 height 32
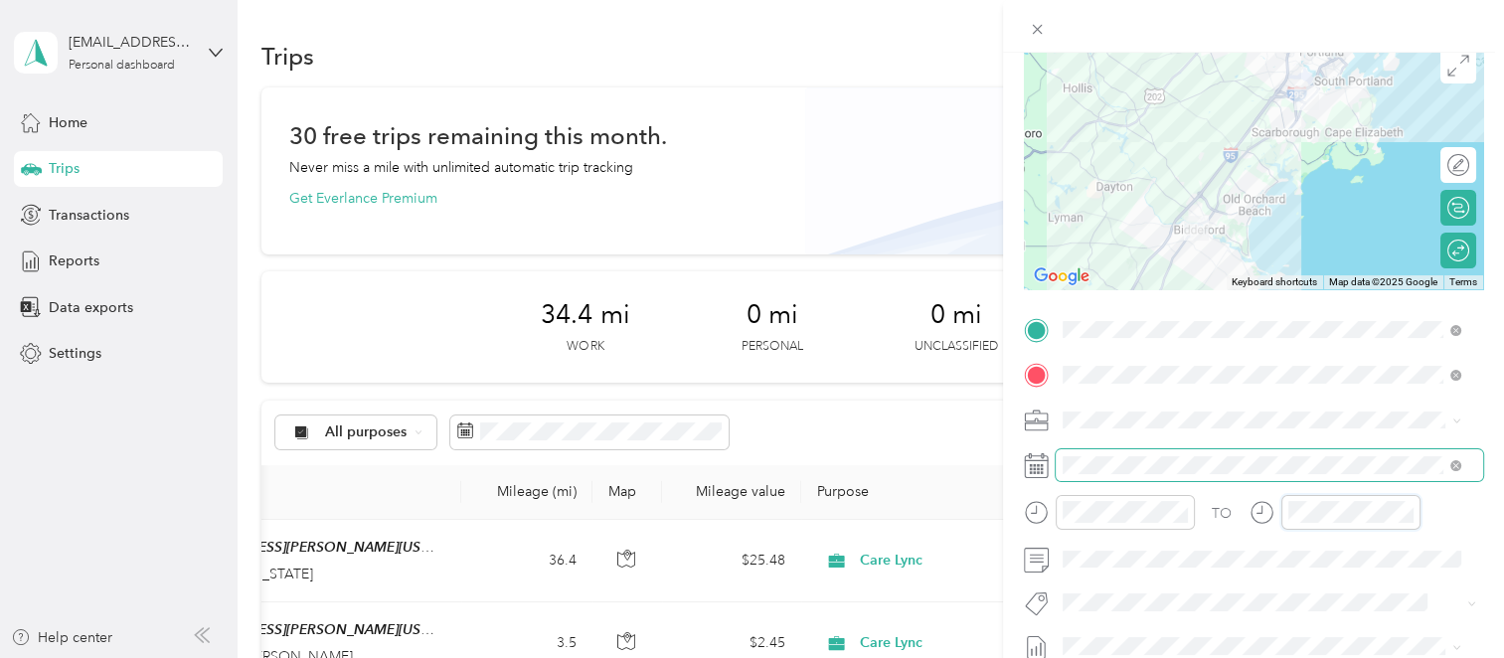
scroll to position [0, 0]
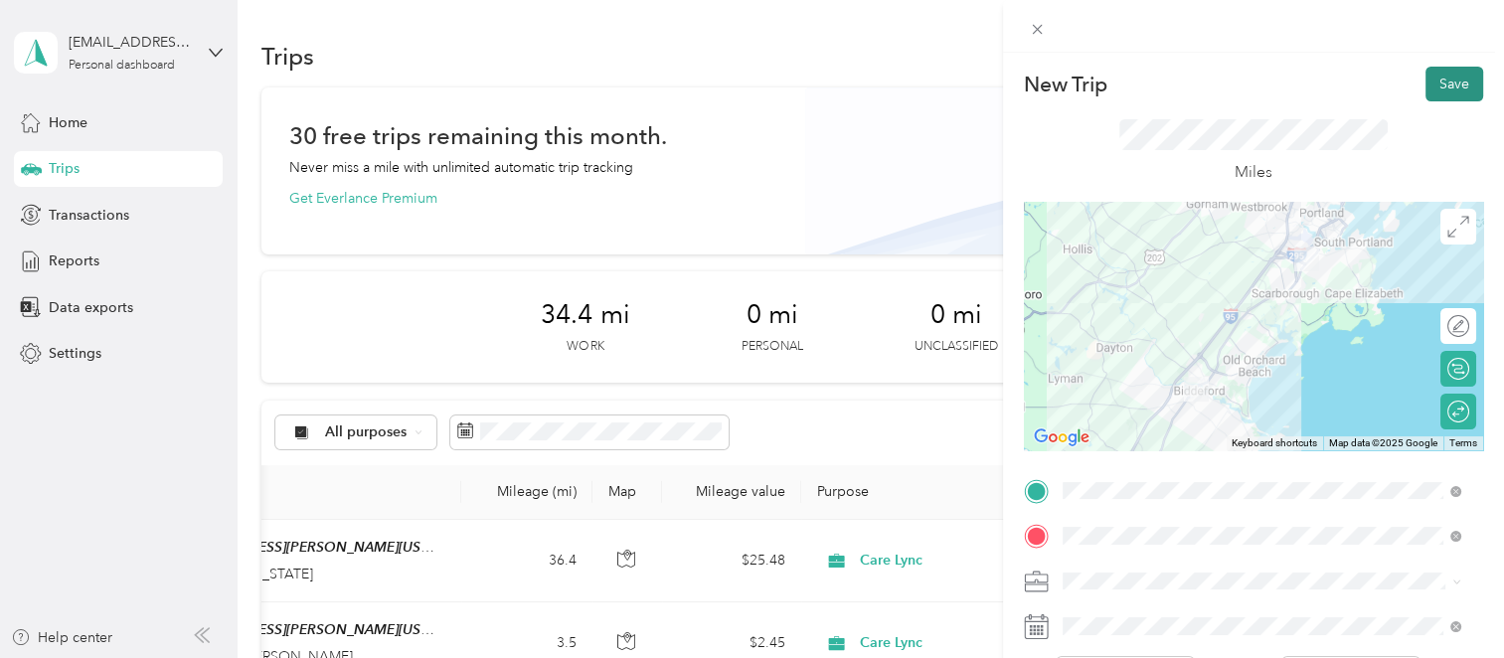
click at [1429, 81] on button "Save" at bounding box center [1455, 84] width 58 height 35
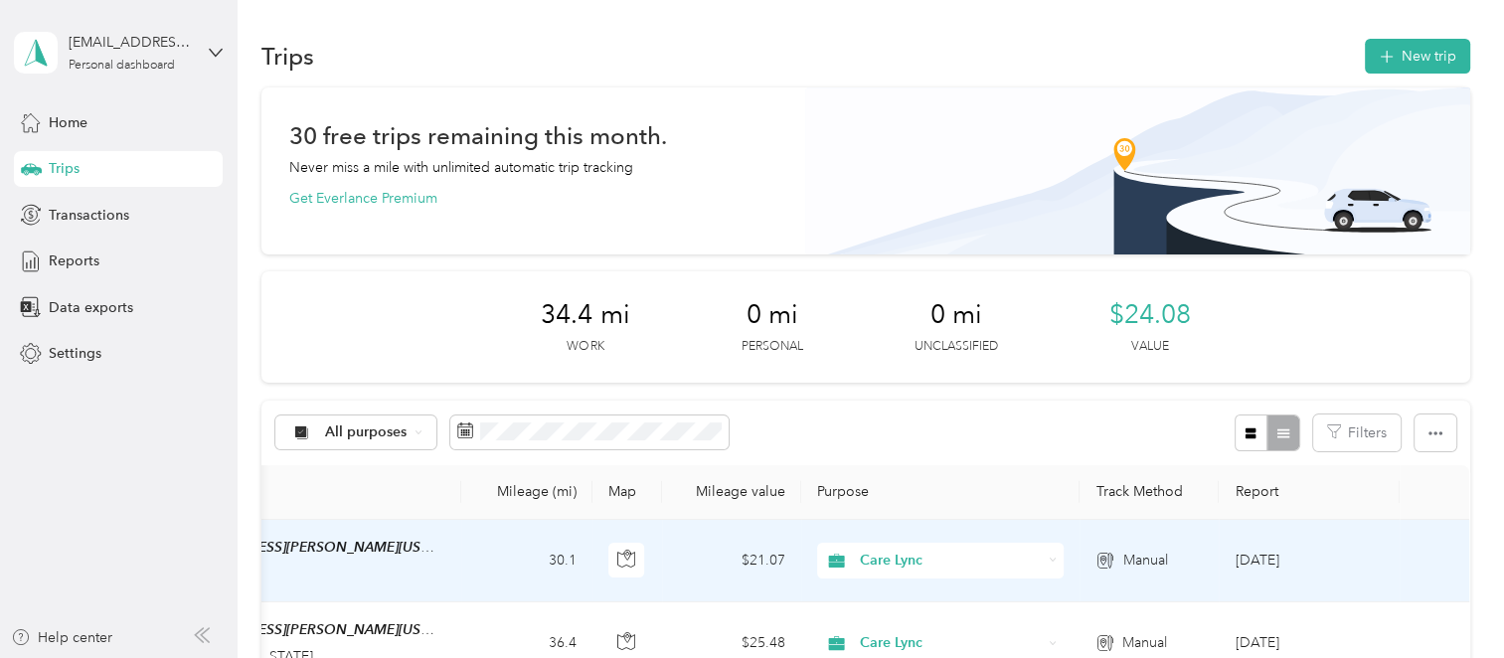
click at [716, 547] on td "$21.07" at bounding box center [731, 561] width 139 height 83
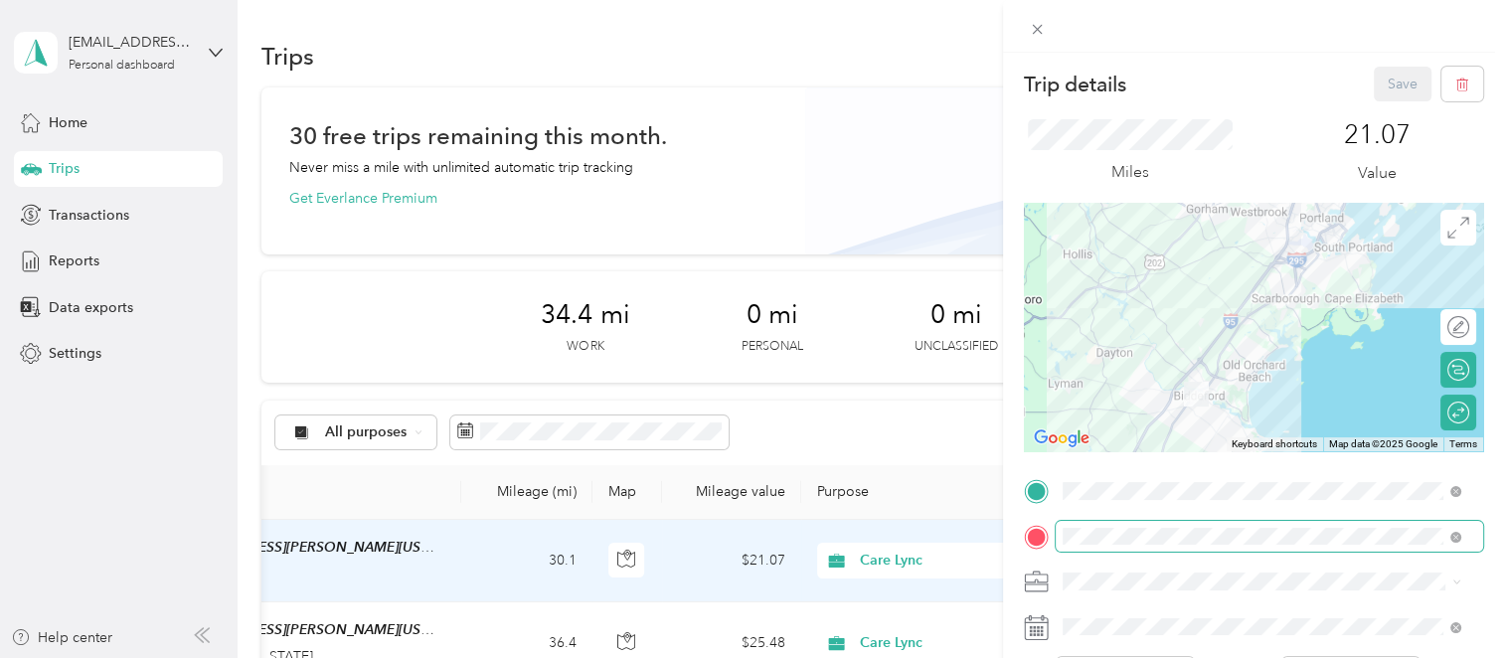
scroll to position [199, 0]
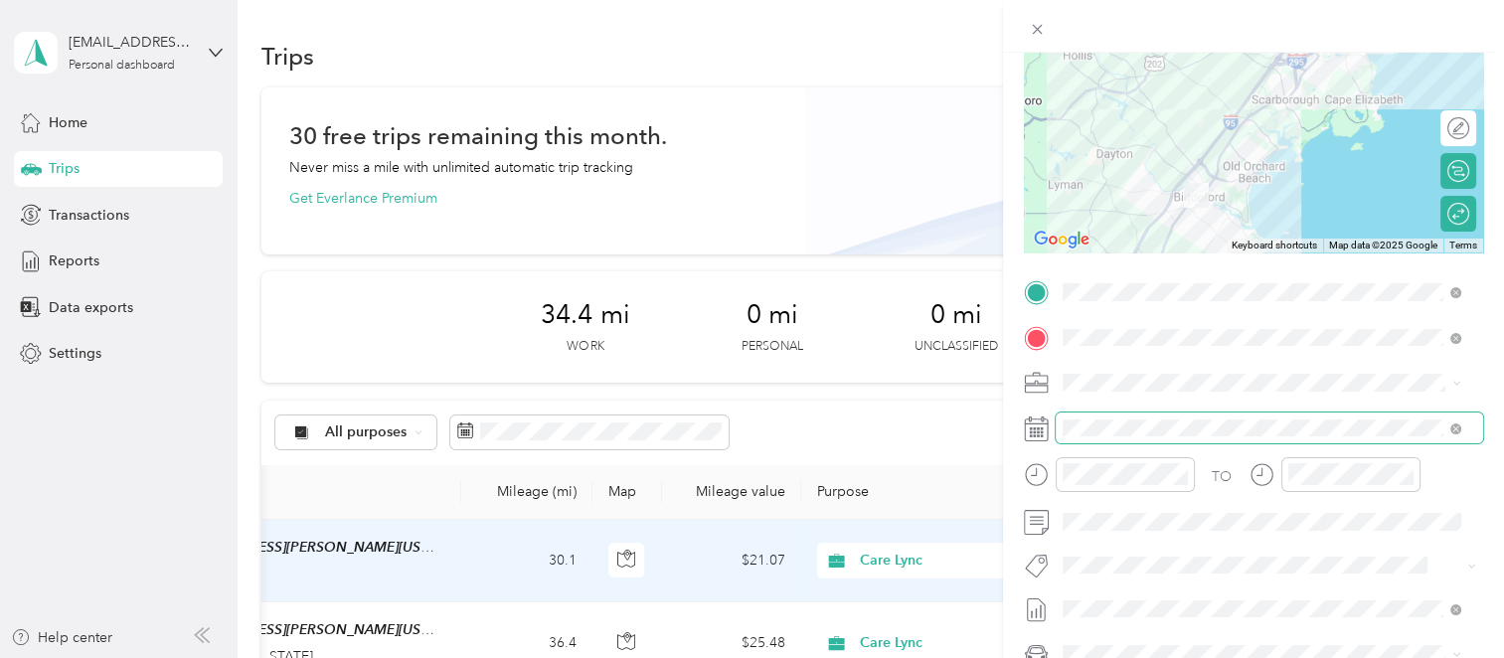
click at [1168, 442] on span at bounding box center [1269, 429] width 427 height 32
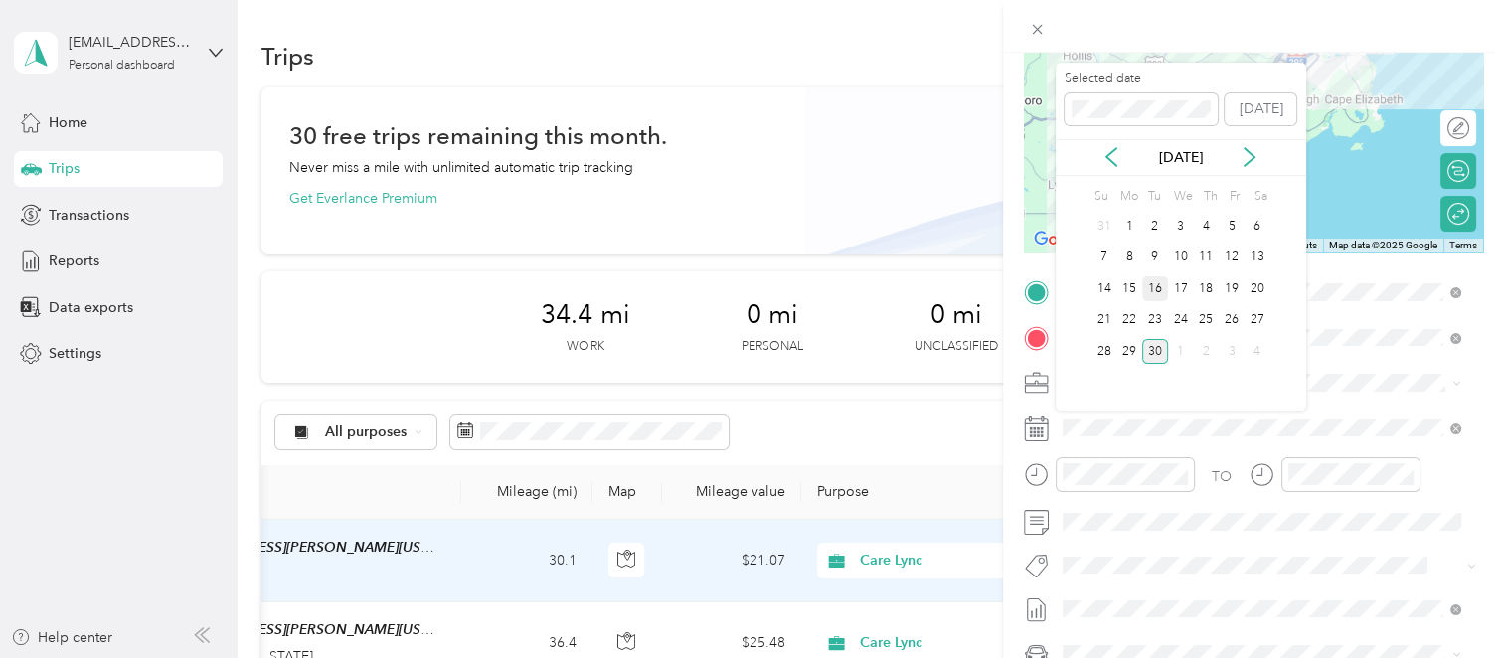
click at [1149, 295] on div "16" at bounding box center [1155, 288] width 26 height 25
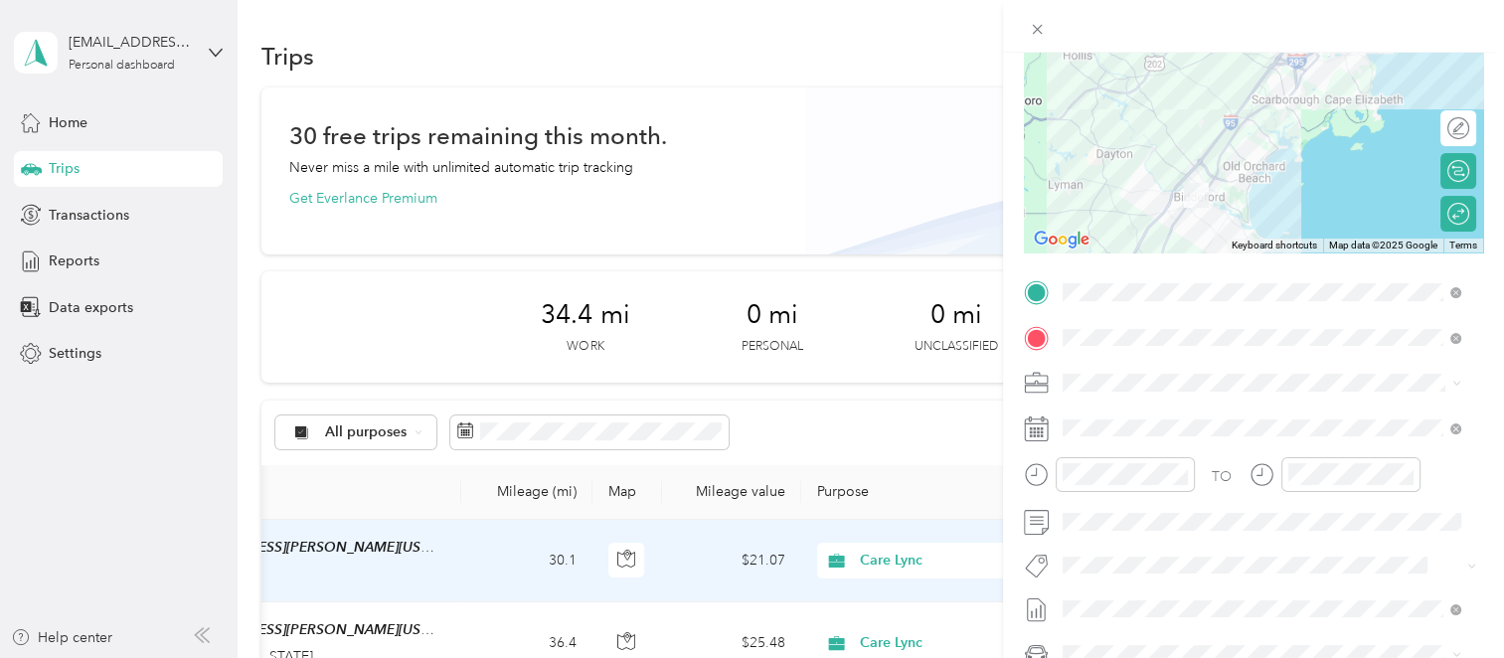
click at [1129, 410] on div "TO Add photo" at bounding box center [1253, 516] width 459 height 480
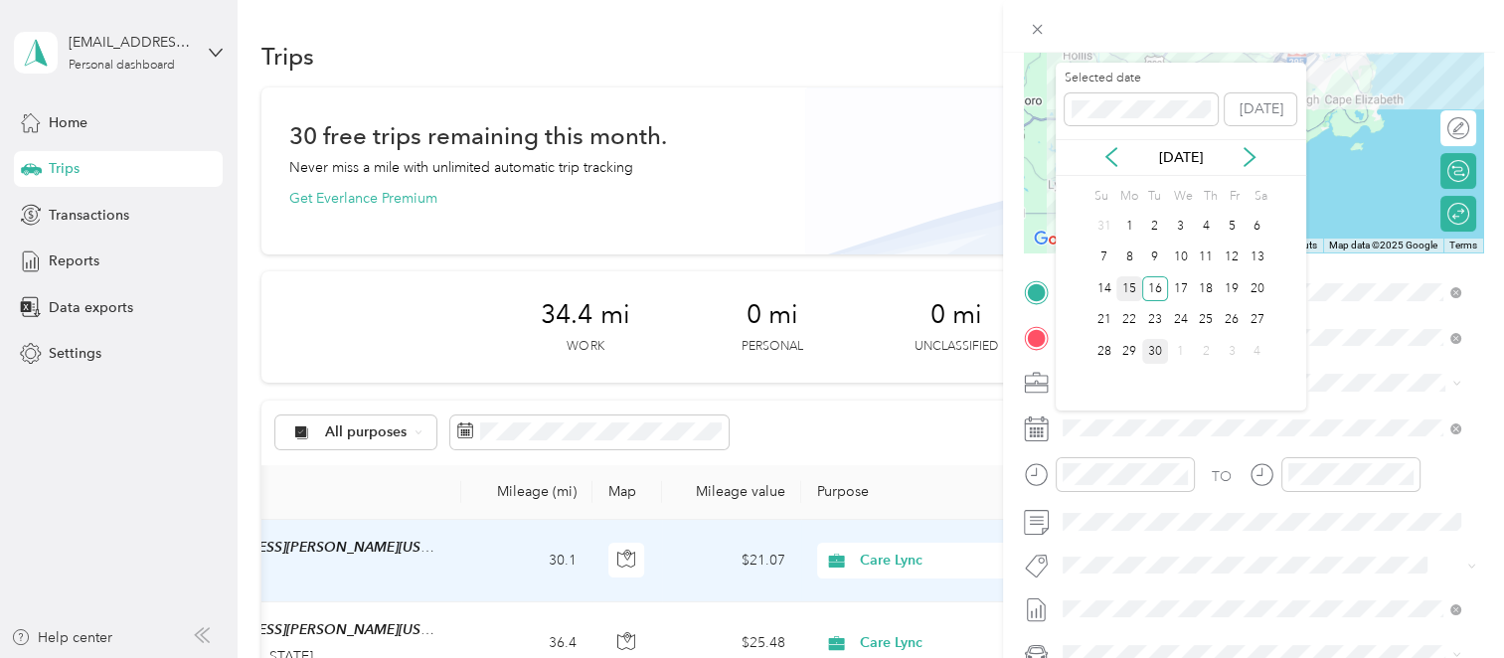
click at [1125, 290] on div "15" at bounding box center [1129, 288] width 26 height 25
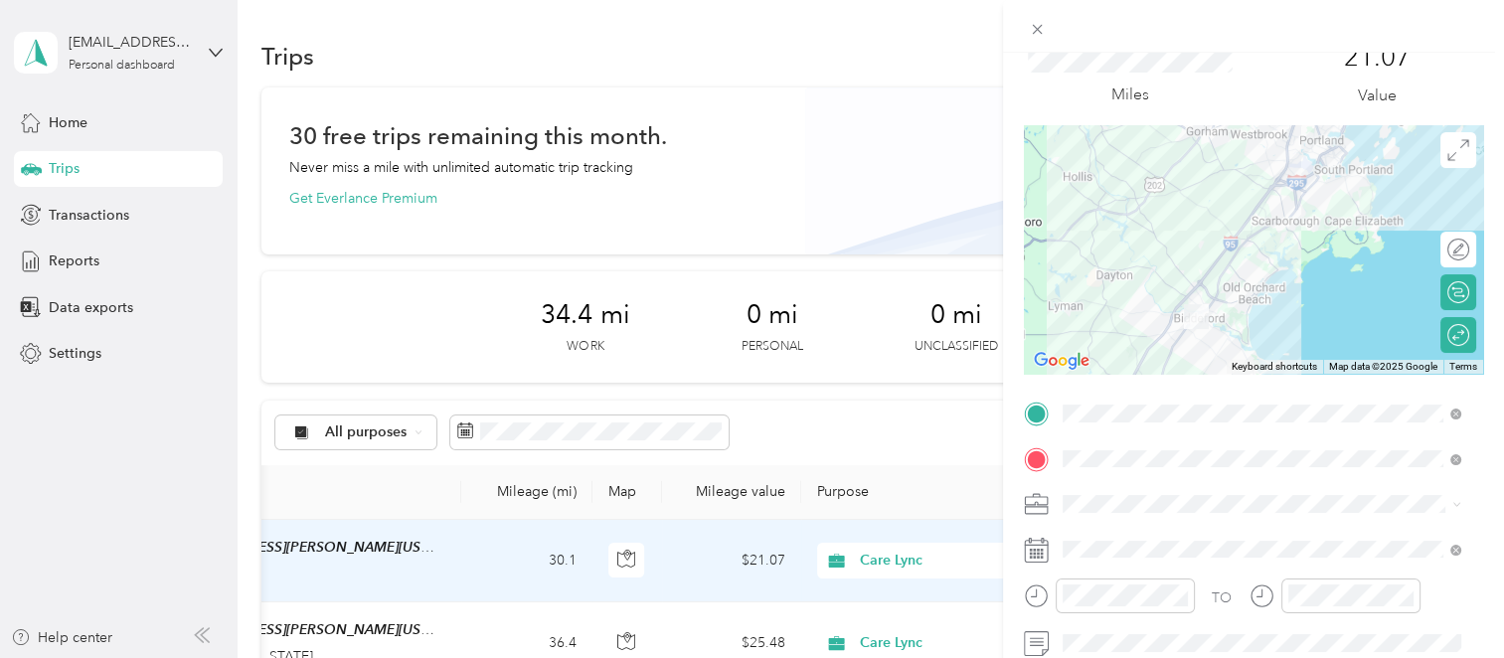
scroll to position [0, 0]
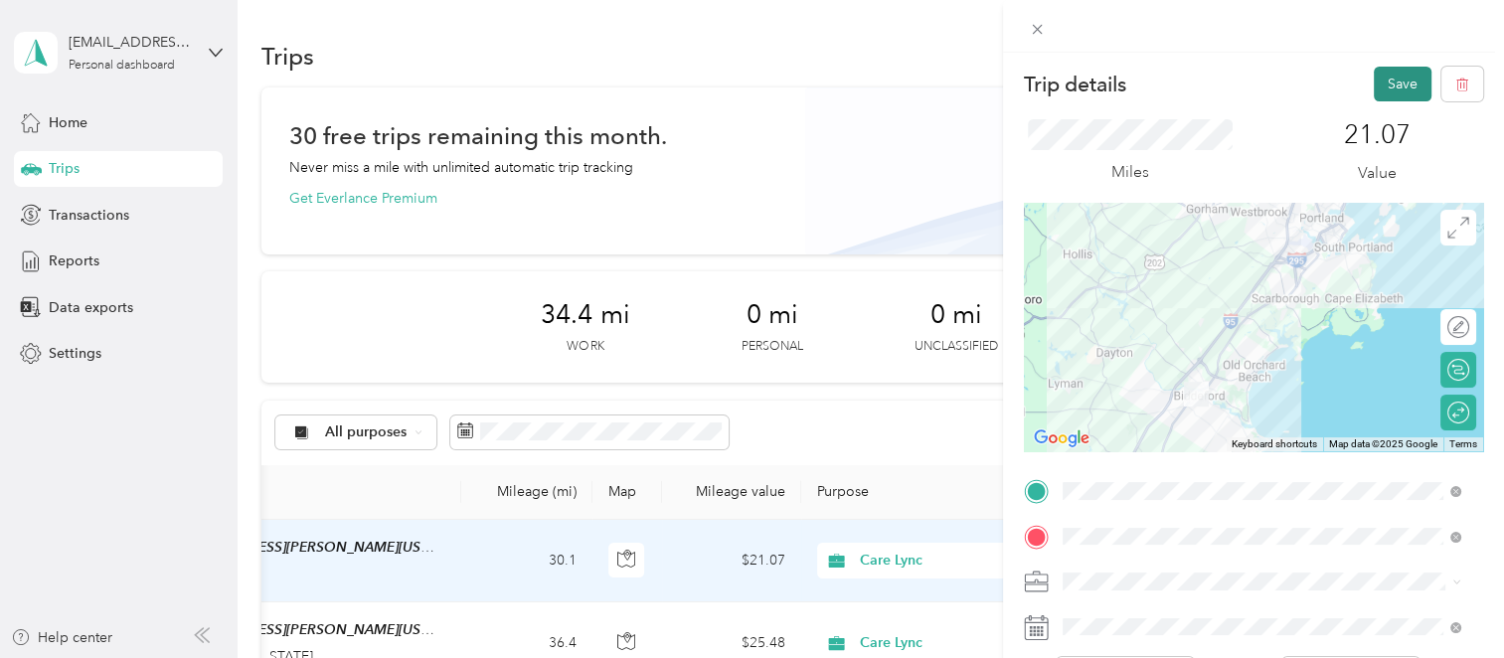
click at [1374, 71] on button "Save" at bounding box center [1403, 84] width 58 height 35
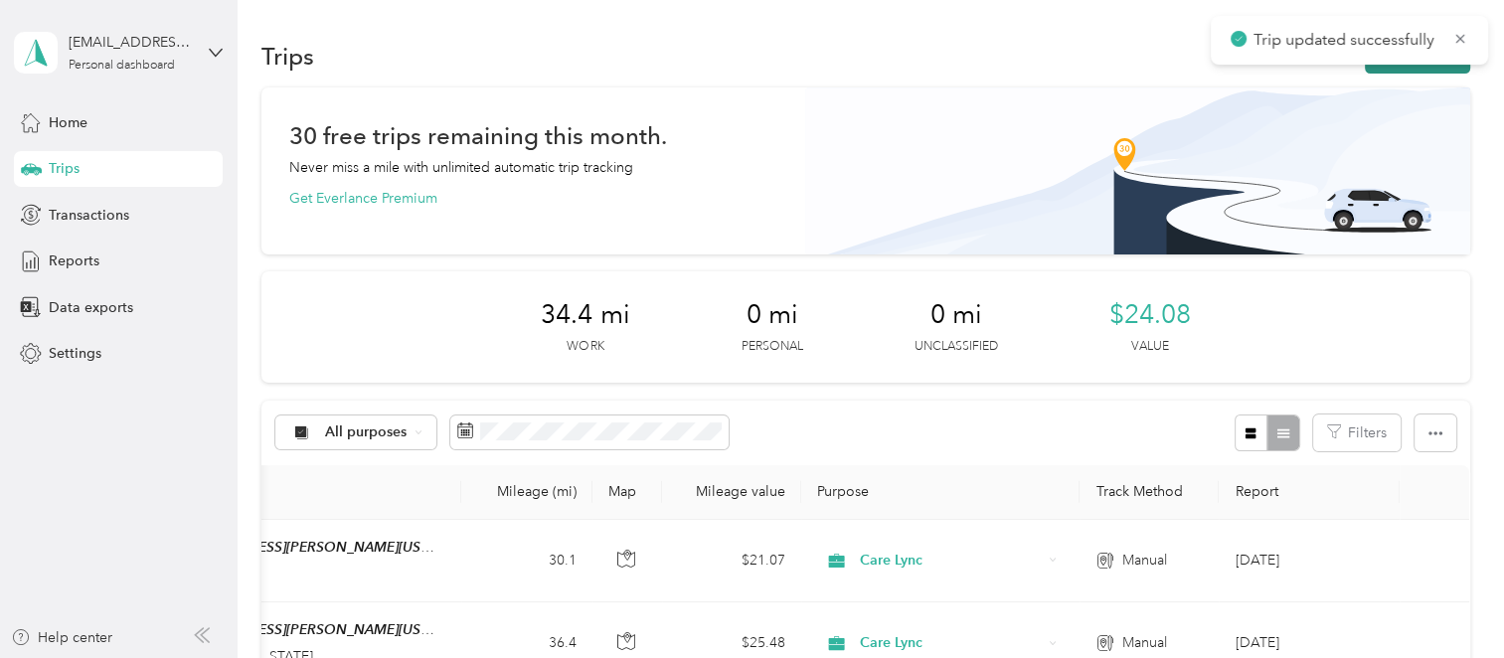
click at [1372, 71] on button "New trip" at bounding box center [1417, 56] width 105 height 35
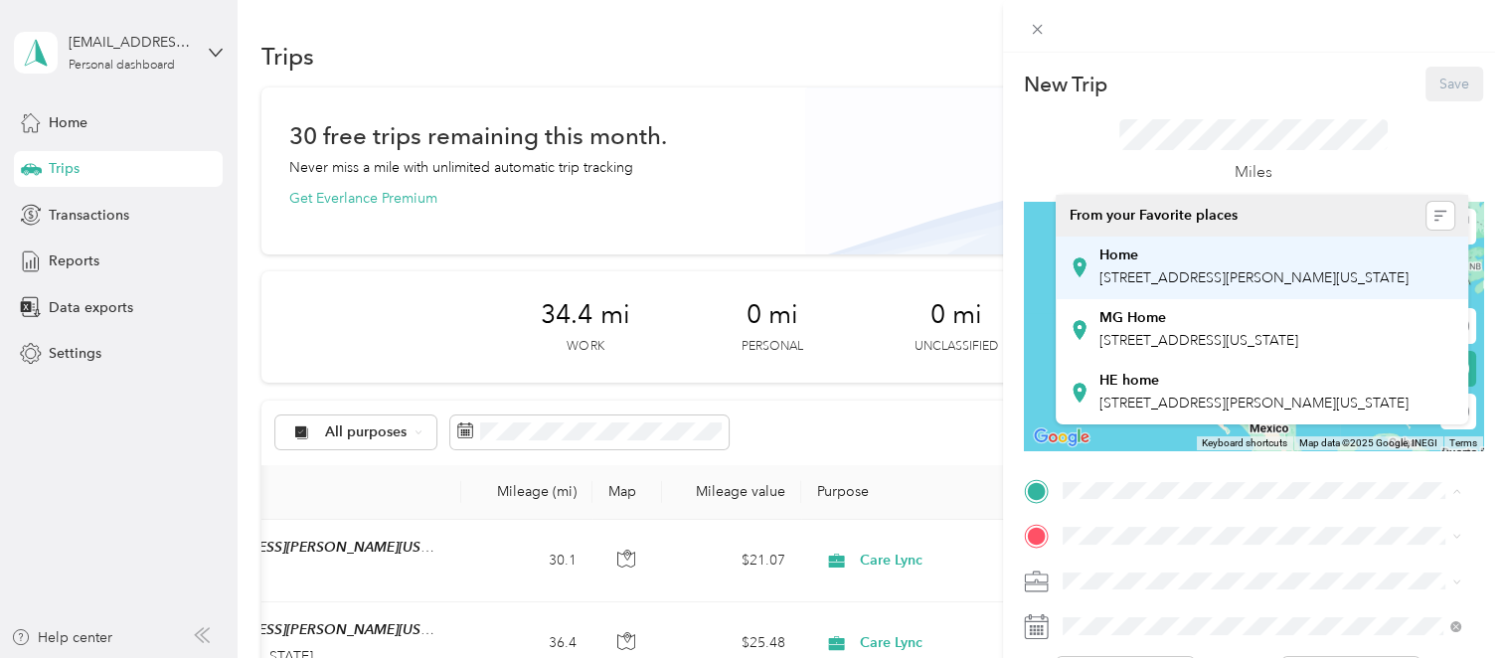
click at [1129, 269] on span "[STREET_ADDRESS][PERSON_NAME][US_STATE]" at bounding box center [1253, 277] width 309 height 17
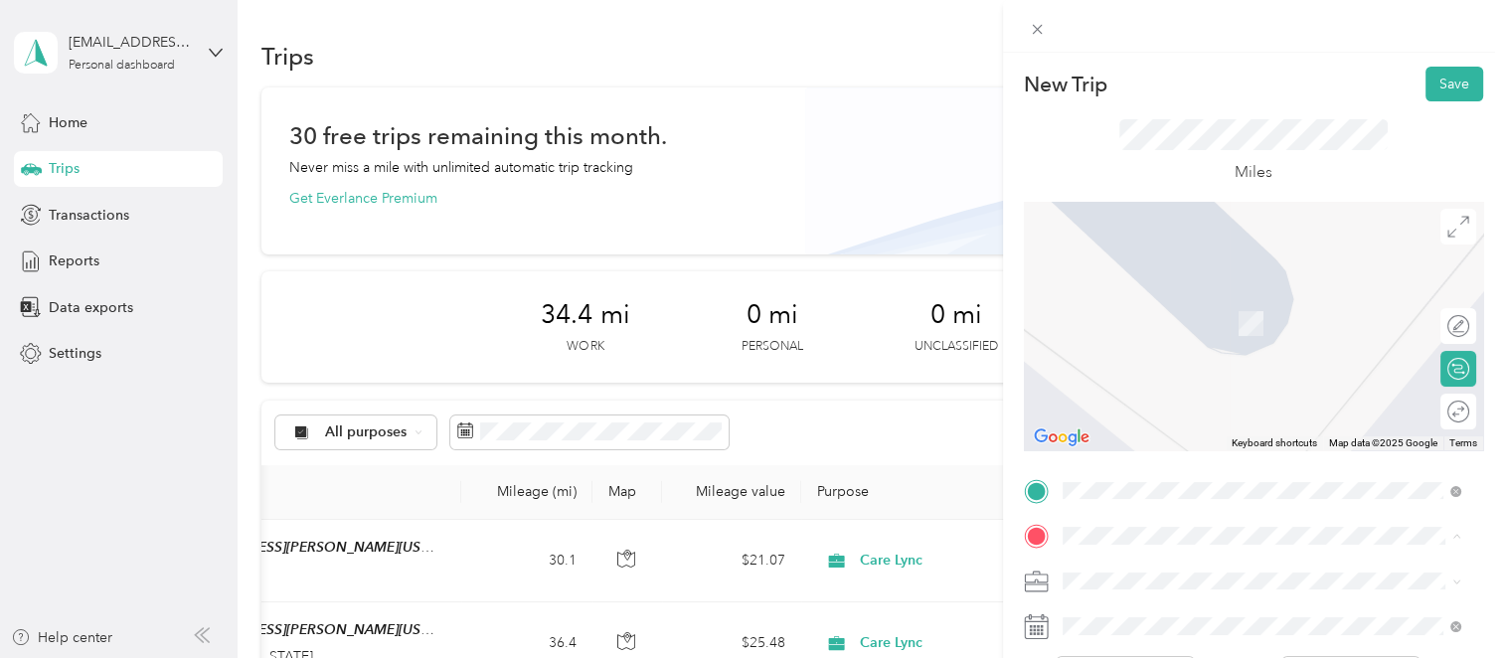
click at [1142, 315] on li "[STREET_ADDRESS][US_STATE]" at bounding box center [1262, 294] width 413 height 41
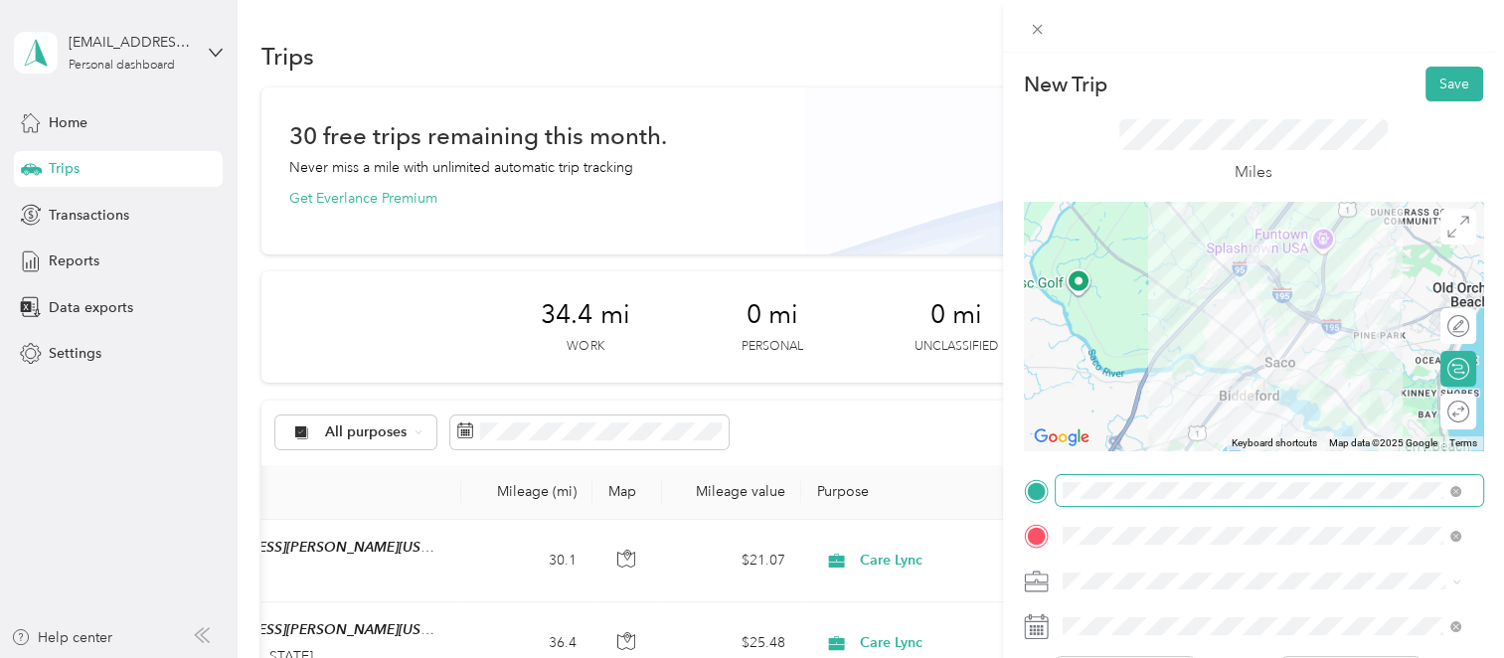
scroll to position [99, 0]
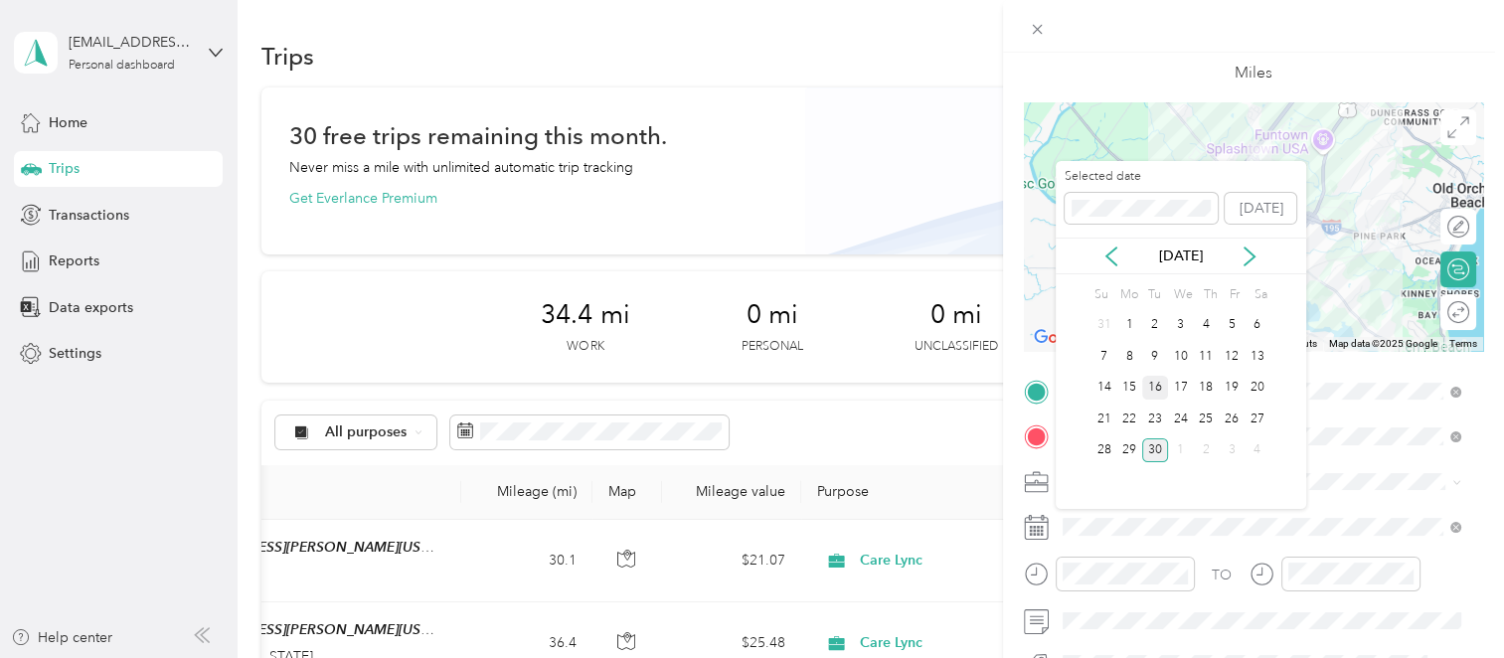
click at [1162, 390] on div "16" at bounding box center [1155, 388] width 26 height 25
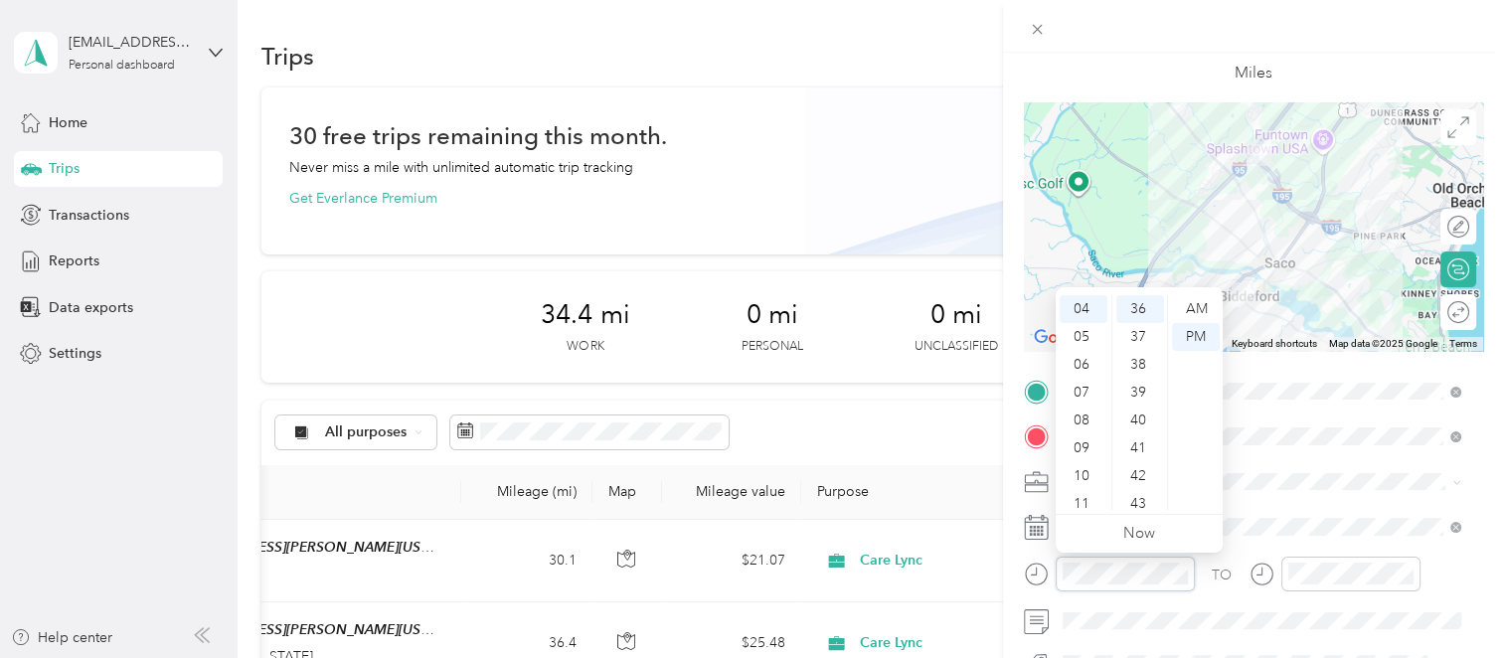
scroll to position [1113, 0]
click at [1293, 558] on div at bounding box center [1350, 574] width 139 height 35
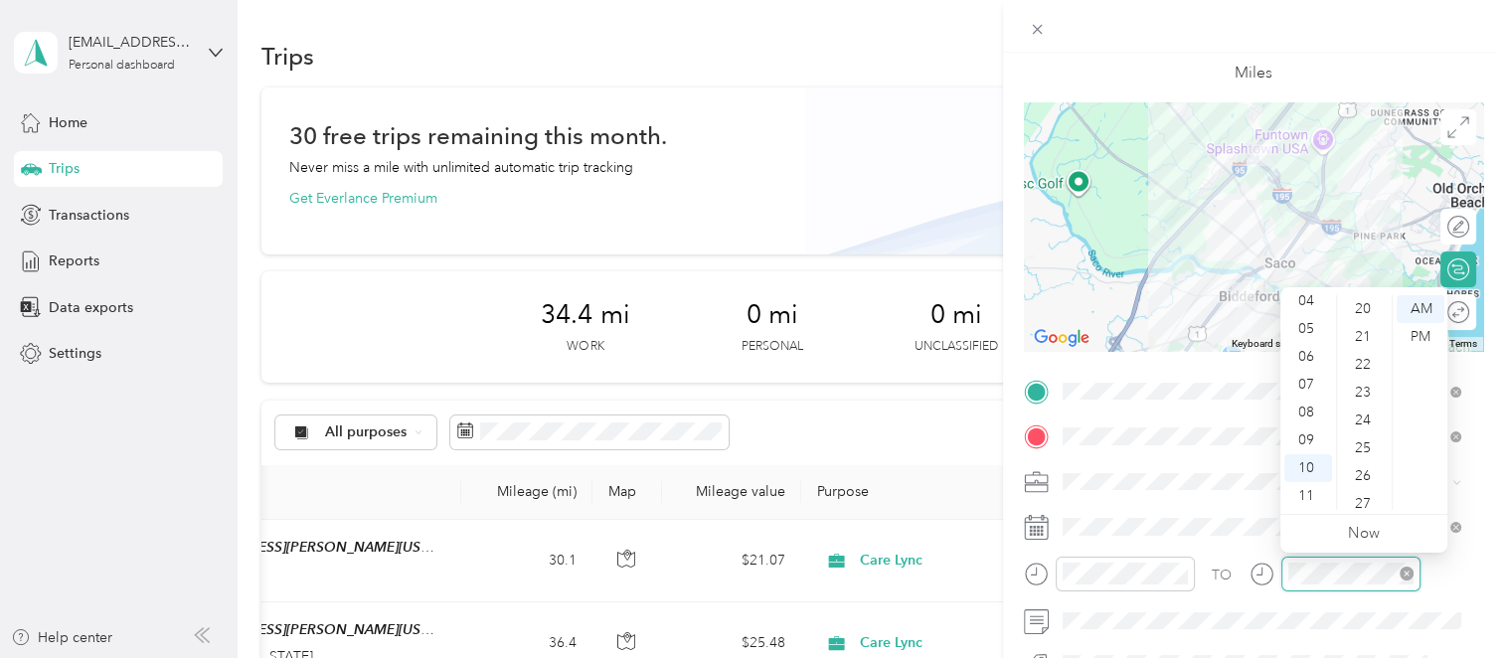
scroll to position [835, 0]
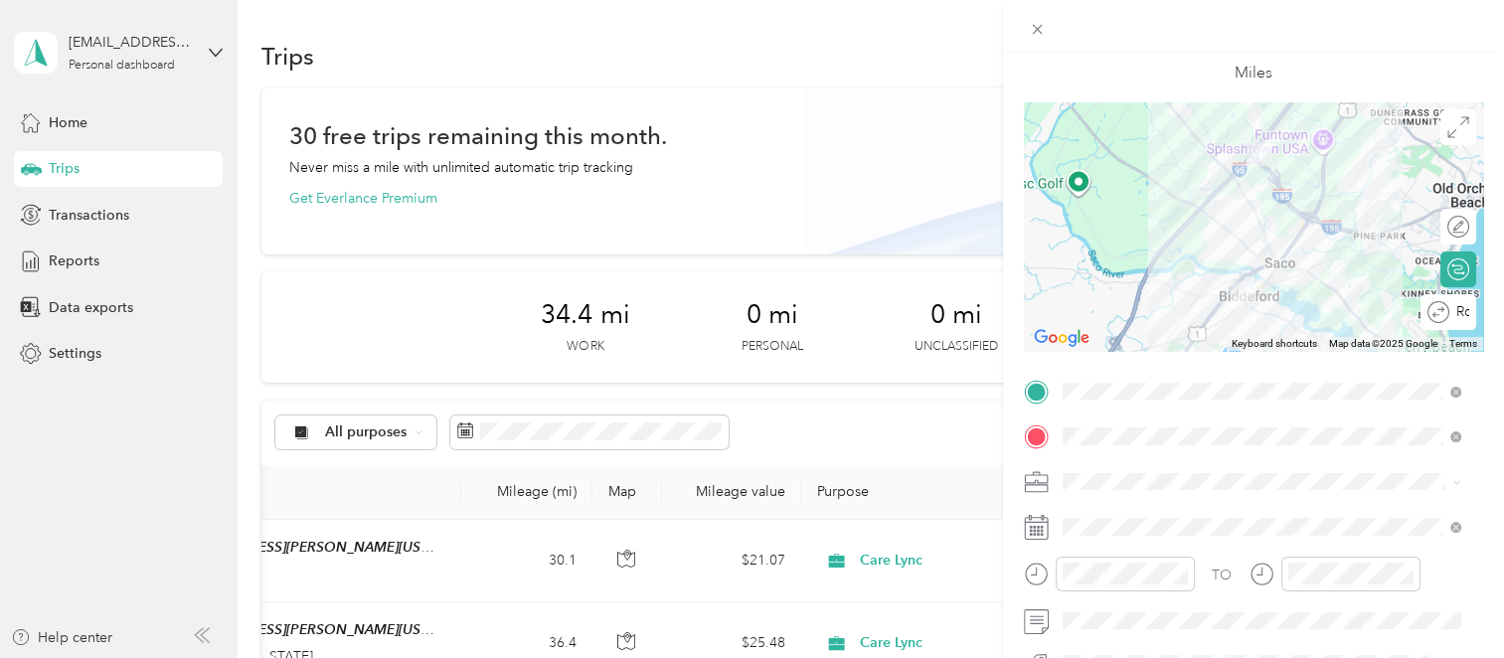
click at [1447, 315] on div "Round trip" at bounding box center [1449, 312] width 56 height 36
click at [1435, 311] on div at bounding box center [1449, 312] width 42 height 21
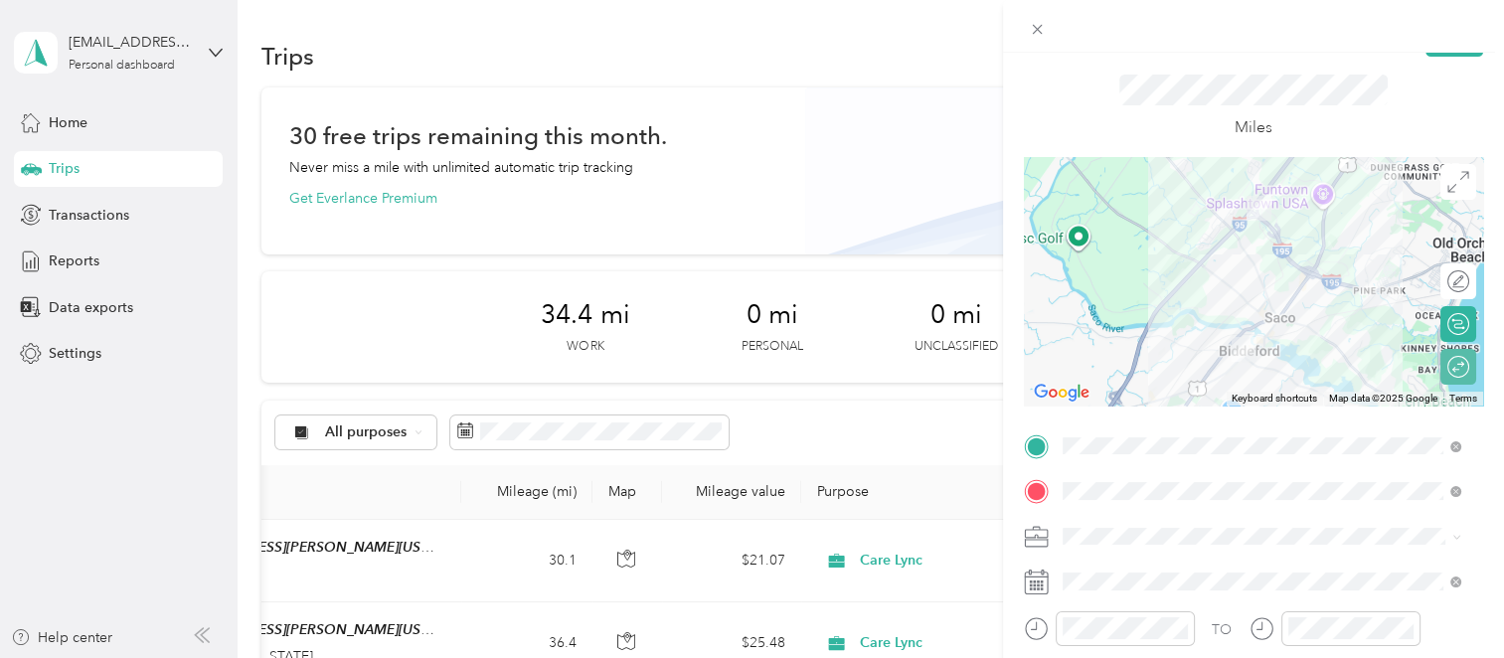
scroll to position [0, 0]
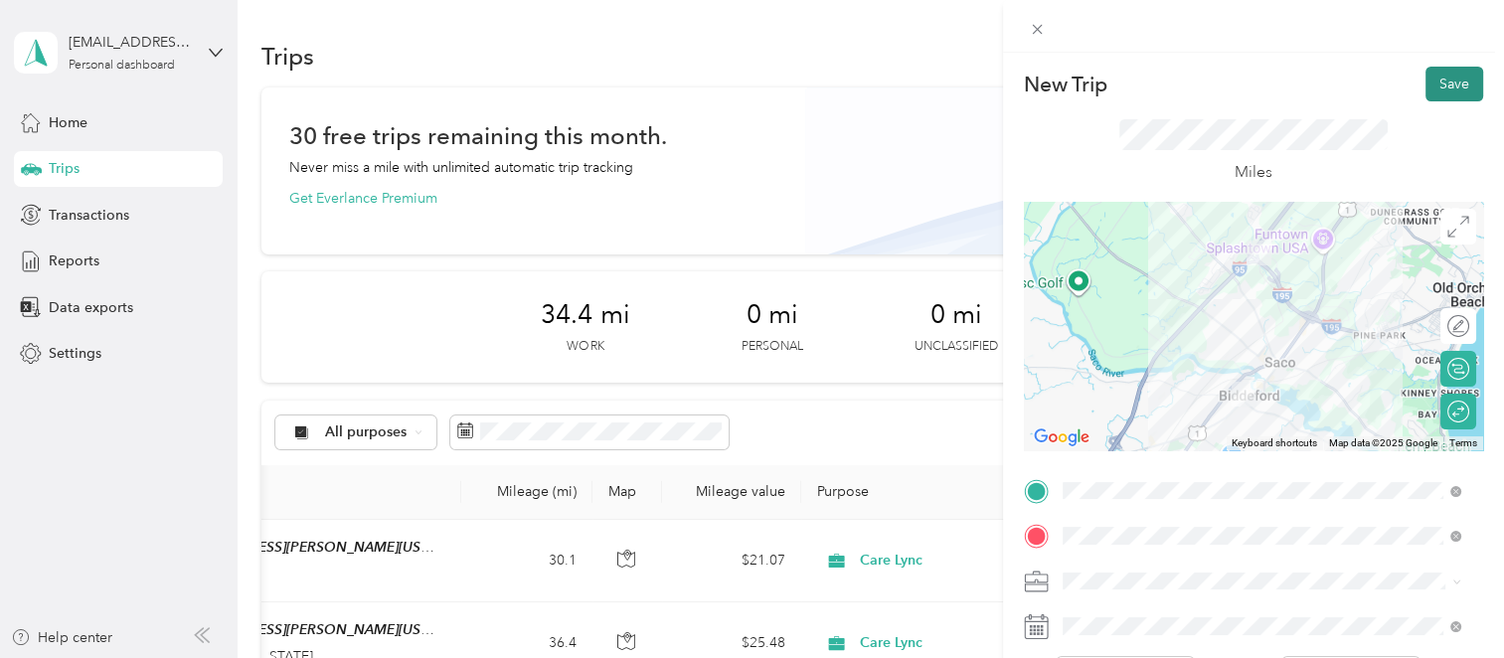
click at [1432, 83] on button "Save" at bounding box center [1455, 84] width 58 height 35
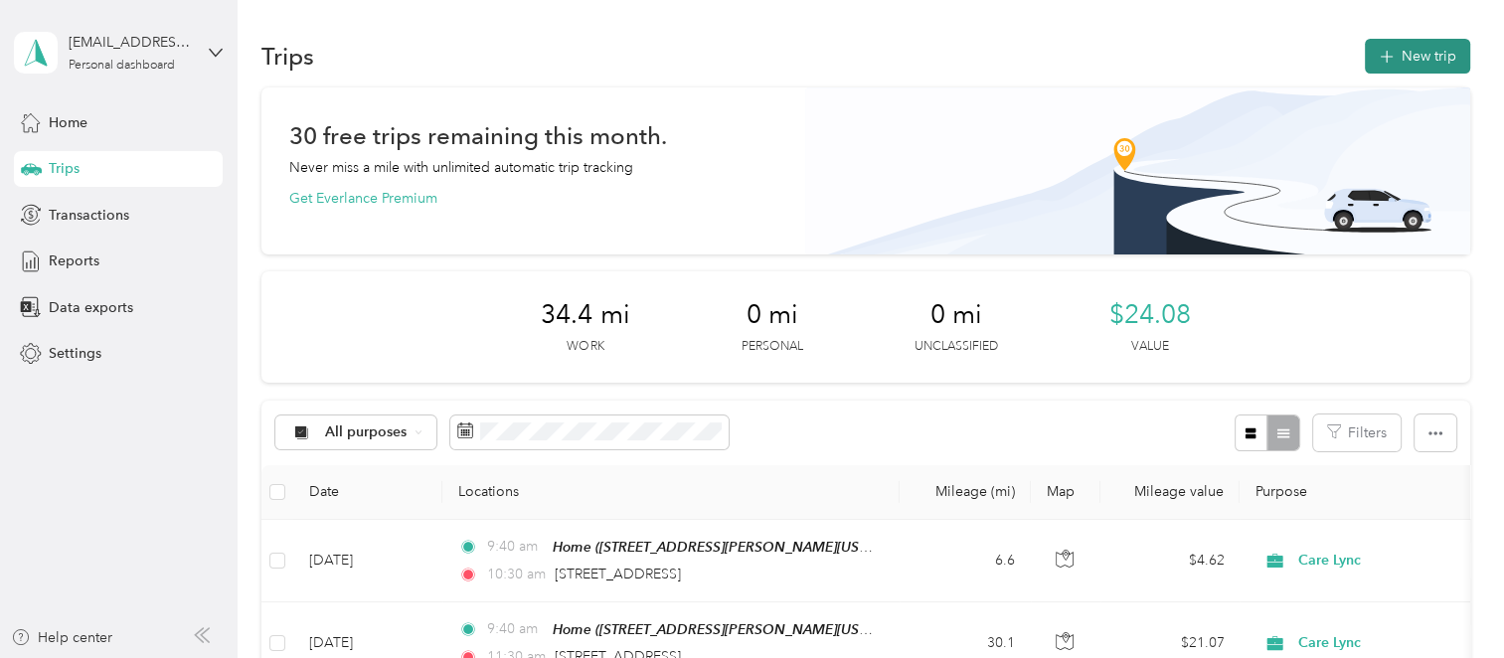
click at [1380, 51] on icon "button" at bounding box center [1386, 57] width 23 height 23
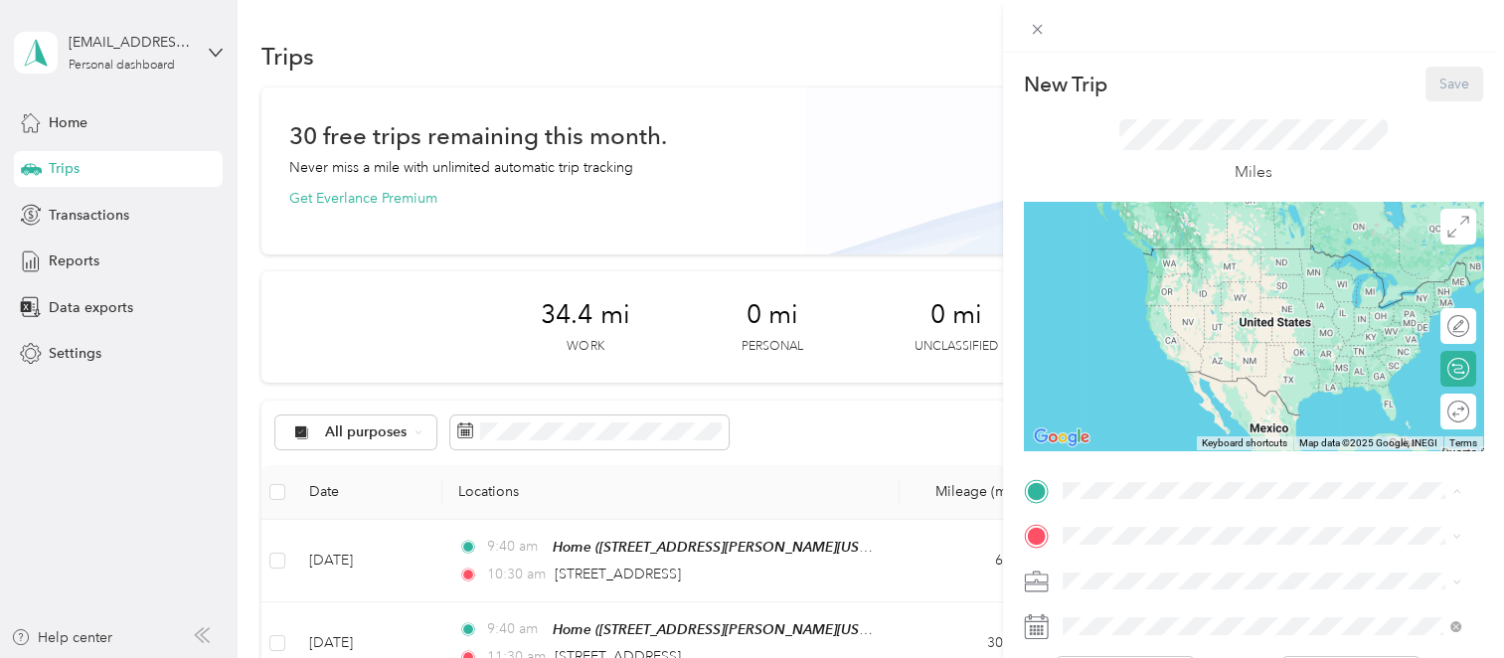
click at [1129, 288] on div "Home [STREET_ADDRESS][PERSON_NAME][US_STATE]" at bounding box center [1253, 268] width 309 height 42
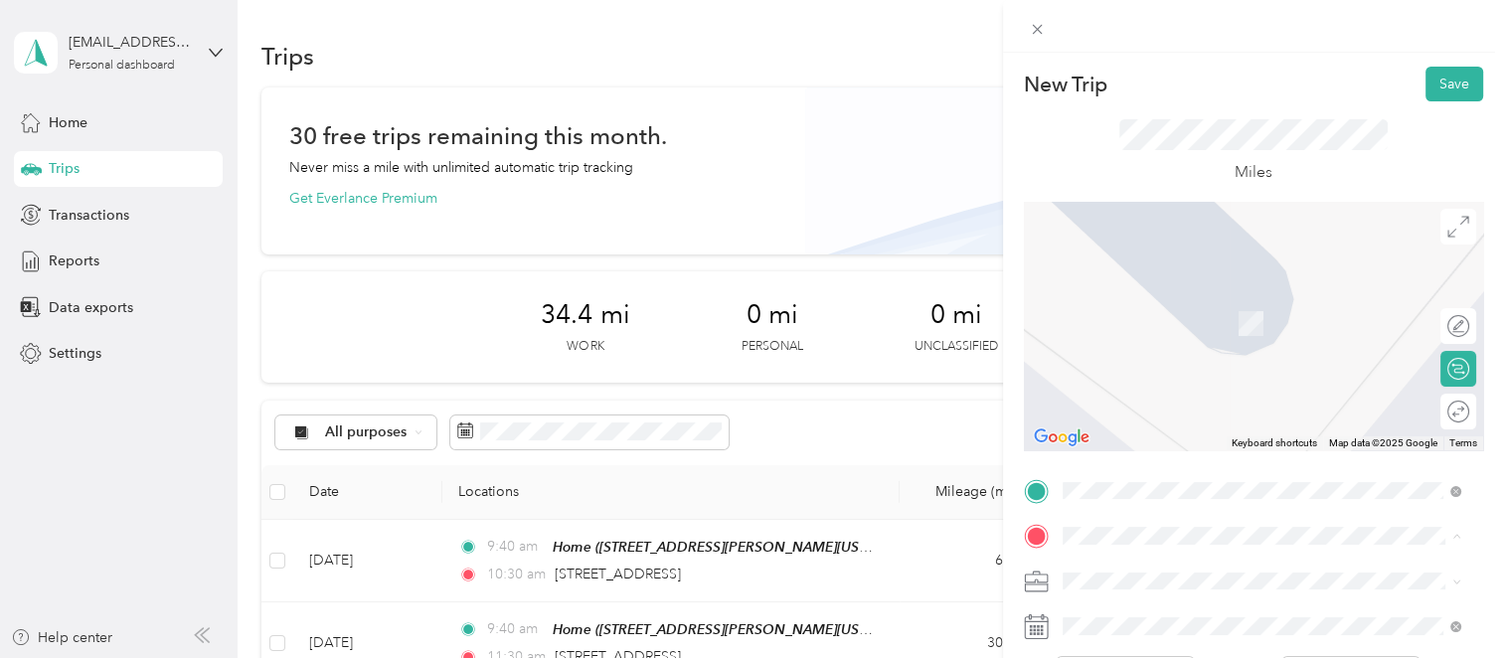
click at [1139, 457] on span "[STREET_ADDRESS][PERSON_NAME][US_STATE]" at bounding box center [1253, 448] width 309 height 17
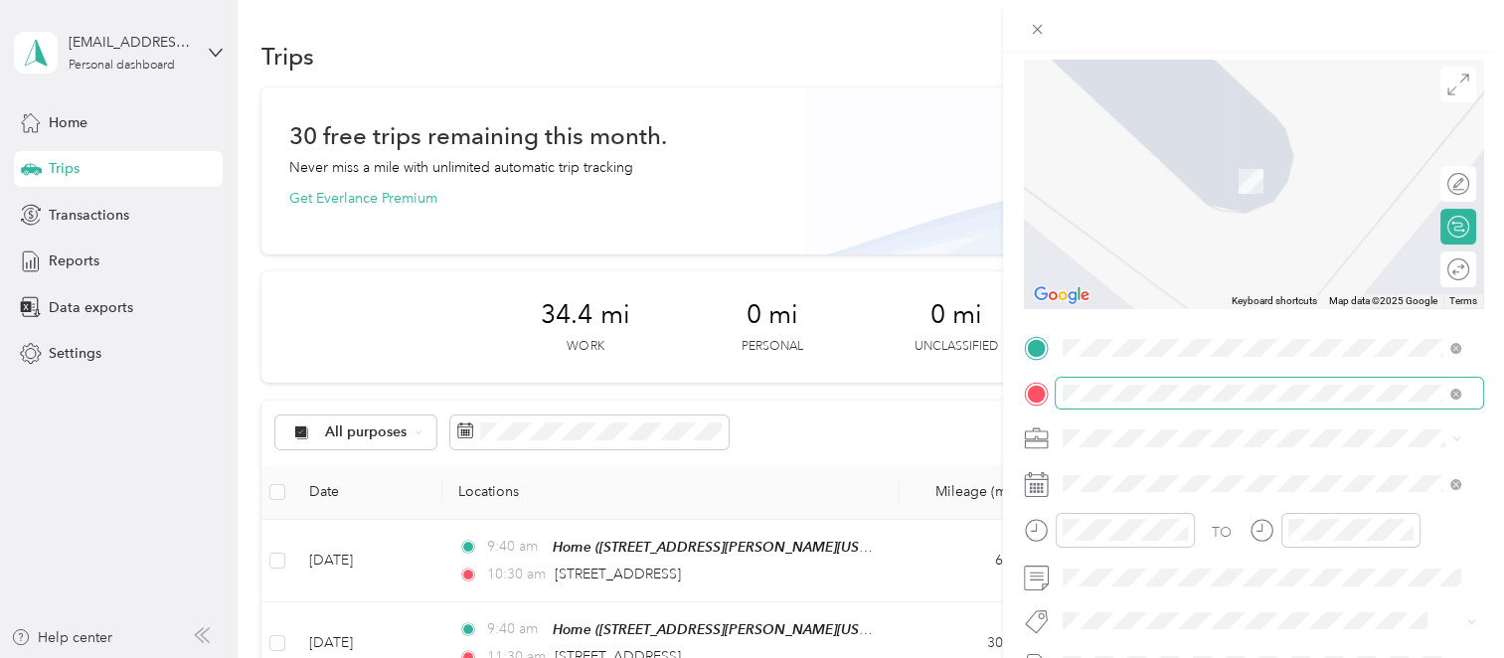
scroll to position [199, 0]
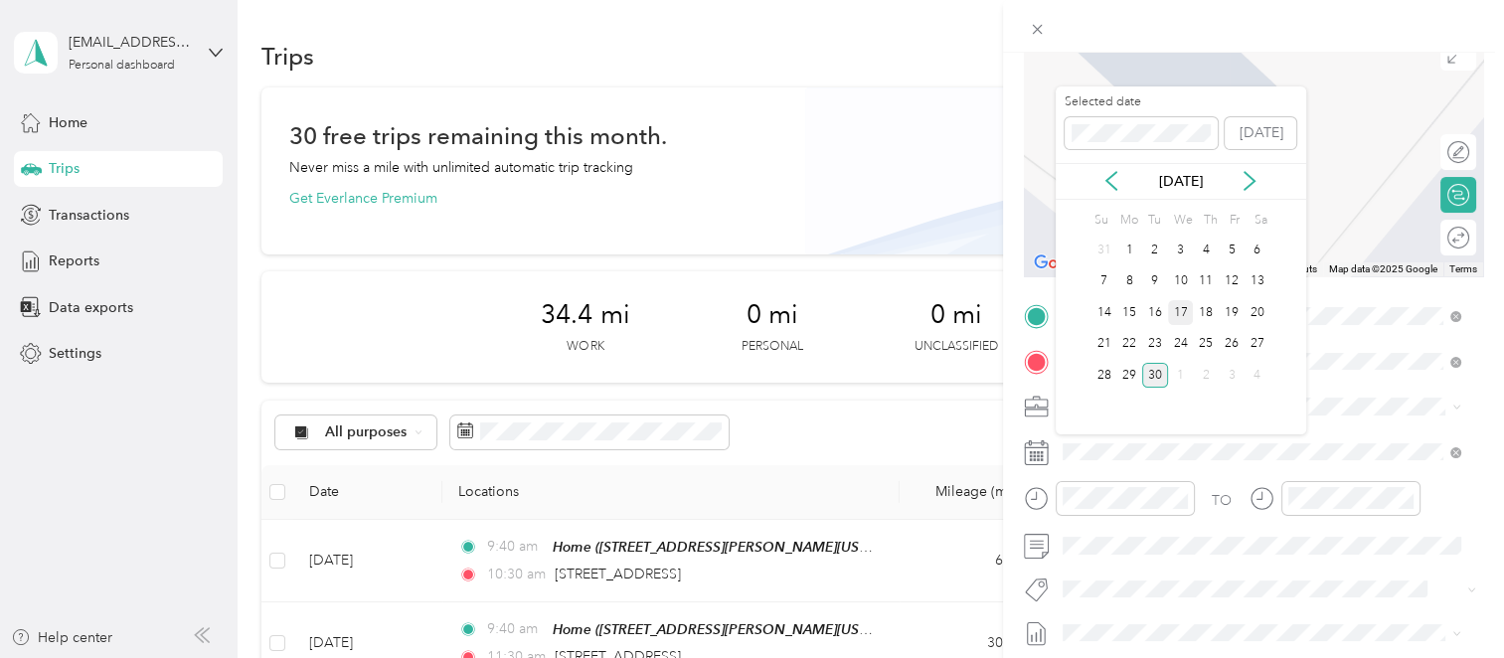
click at [1177, 304] on div "17" at bounding box center [1181, 312] width 26 height 25
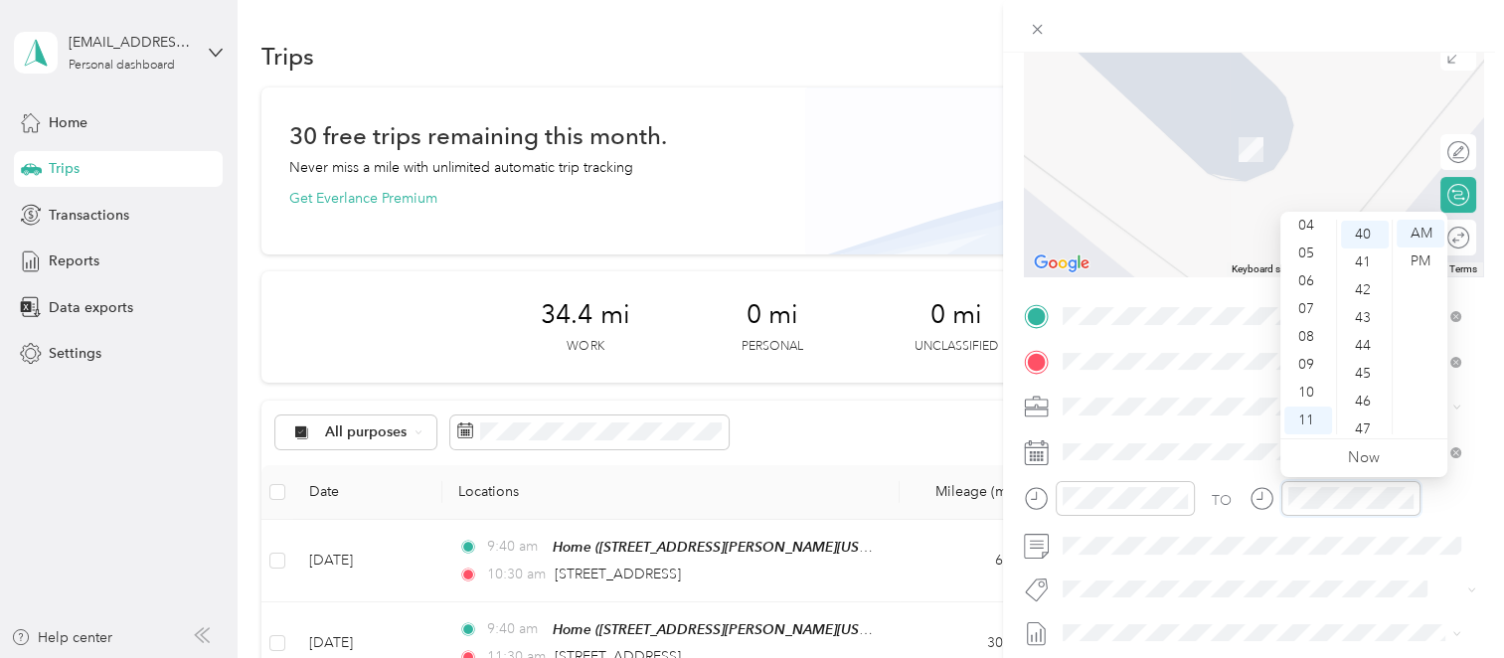
scroll to position [1113, 0]
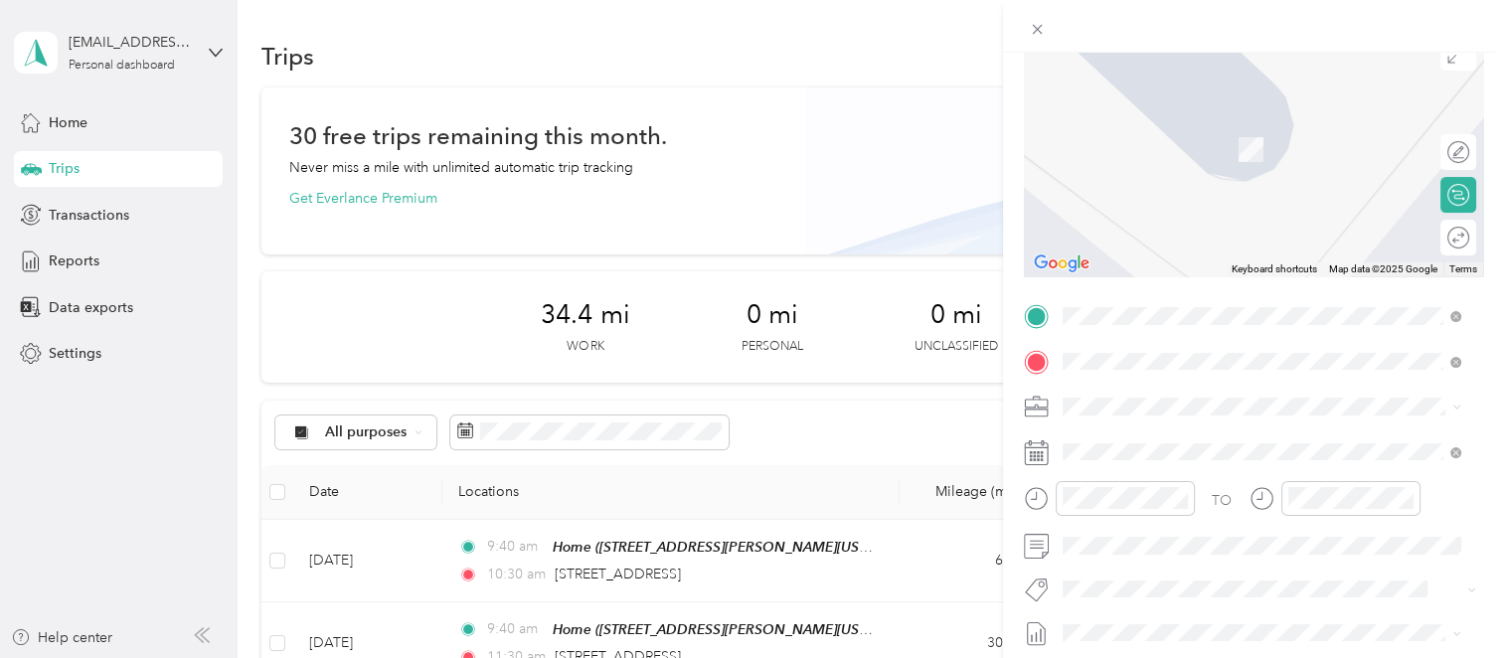
click at [1443, 237] on div "Round trip" at bounding box center [1458, 238] width 36 height 36
click at [1435, 239] on div at bounding box center [1449, 237] width 42 height 21
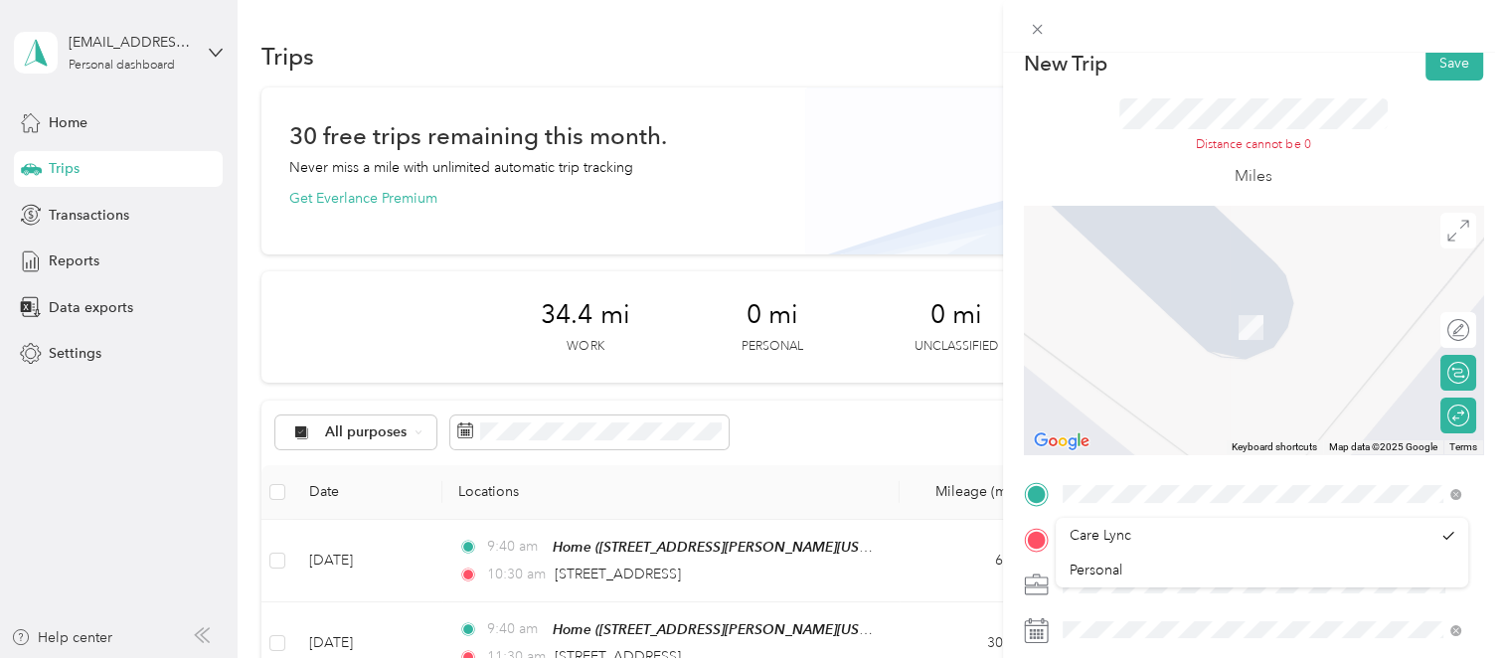
scroll to position [0, 0]
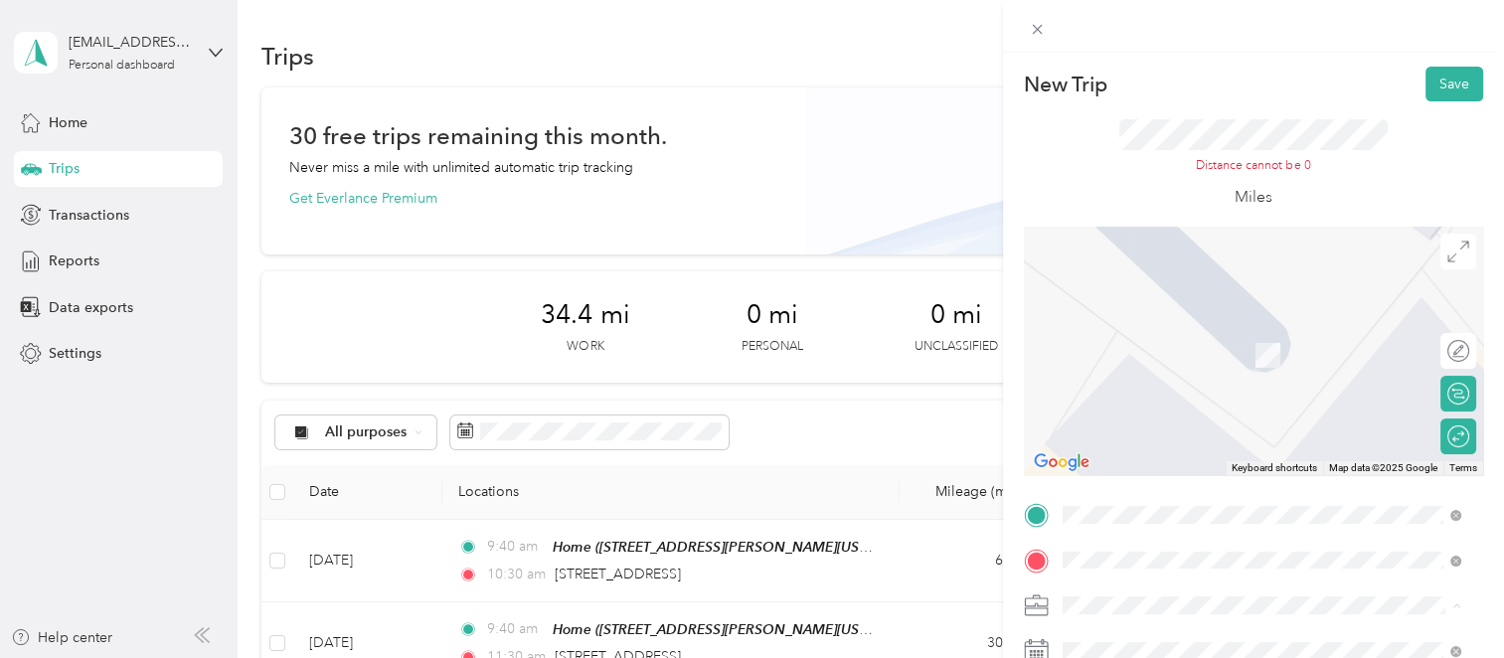
click at [1097, 192] on div "Distance cannot be 0 Miles" at bounding box center [1253, 163] width 459 height 125
click at [1203, 483] on div "HE home [STREET_ADDRESS][PERSON_NAME][US_STATE]" at bounding box center [1253, 462] width 309 height 42
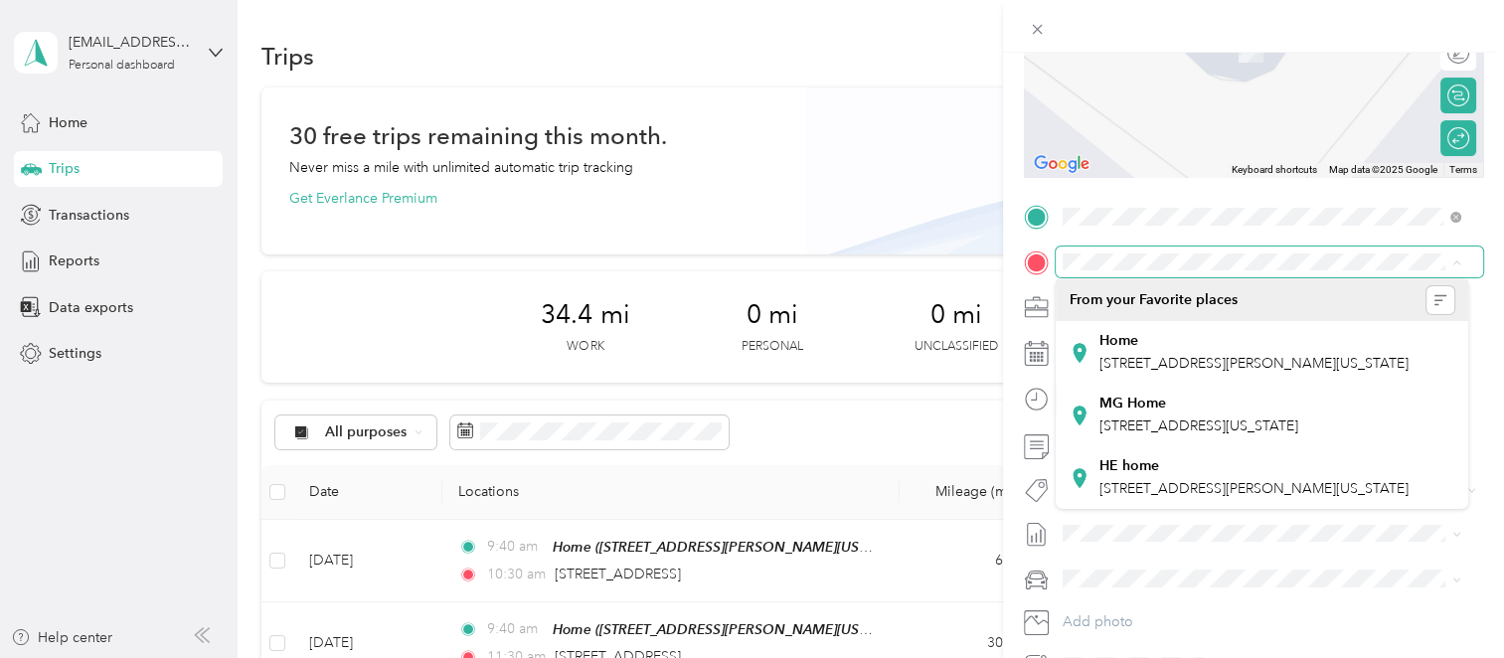
scroll to position [410, 0]
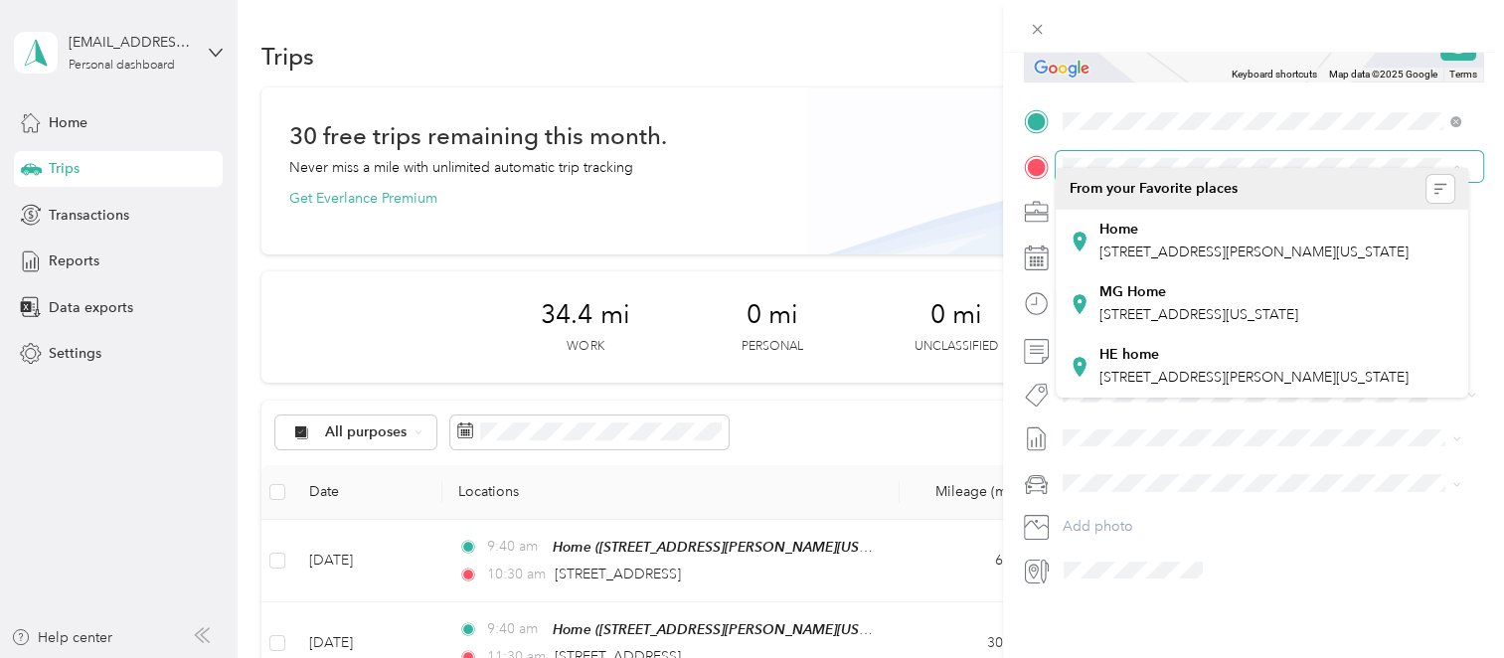
click at [1178, 161] on span at bounding box center [1269, 167] width 427 height 32
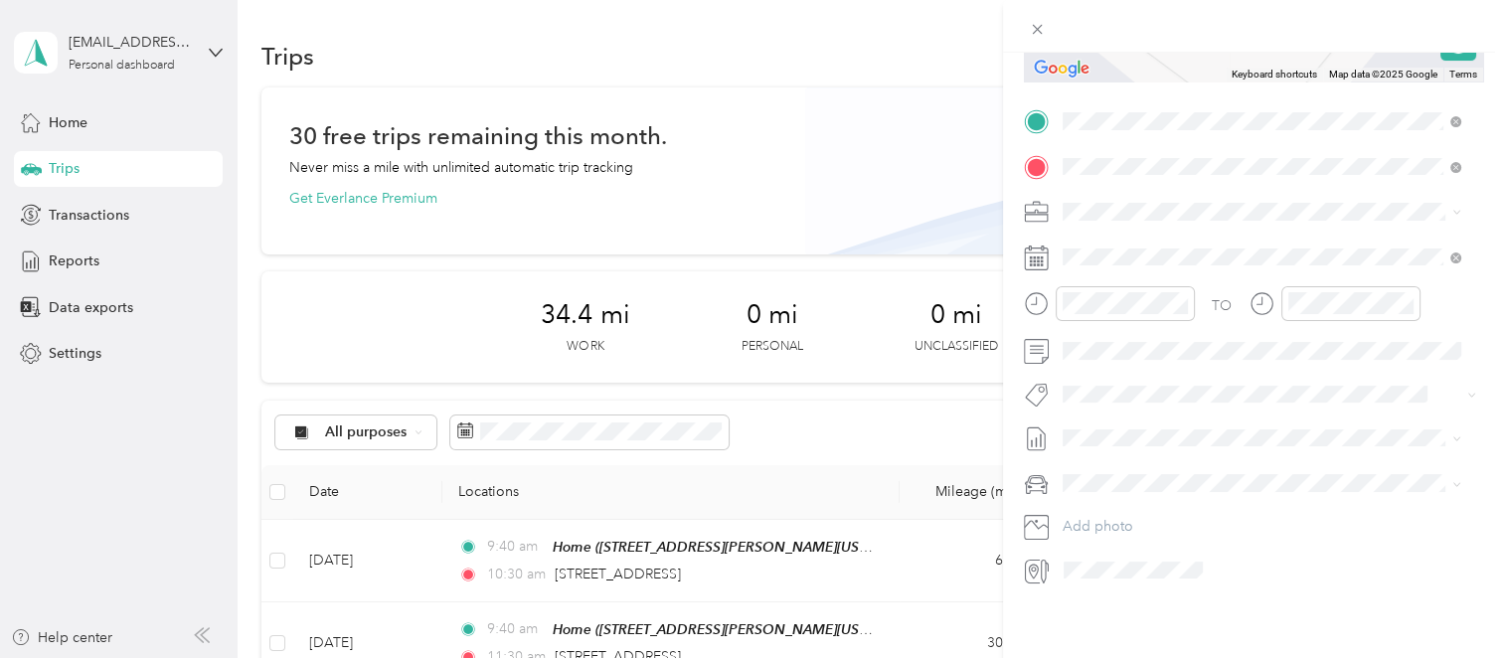
click at [1159, 341] on div "[STREET_ADDRESS][US_STATE]" at bounding box center [1262, 327] width 385 height 27
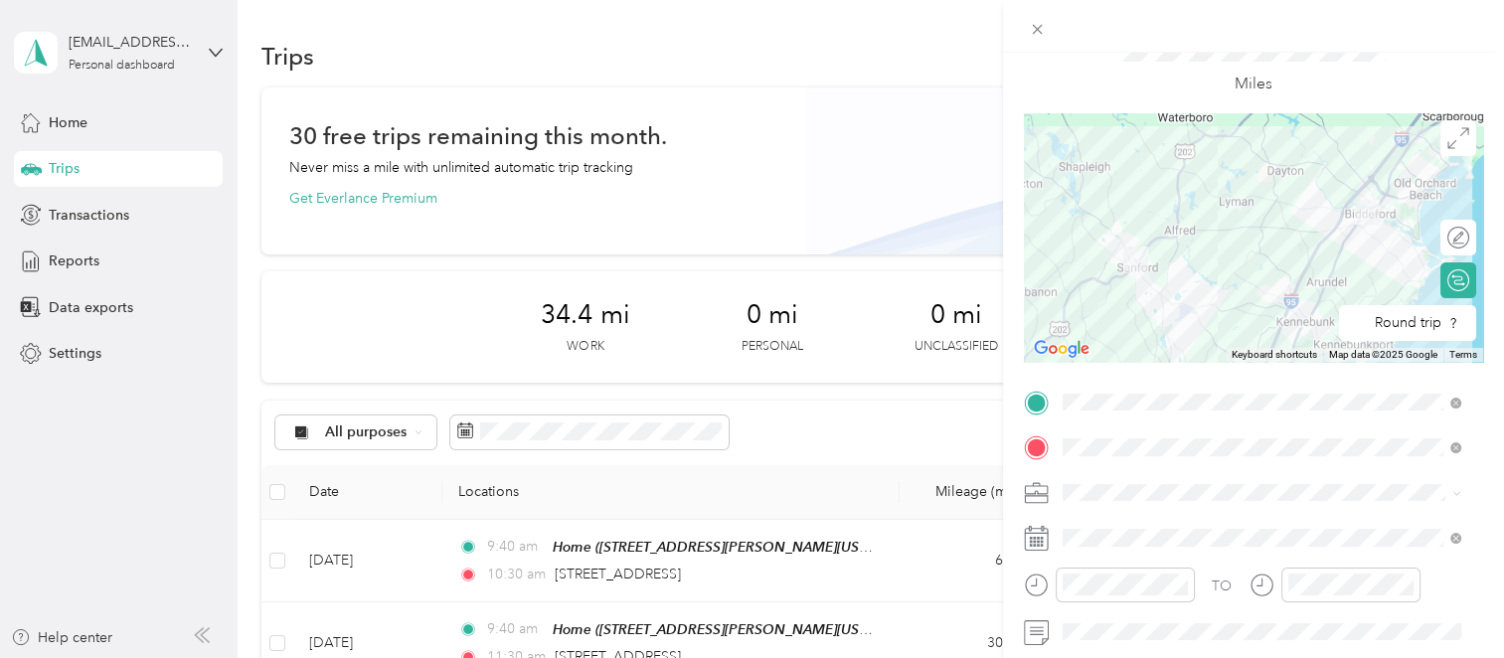
scroll to position [0, 0]
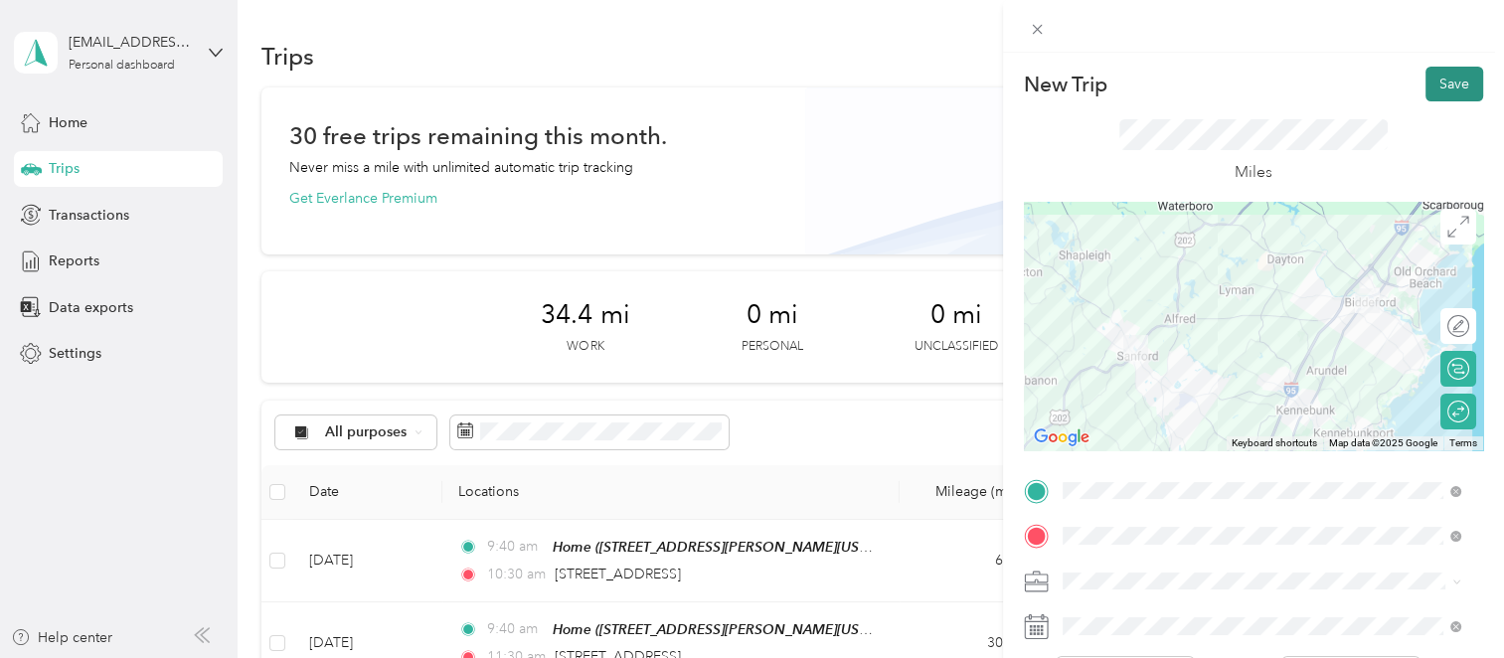
click at [1439, 87] on button "Save" at bounding box center [1455, 84] width 58 height 35
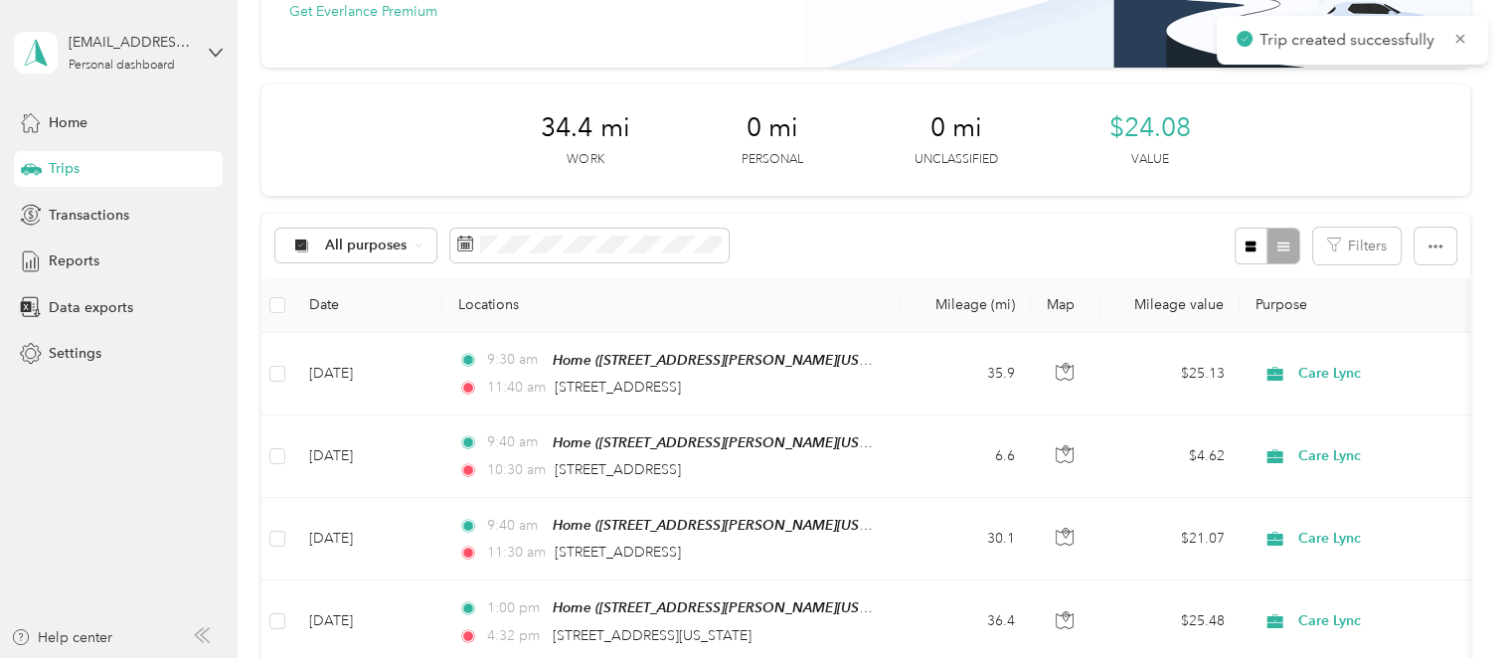
scroll to position [298, 0]
